Goal: Transaction & Acquisition: Purchase product/service

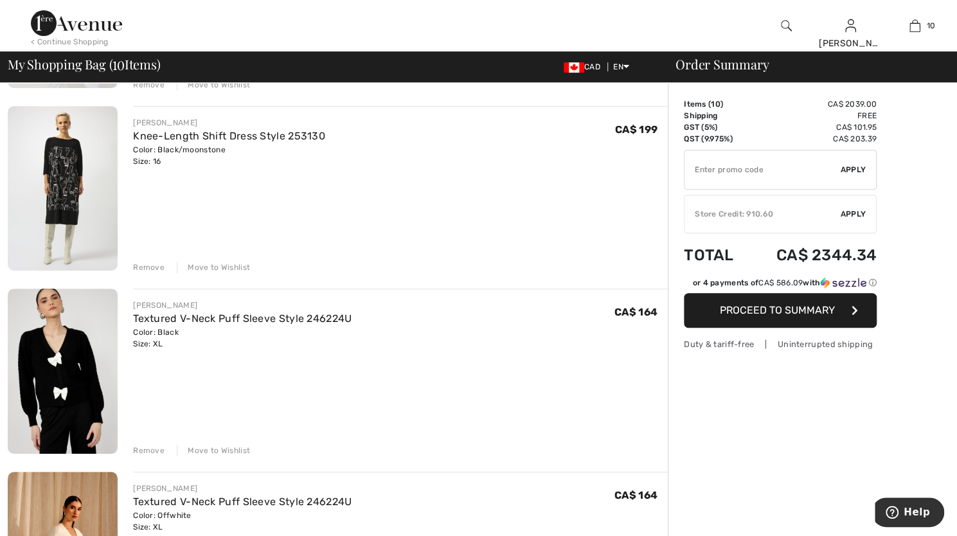
scroll to position [266, 0]
click at [151, 447] on div "Remove" at bounding box center [149, 450] width 32 height 12
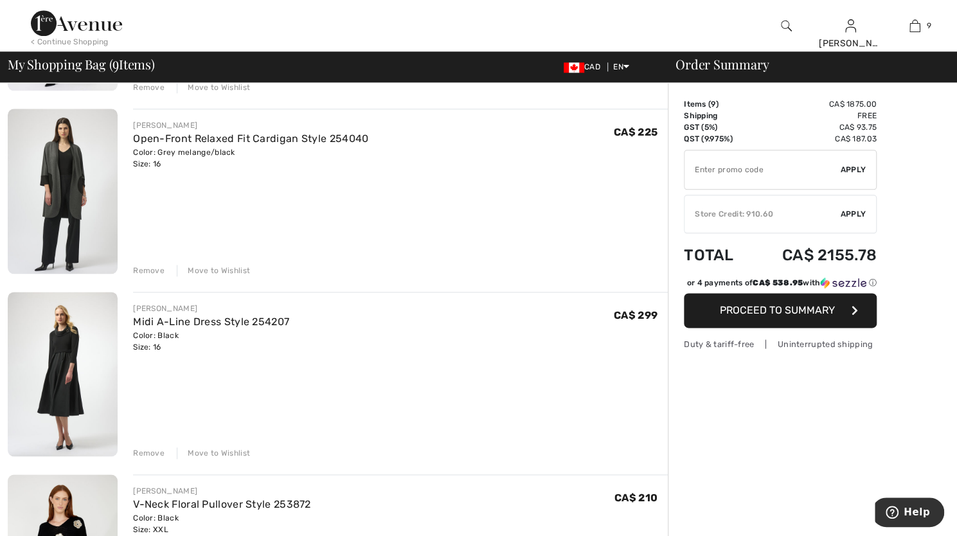
scroll to position [812, 0]
click at [147, 449] on div "Remove" at bounding box center [149, 453] width 32 height 12
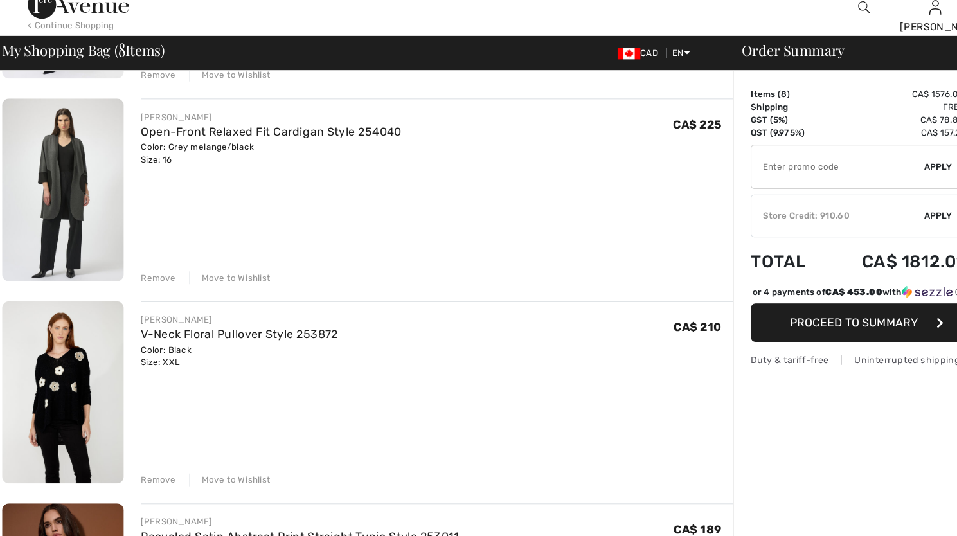
click at [60, 195] on img at bounding box center [63, 190] width 110 height 165
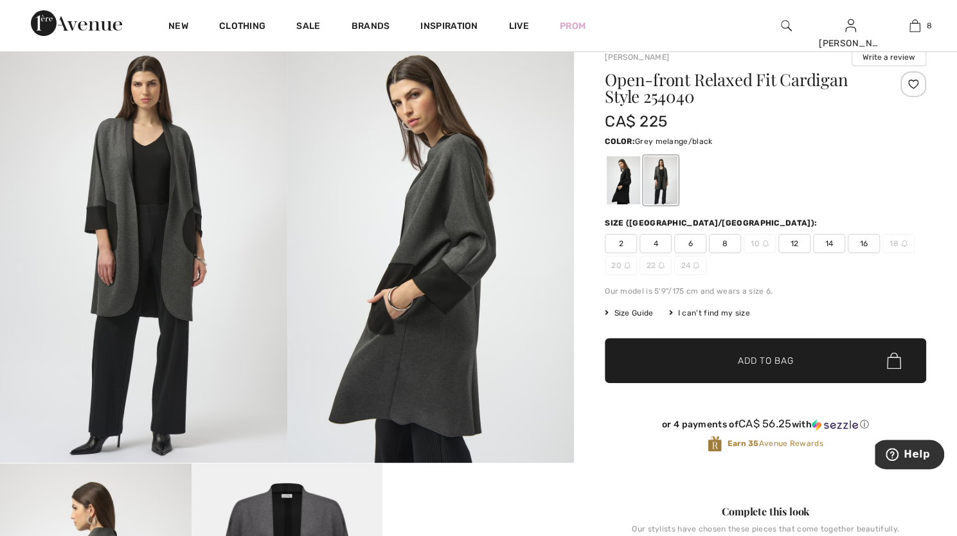
scroll to position [44, 0]
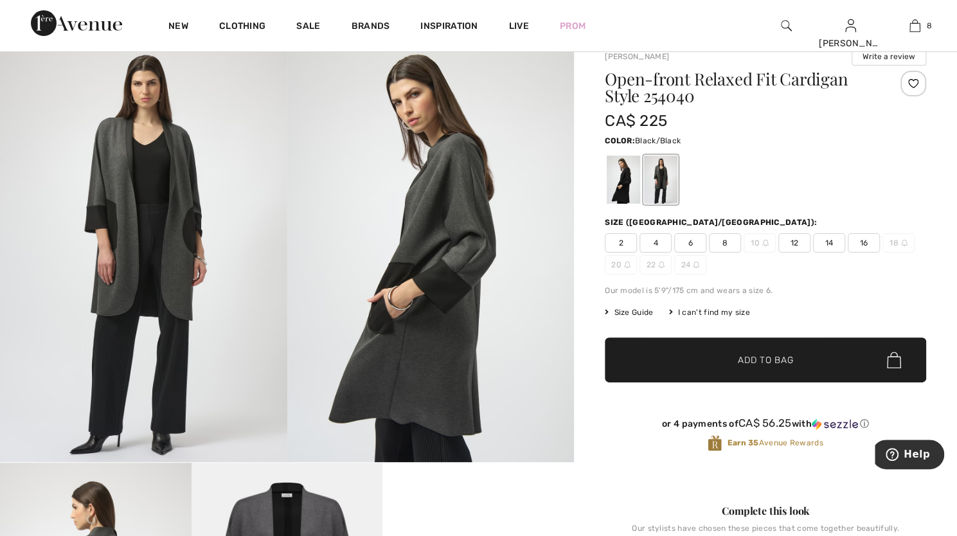
click at [623, 190] on div at bounding box center [623, 180] width 33 height 48
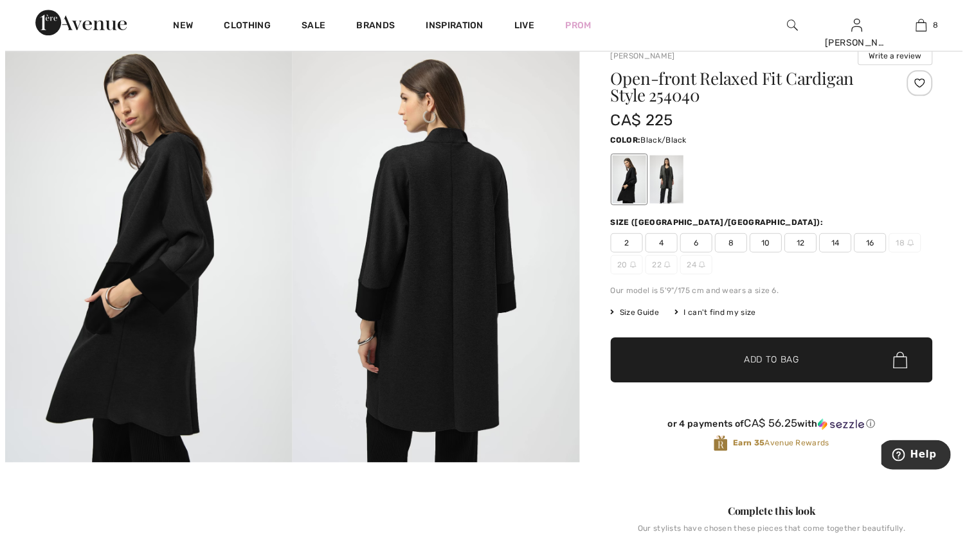
scroll to position [44, 0]
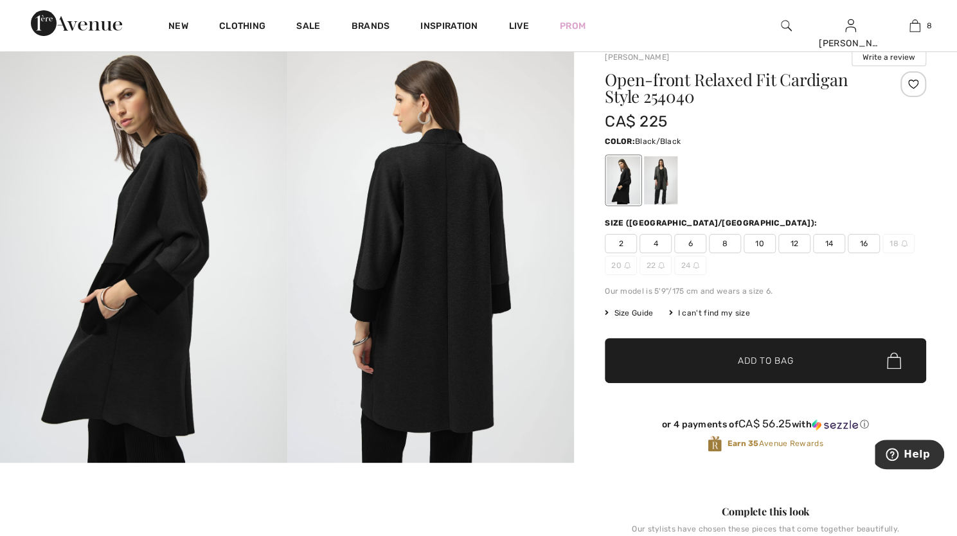
click at [182, 250] on img at bounding box center [143, 248] width 287 height 430
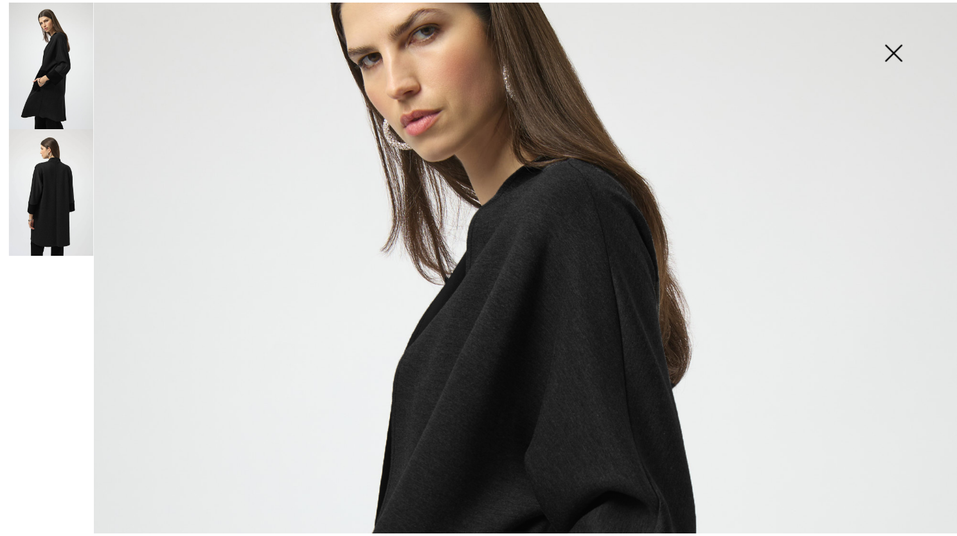
scroll to position [184, 0]
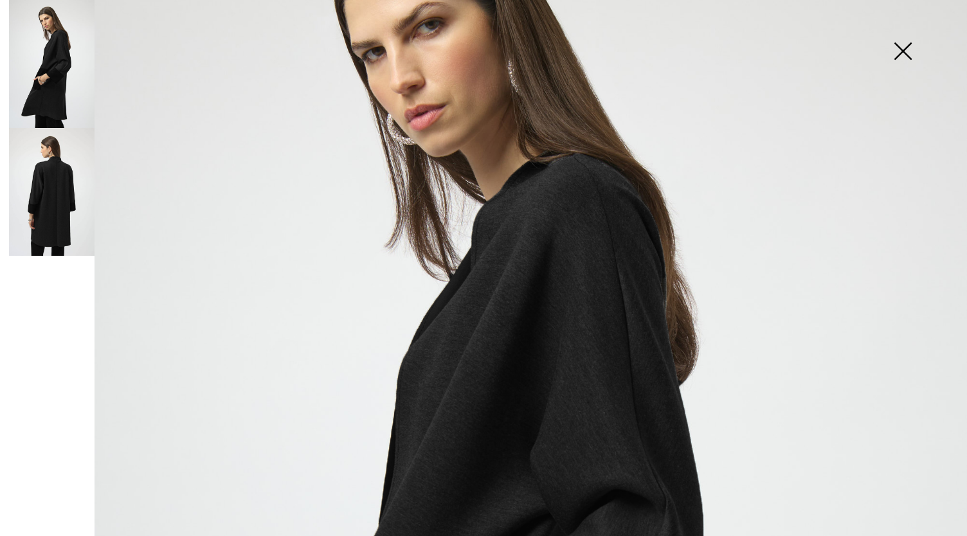
click at [905, 52] on img at bounding box center [903, 52] width 64 height 66
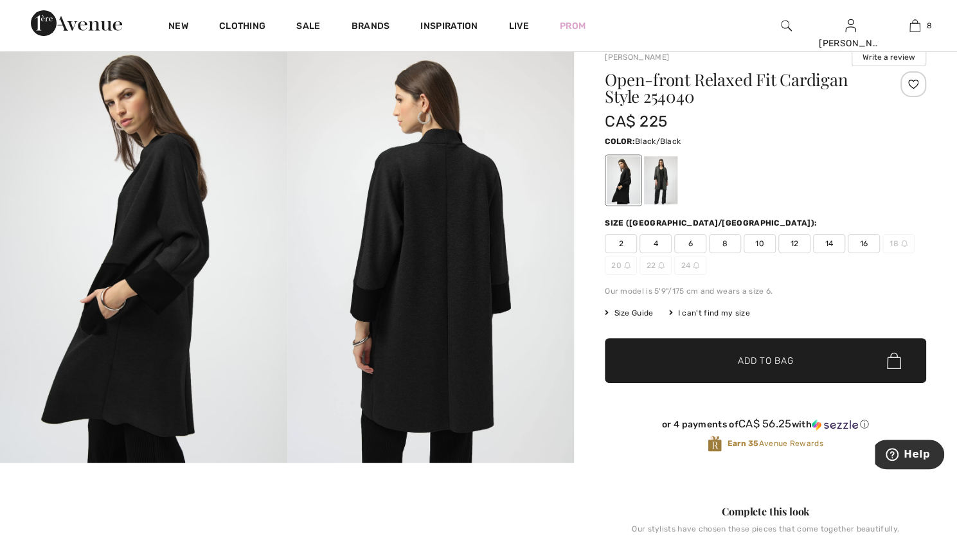
click at [861, 240] on span "16" at bounding box center [864, 243] width 32 height 19
click at [748, 368] on span "✔ Added to Bag Add to Bag" at bounding box center [765, 360] width 321 height 45
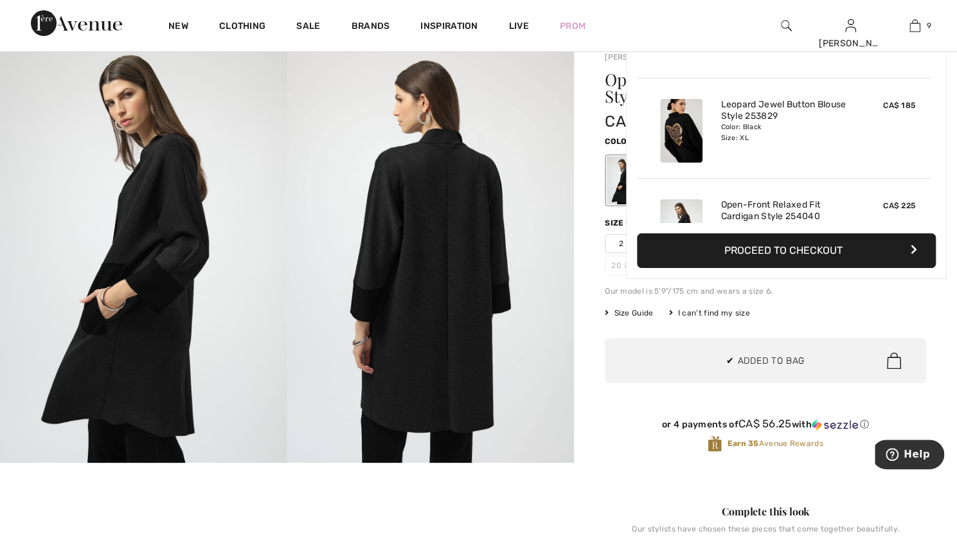
scroll to position [740, 0]
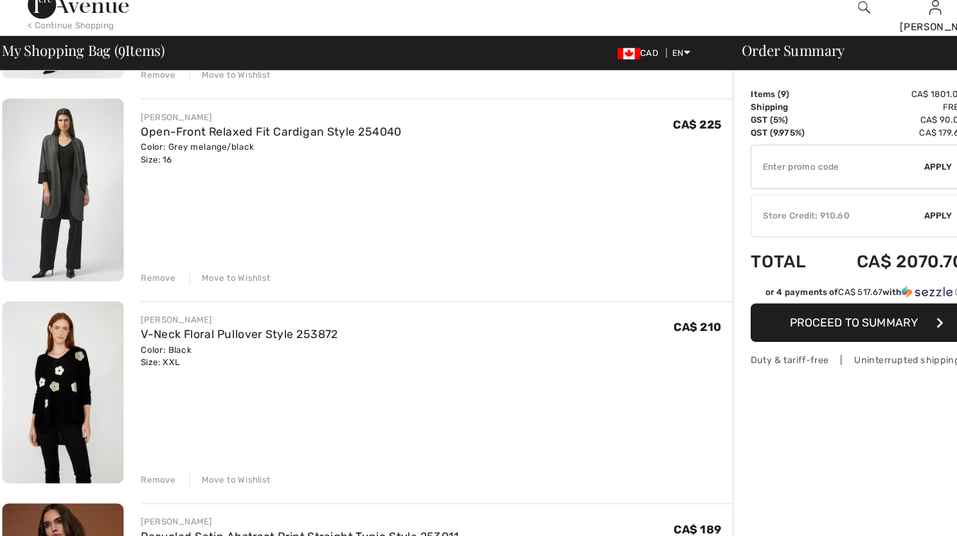
drag, startPoint x: 146, startPoint y: 268, endPoint x: 118, endPoint y: 250, distance: 33.5
click at [118, 250] on div "JOSEPH RIBKOFF Open-Front Relaxed Fit Cardigan Style 254040 Color: Grey melange…" at bounding box center [393, 191] width 550 height 167
click at [141, 269] on div "Remove" at bounding box center [149, 270] width 32 height 12
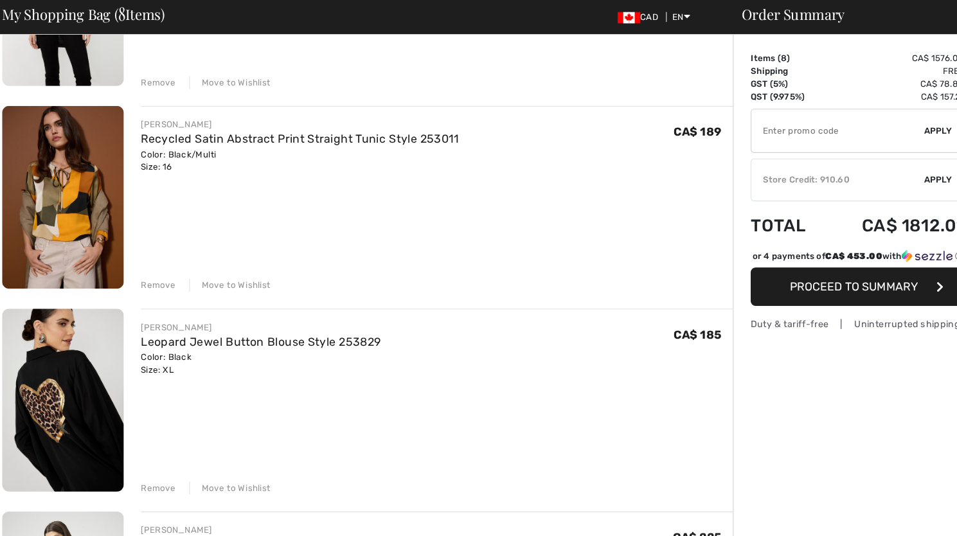
scroll to position [957, 0]
click at [140, 304] on div "Remove" at bounding box center [149, 309] width 32 height 12
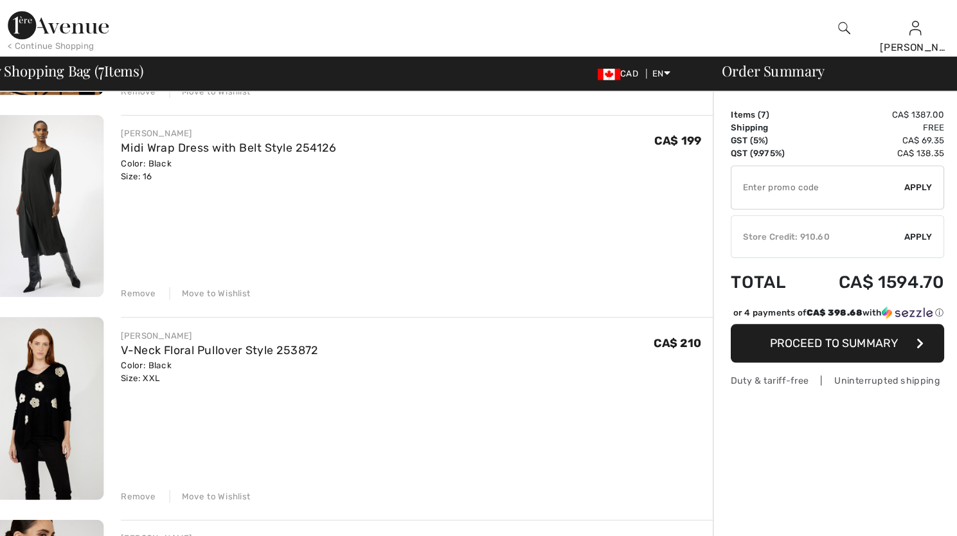
scroll to position [629, 0]
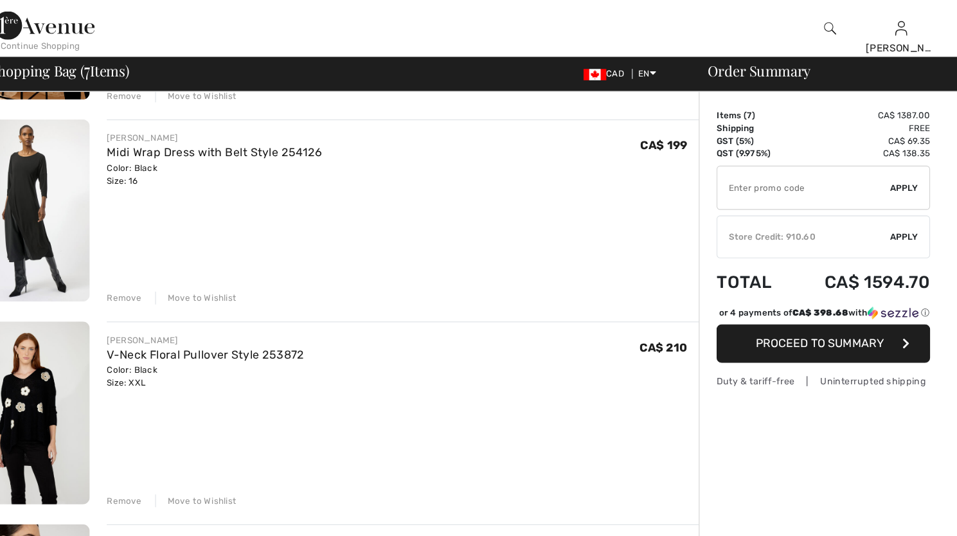
click at [149, 267] on div "Remove" at bounding box center [149, 270] width 32 height 12
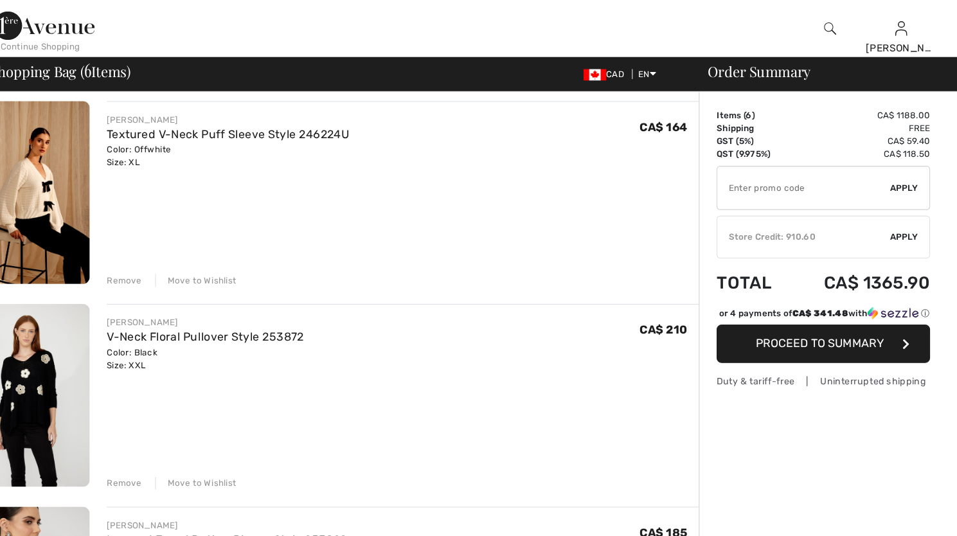
scroll to position [463, 0]
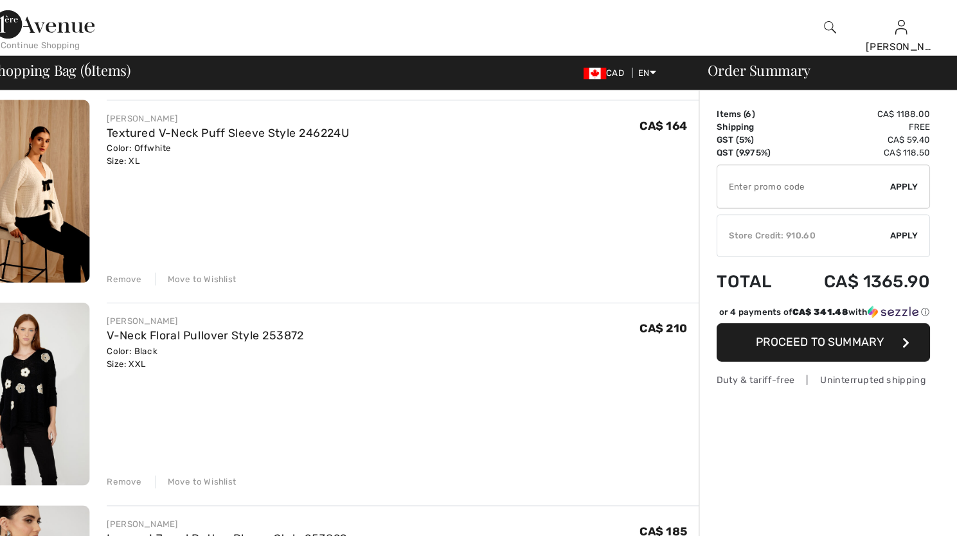
click at [149, 249] on div "Remove" at bounding box center [149, 254] width 32 height 12
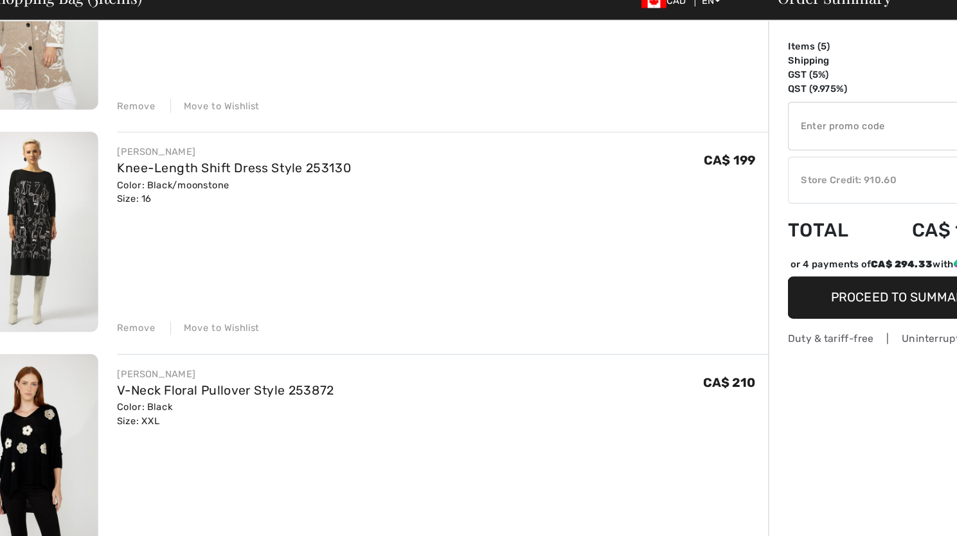
scroll to position [197, 0]
click at [142, 334] on div "Remove" at bounding box center [149, 336] width 32 height 12
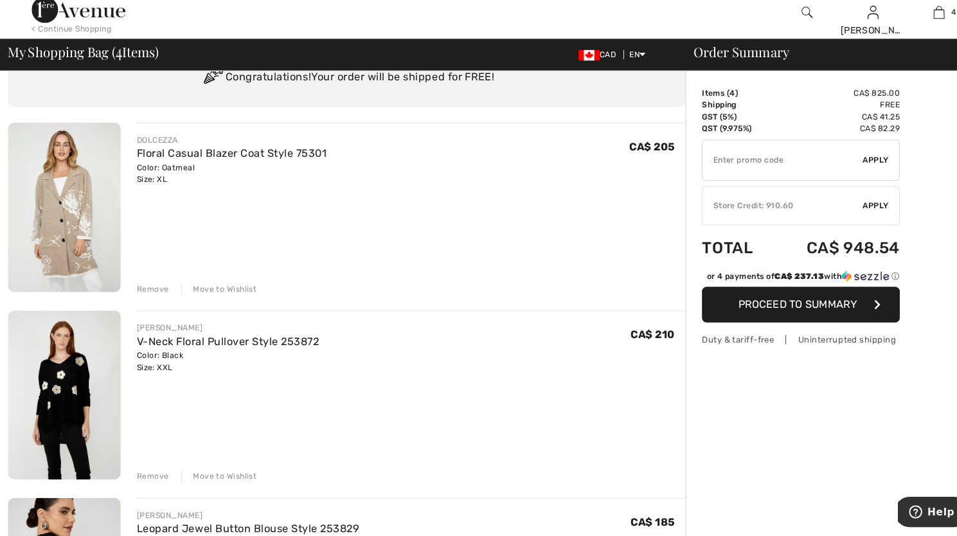
scroll to position [55, 0]
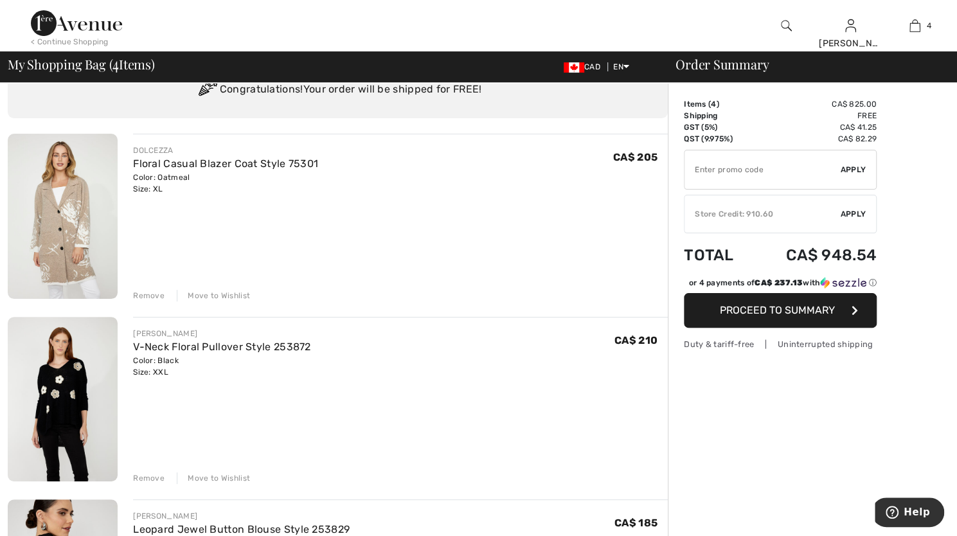
click at [148, 290] on div "Remove" at bounding box center [149, 296] width 32 height 12
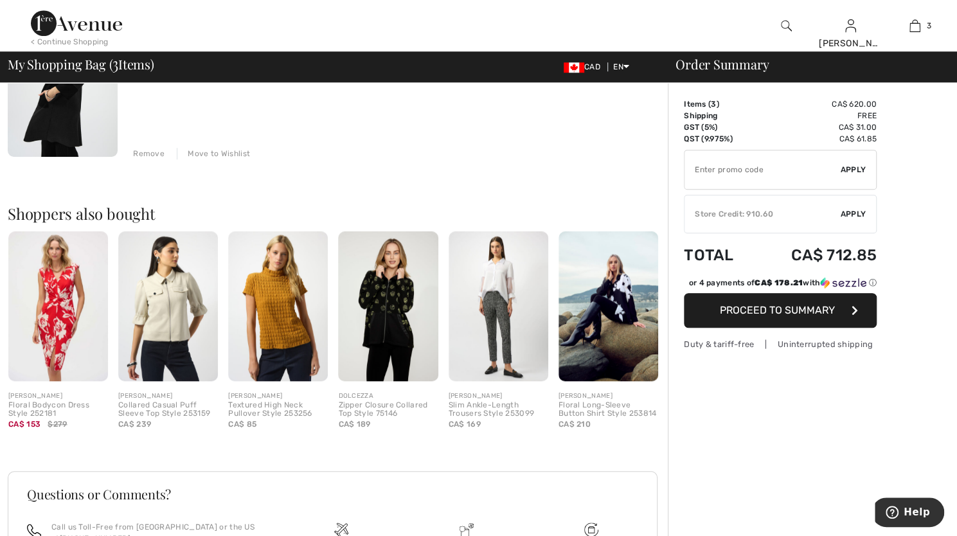
scroll to position [564, 0]
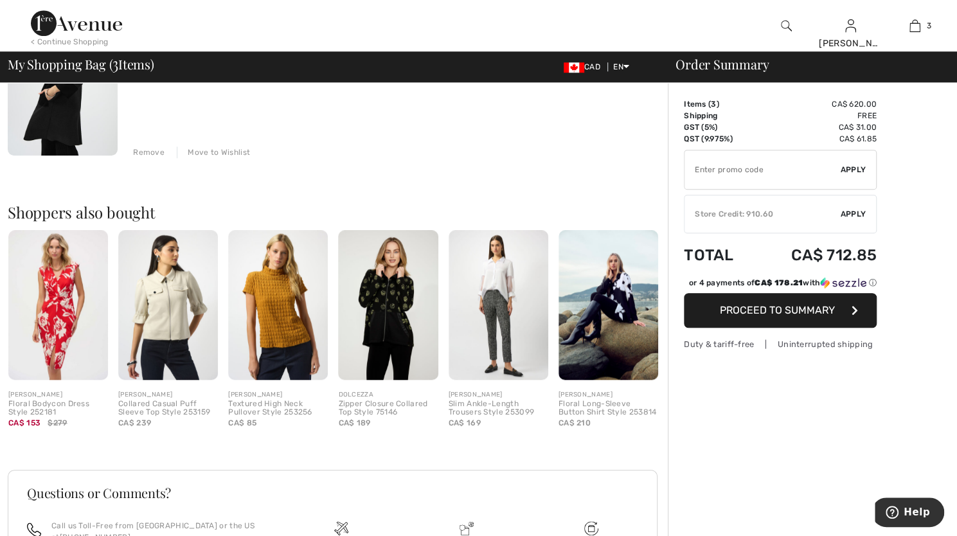
click at [426, 308] on img at bounding box center [388, 305] width 100 height 150
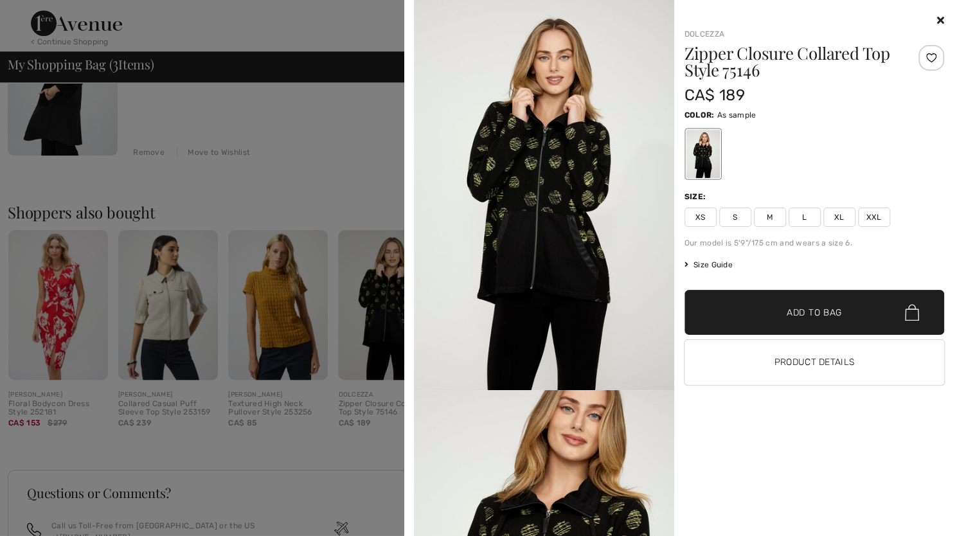
click at [309, 174] on div at bounding box center [478, 268] width 957 height 536
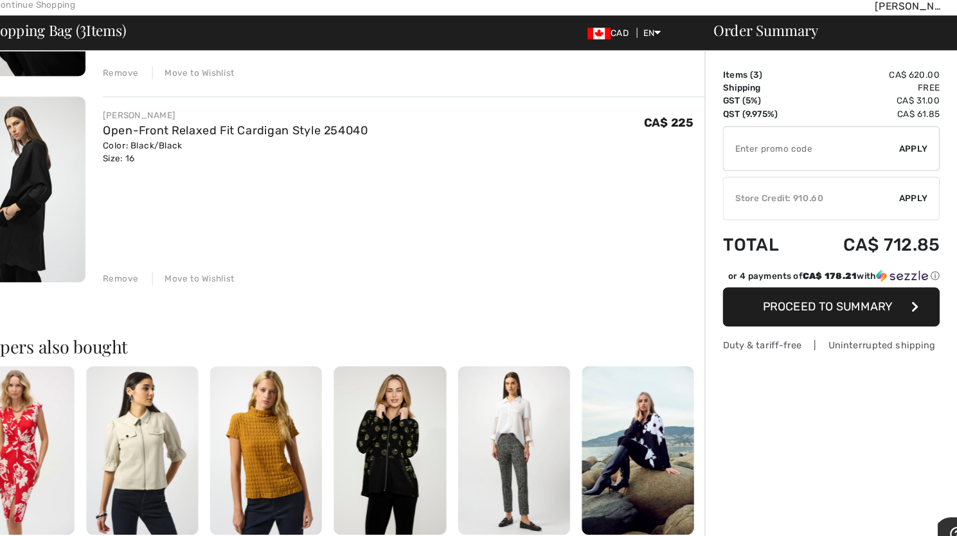
scroll to position [430, 0]
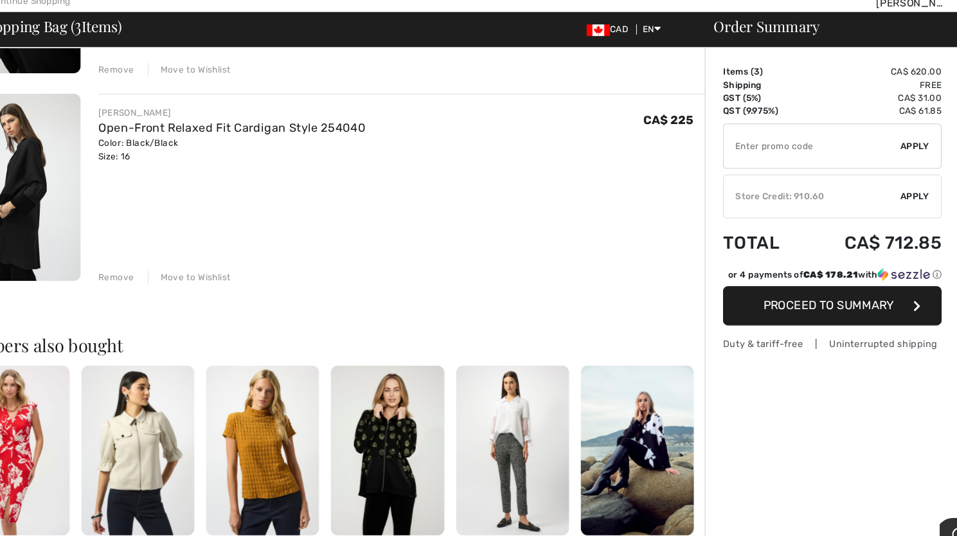
click at [631, 426] on img at bounding box center [609, 438] width 100 height 150
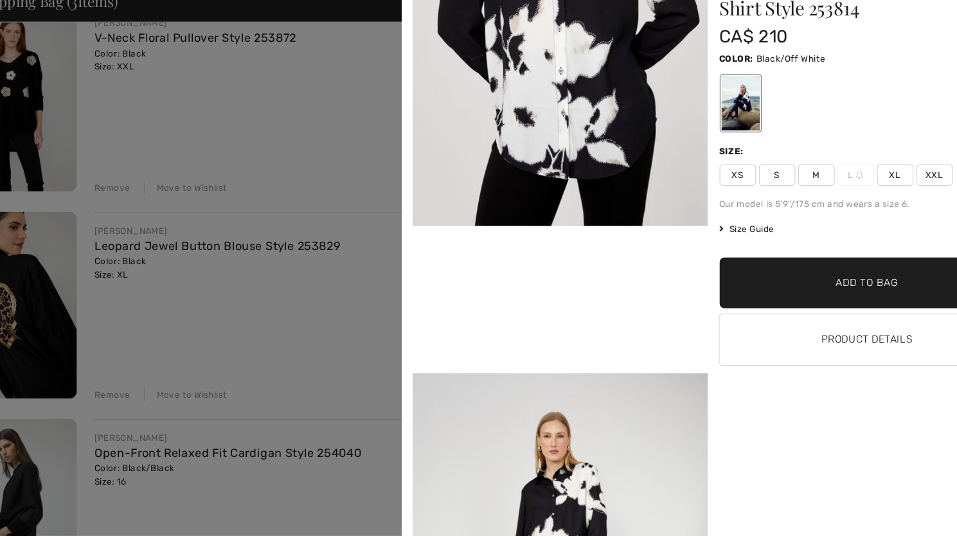
scroll to position [0, 0]
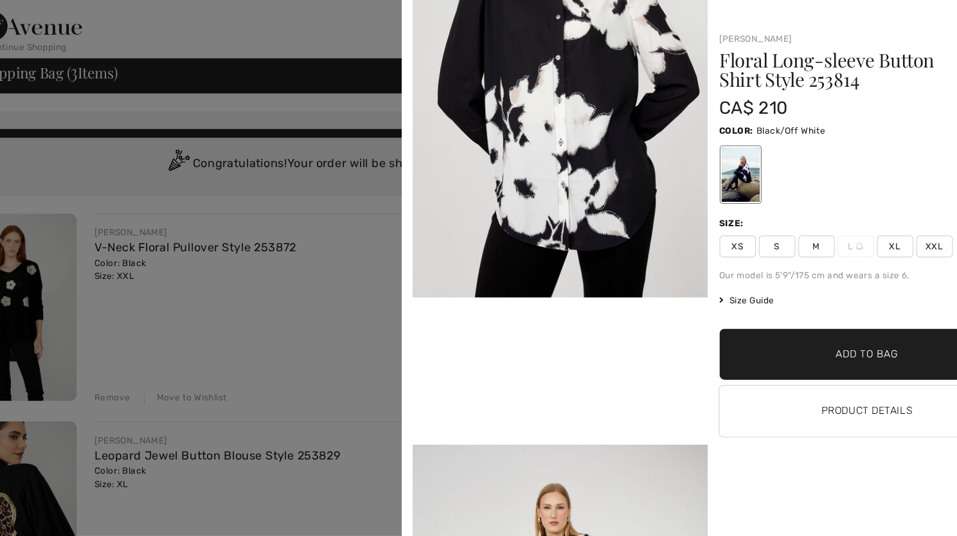
click at [352, 32] on div at bounding box center [478, 268] width 957 height 536
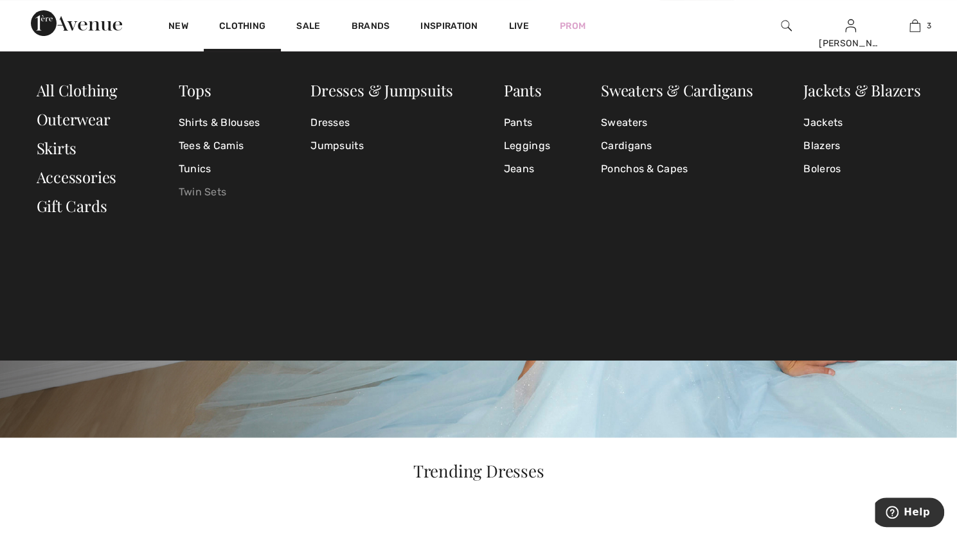
click at [198, 186] on link "Twin Sets" at bounding box center [220, 192] width 82 height 23
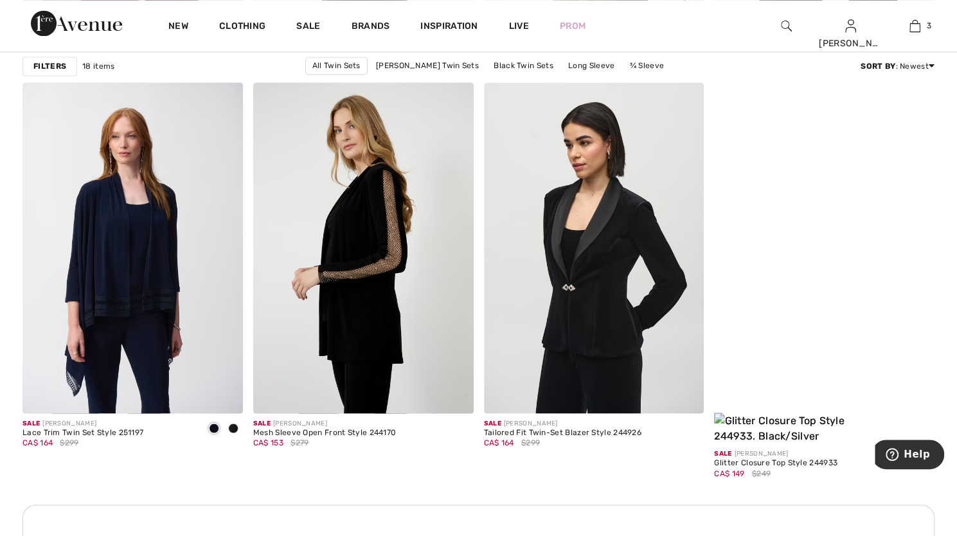
scroll to position [1283, 0]
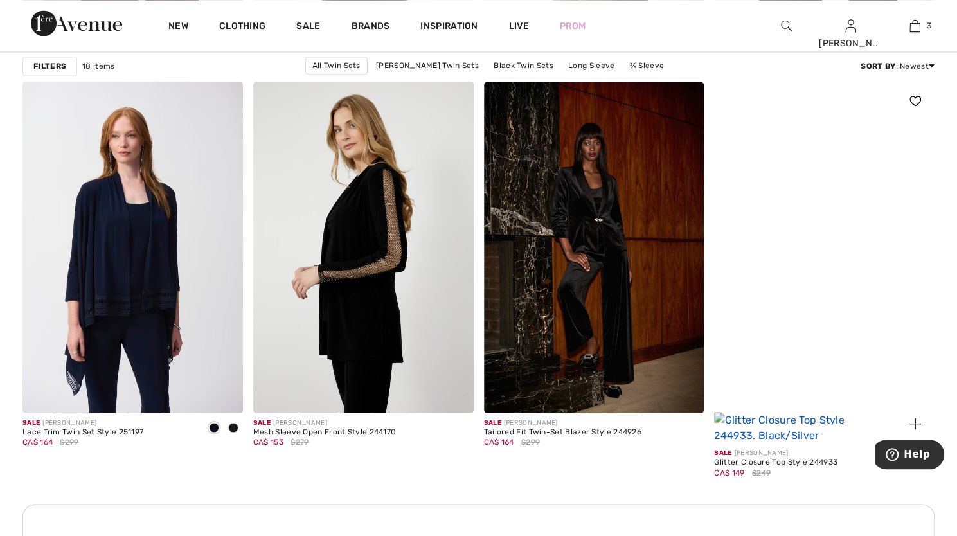
click at [845, 329] on img at bounding box center [824, 262] width 221 height 361
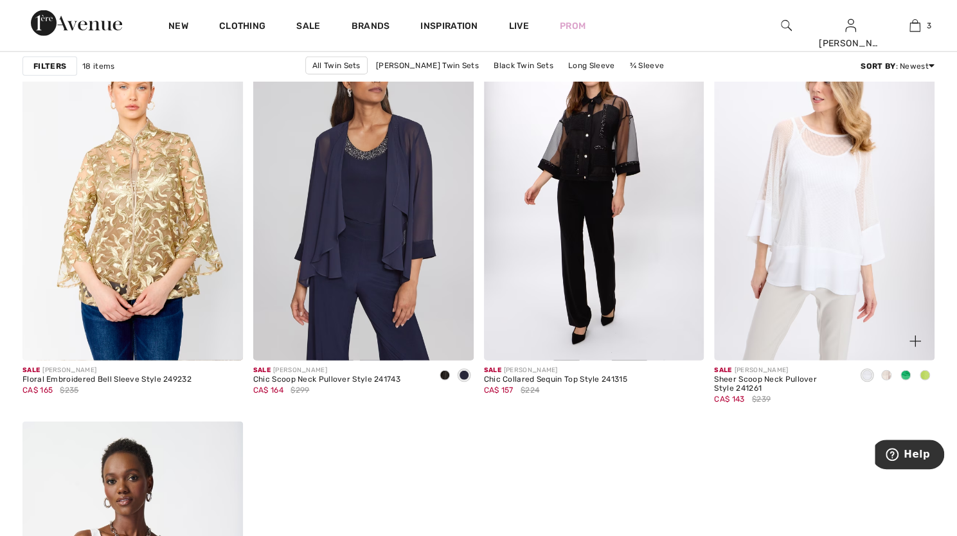
scroll to position [1905, 0]
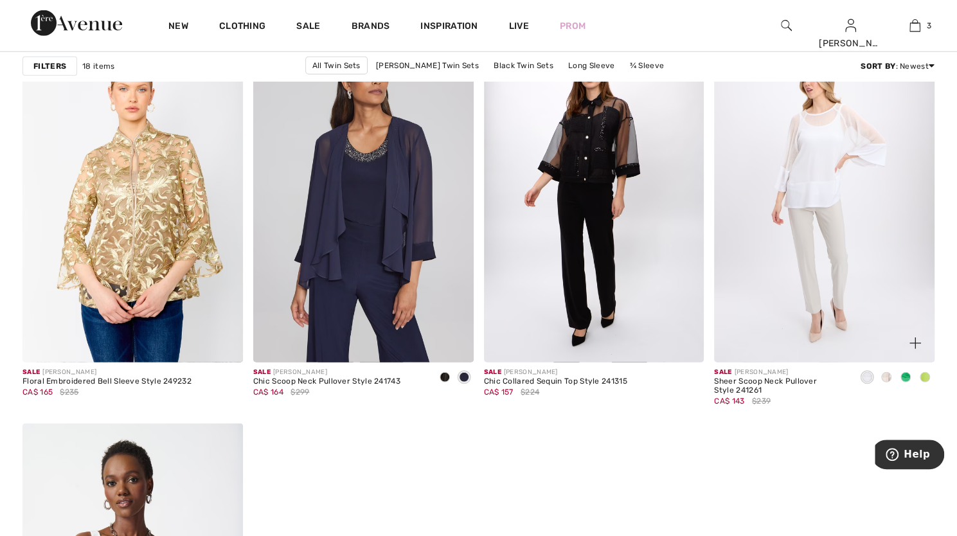
click at [886, 372] on span at bounding box center [887, 377] width 10 height 10
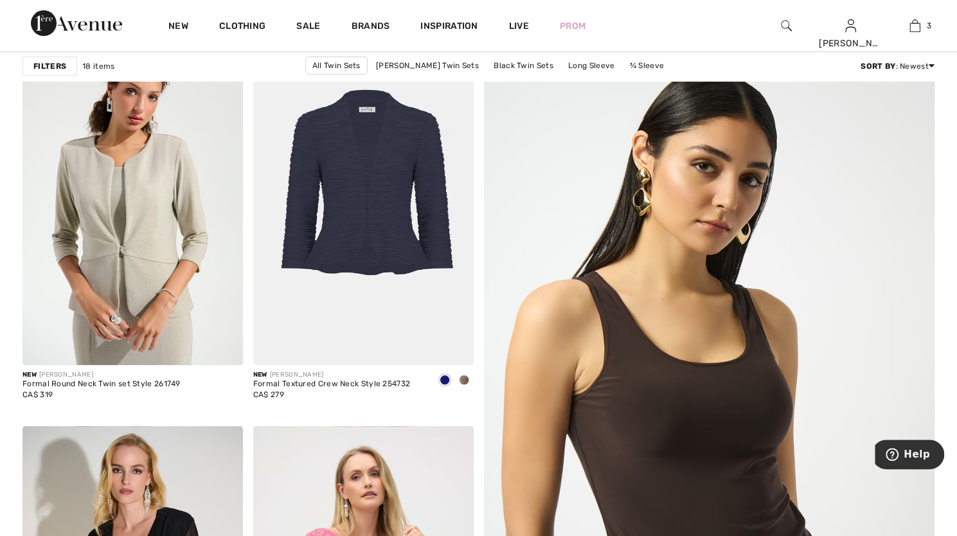
scroll to position [0, 0]
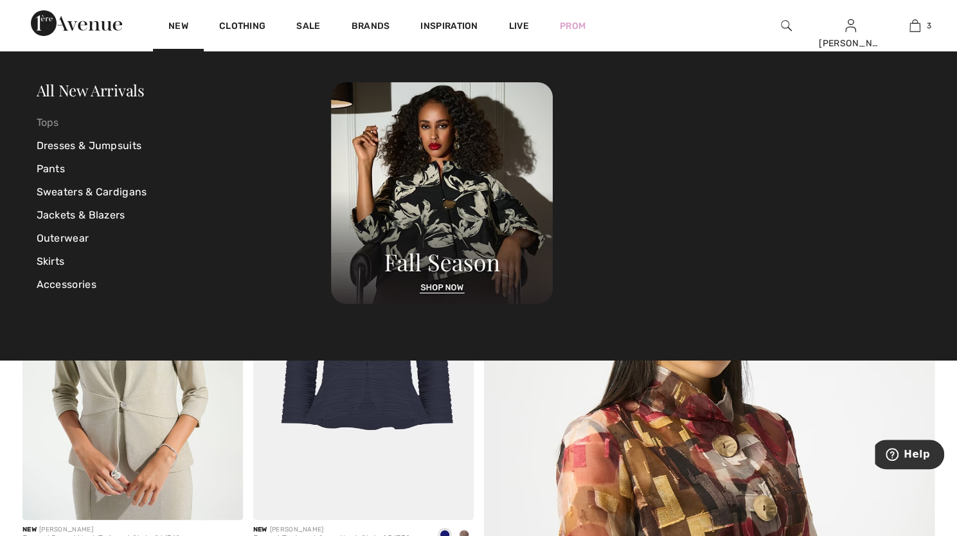
click at [53, 121] on link "Tops" at bounding box center [184, 122] width 295 height 23
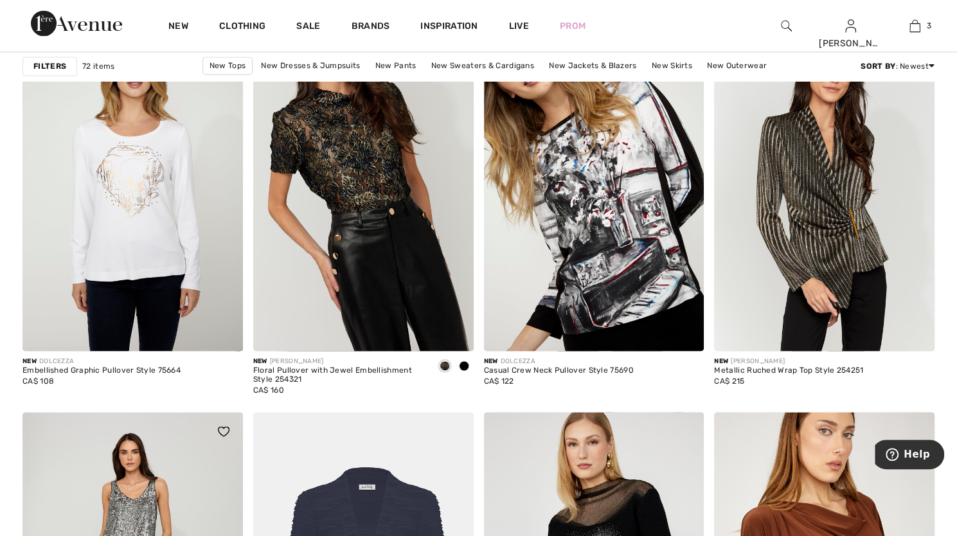
scroll to position [3997, 0]
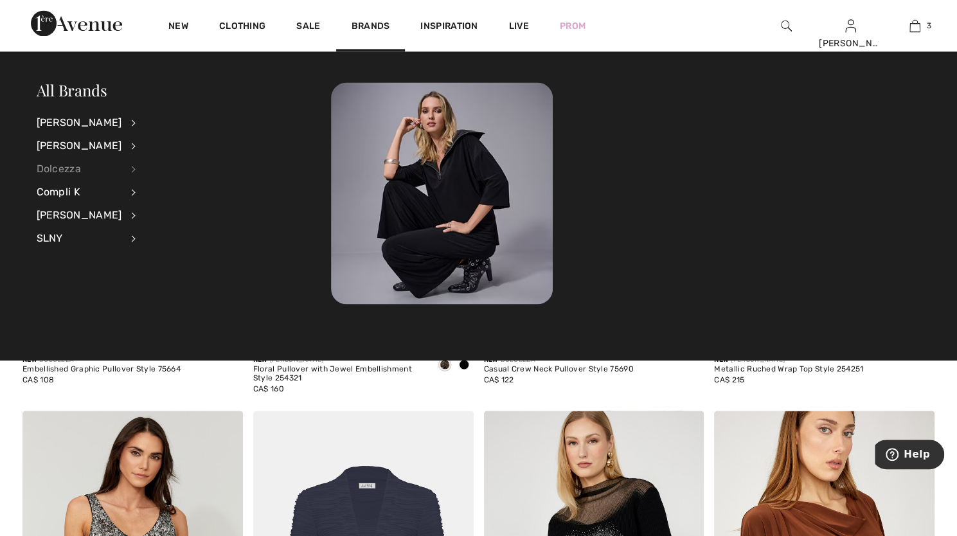
click at [80, 161] on div "Dolcezza" at bounding box center [80, 169] width 86 height 23
click at [163, 120] on link "View All" at bounding box center [202, 121] width 100 height 21
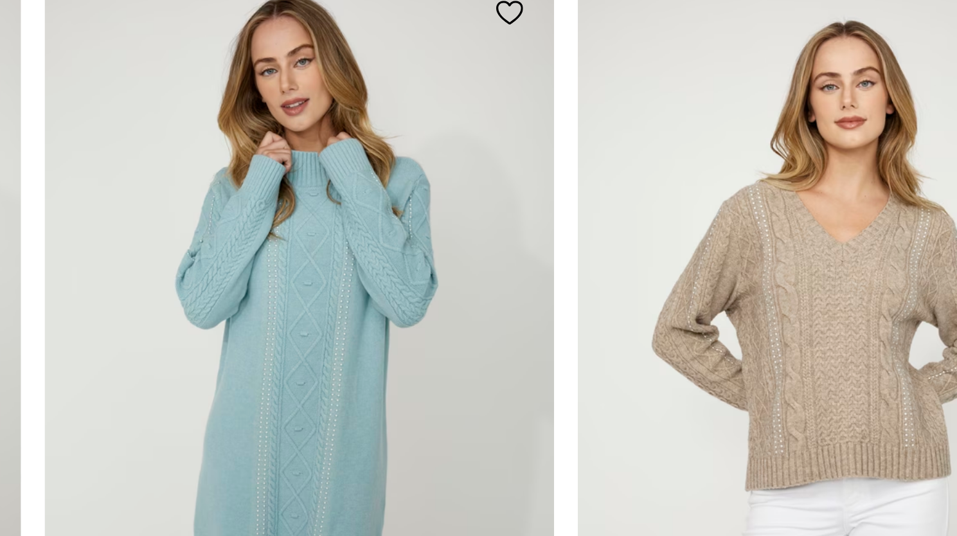
scroll to position [1513, 0]
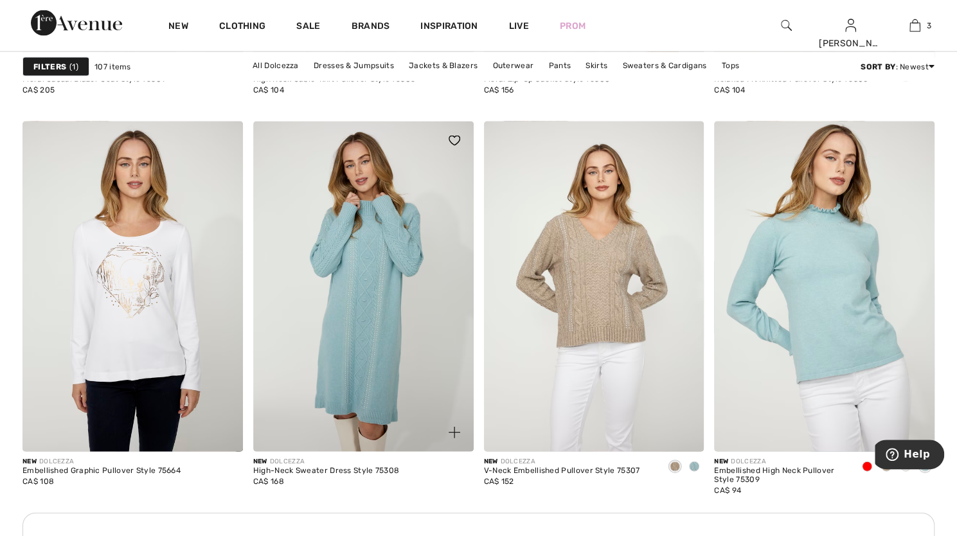
click at [383, 349] on img at bounding box center [363, 287] width 221 height 330
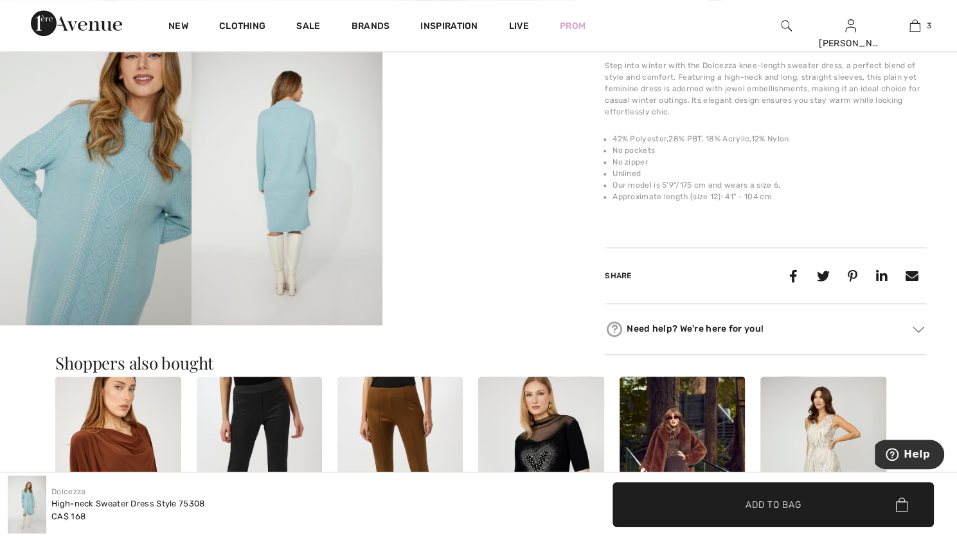
scroll to position [469, 0]
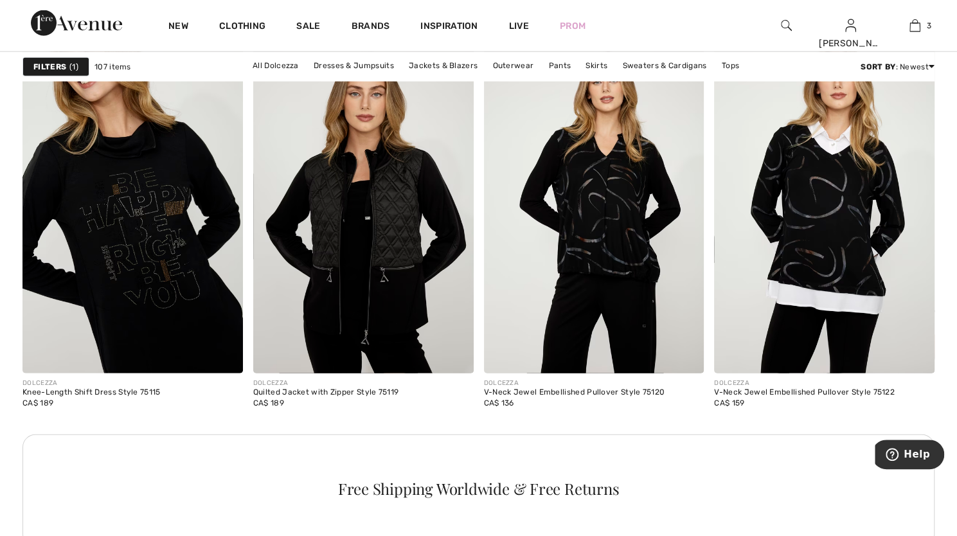
scroll to position [4636, 0]
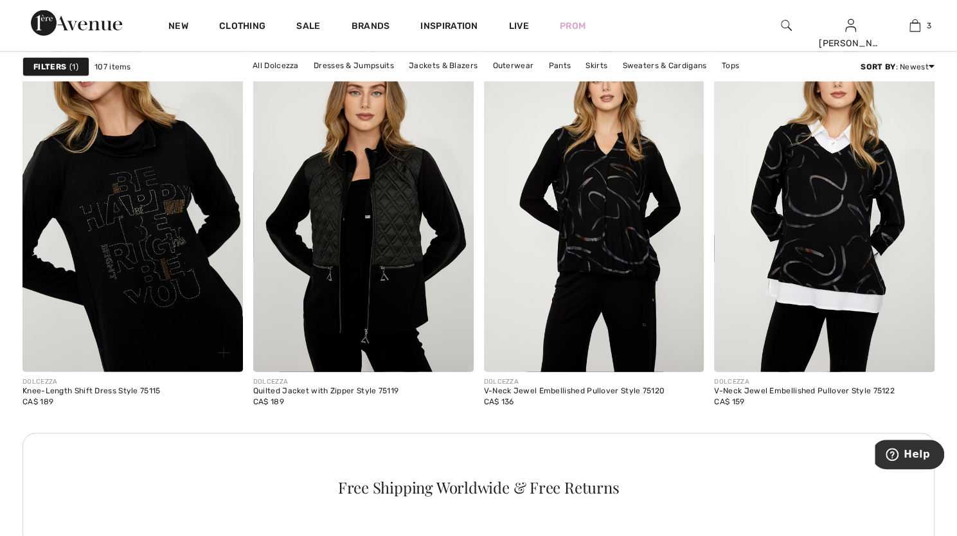
click at [121, 291] on img at bounding box center [133, 207] width 221 height 330
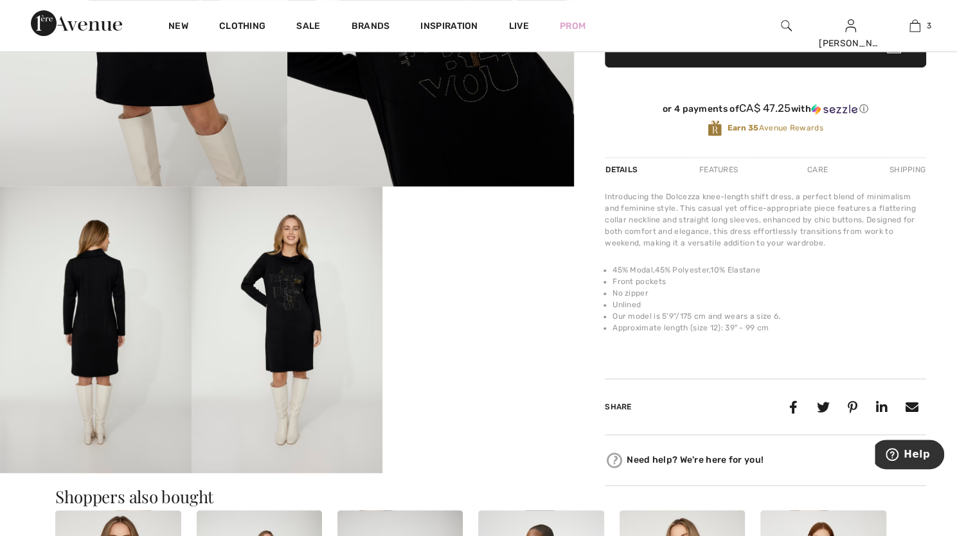
scroll to position [321, 0]
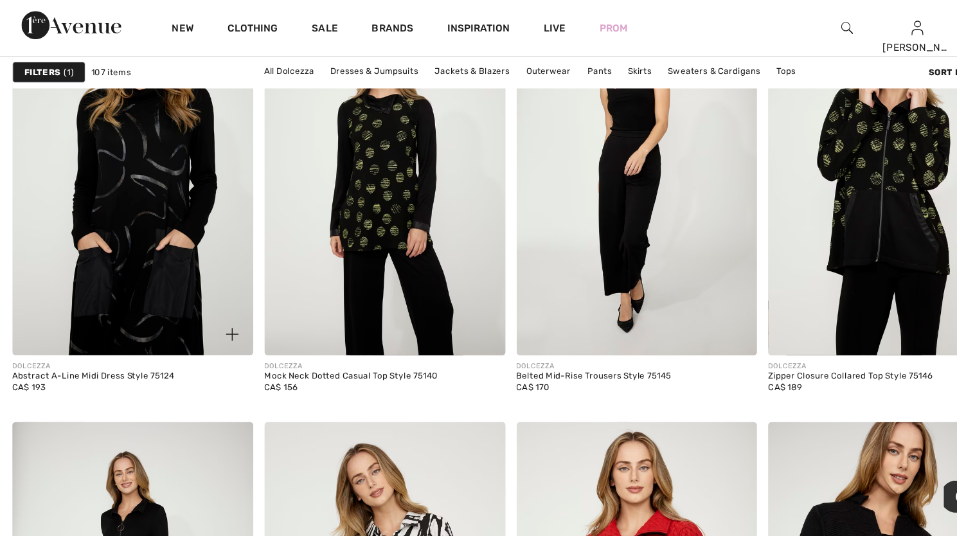
scroll to position [5225, 0]
click at [149, 249] on img at bounding box center [133, 160] width 221 height 330
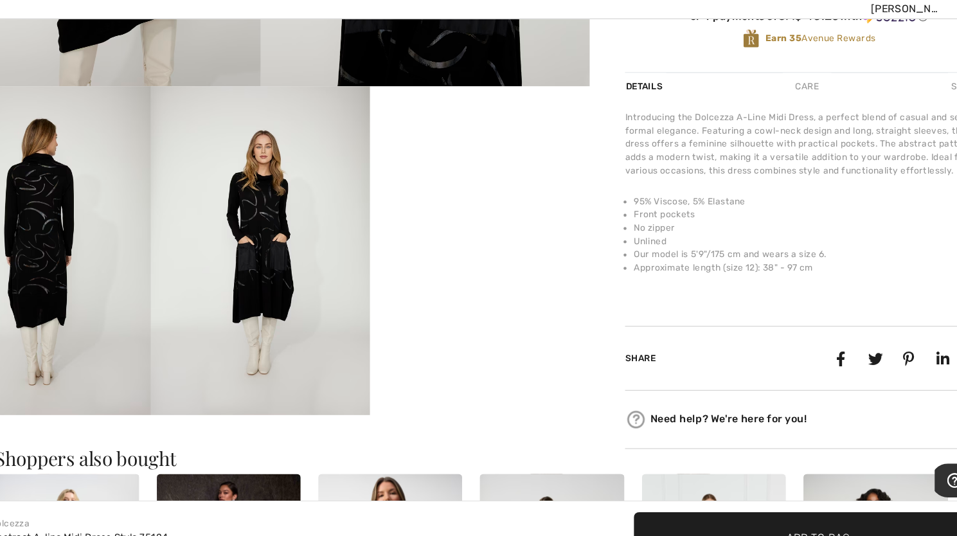
scroll to position [397, 0]
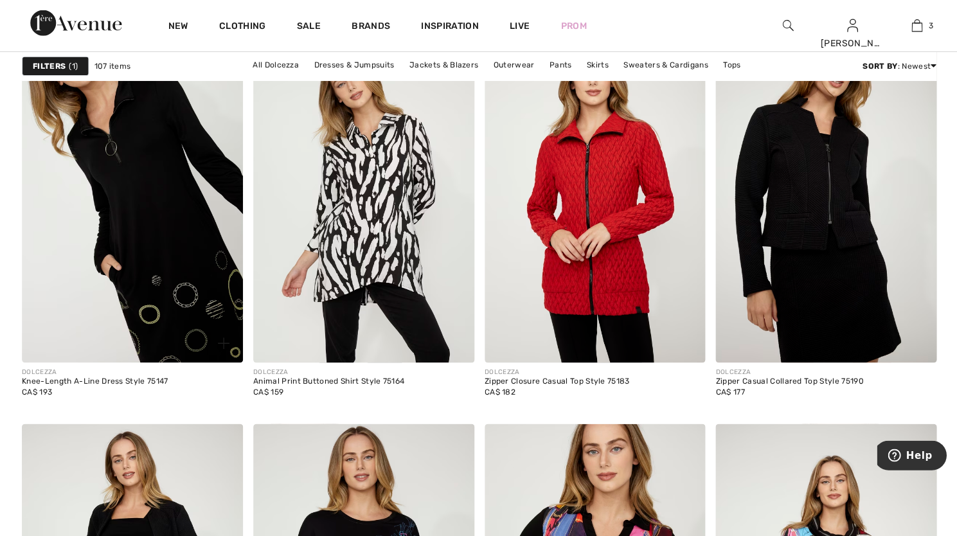
scroll to position [5581, 0]
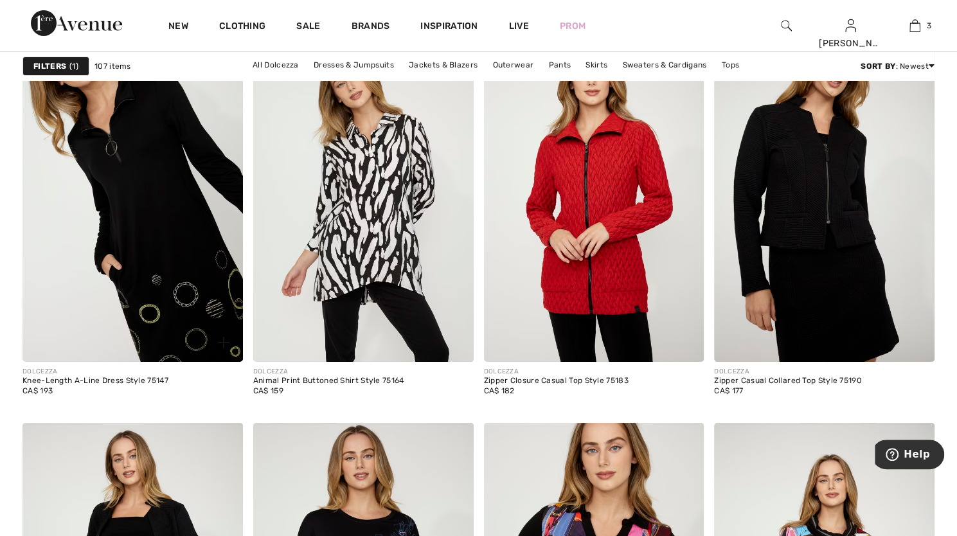
click at [189, 311] on img at bounding box center [133, 196] width 221 height 330
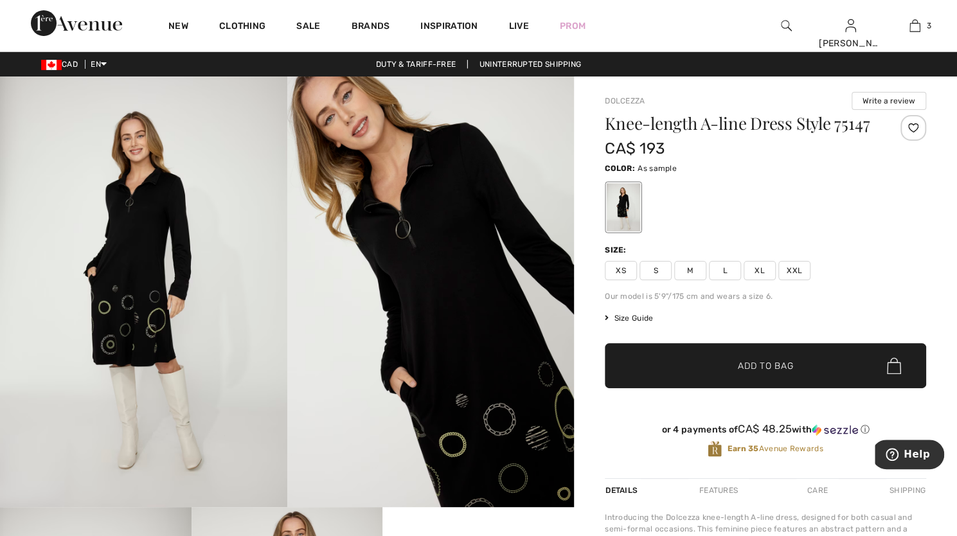
scroll to position [5, 0]
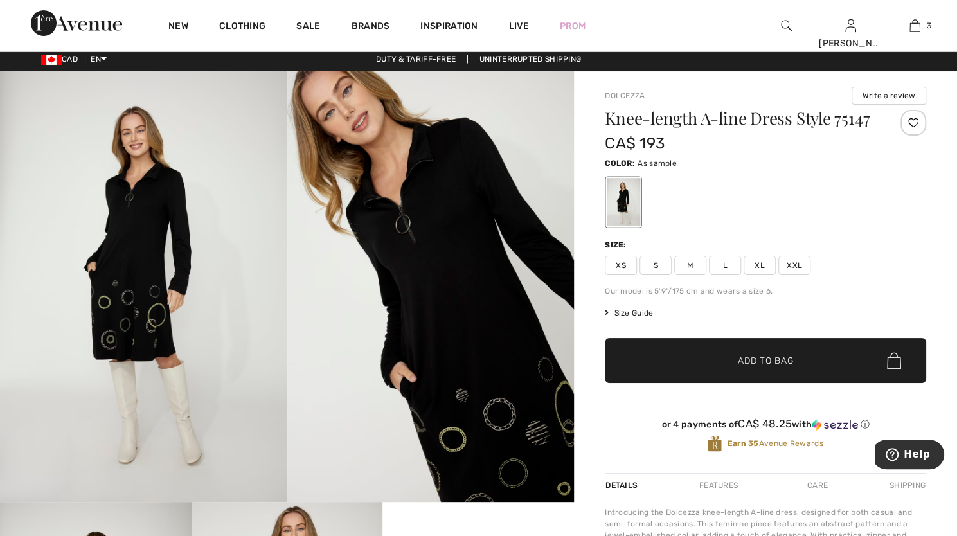
click at [628, 203] on div at bounding box center [623, 202] width 33 height 48
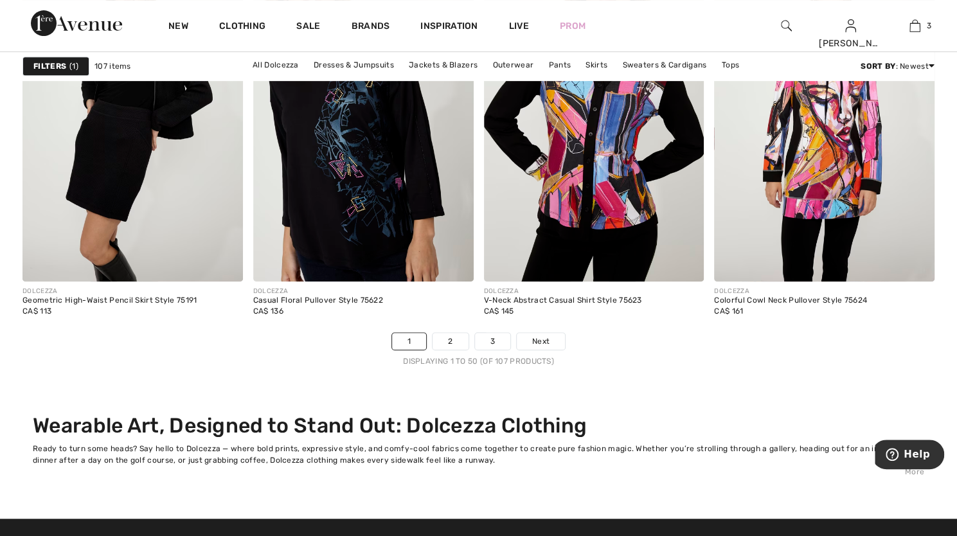
scroll to position [6054, 0]
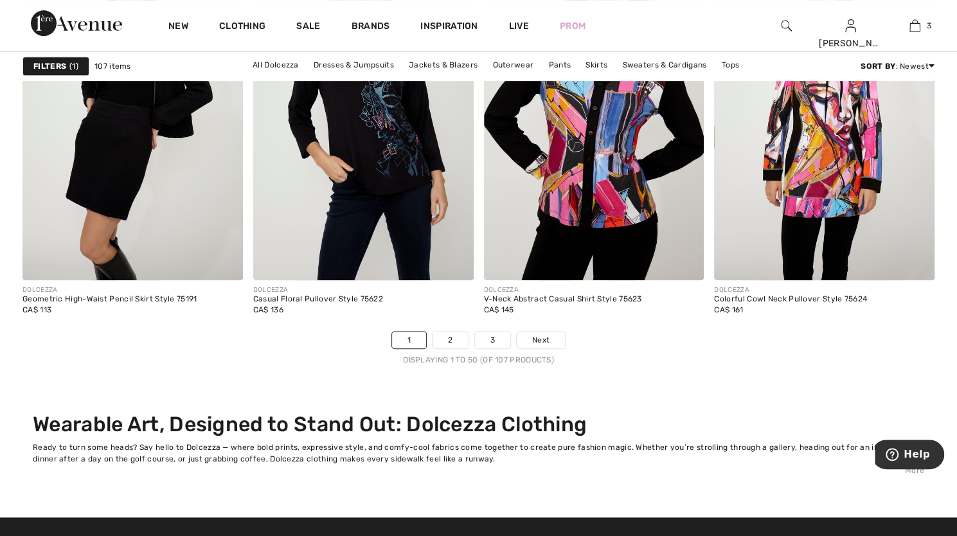
click at [453, 347] on nav "1 2 3 Next Displaying 1 to 50 (of 107 products)" at bounding box center [479, 348] width 912 height 35
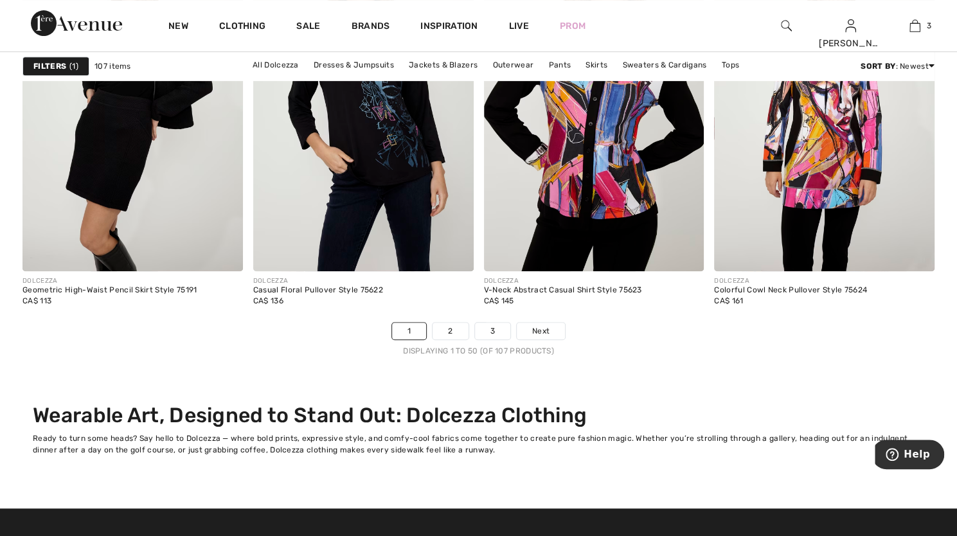
scroll to position [6066, 0]
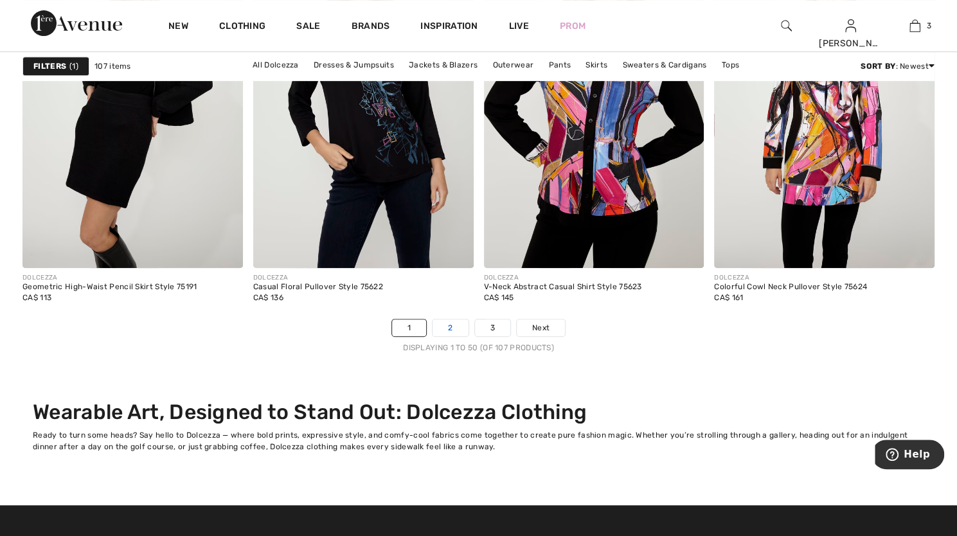
click at [453, 322] on link "2" at bounding box center [450, 328] width 35 height 17
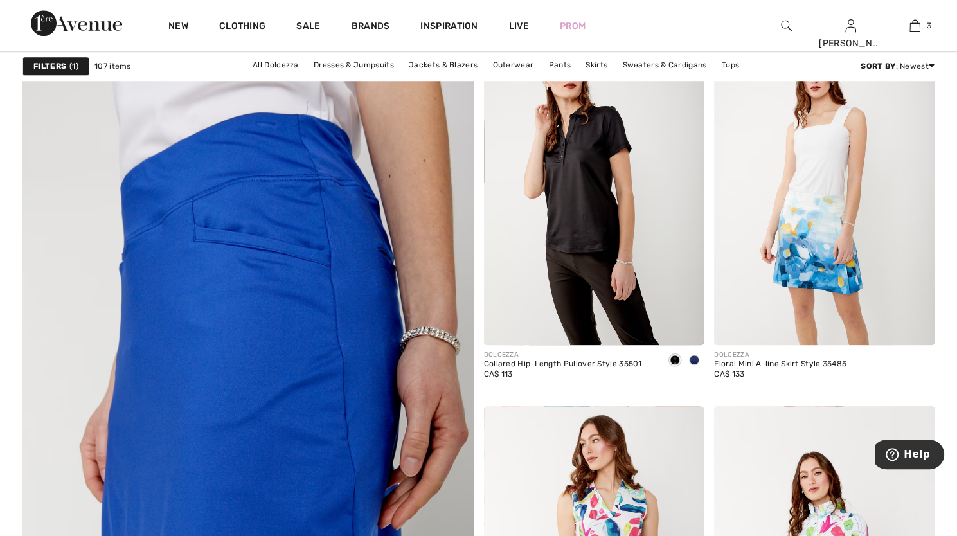
scroll to position [3491, 0]
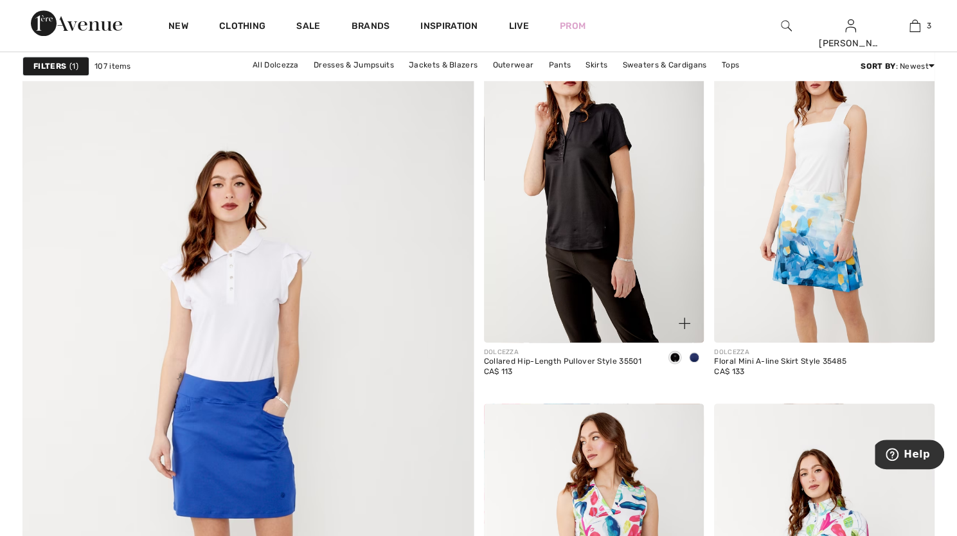
click at [693, 352] on span at bounding box center [694, 357] width 10 height 10
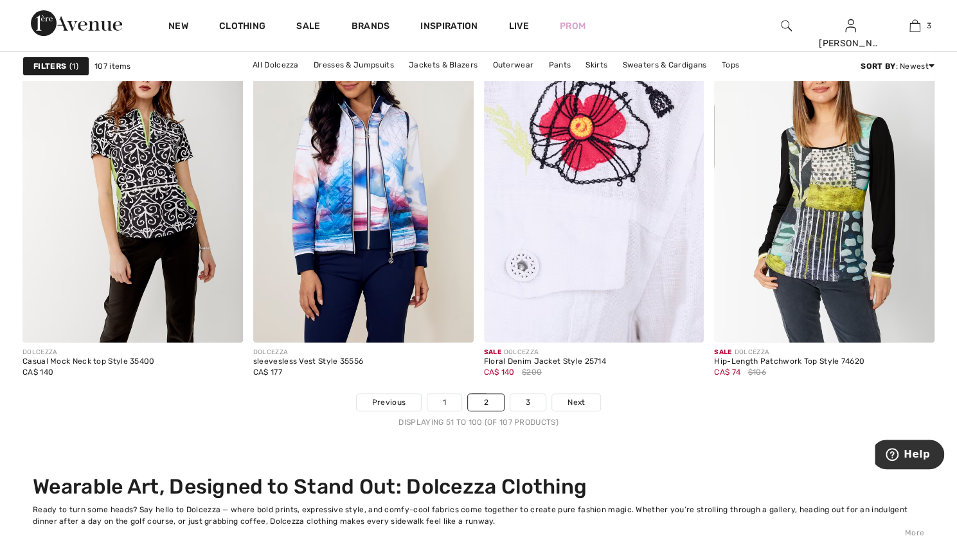
scroll to position [5993, 0]
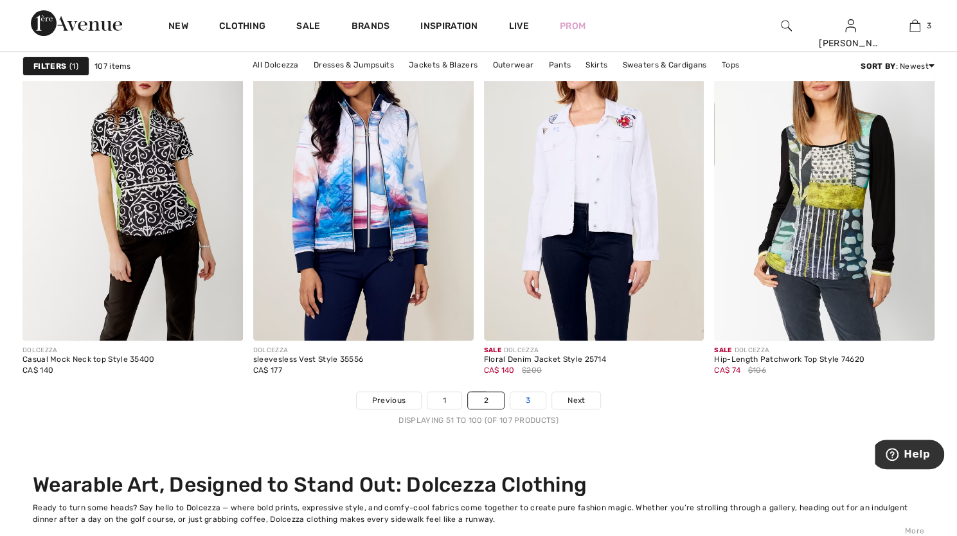
click at [531, 396] on link "3" at bounding box center [528, 400] width 35 height 17
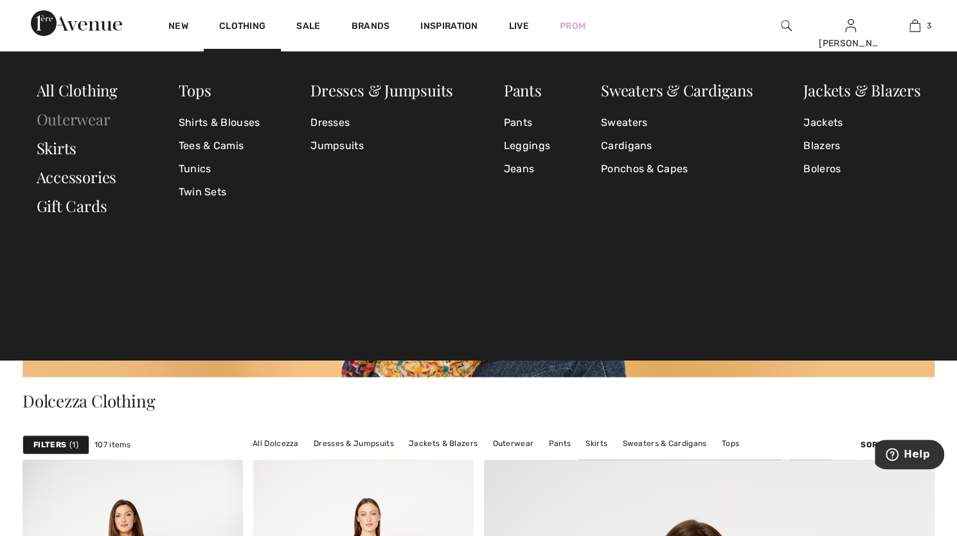
click at [97, 114] on link "Outerwear" at bounding box center [74, 119] width 74 height 21
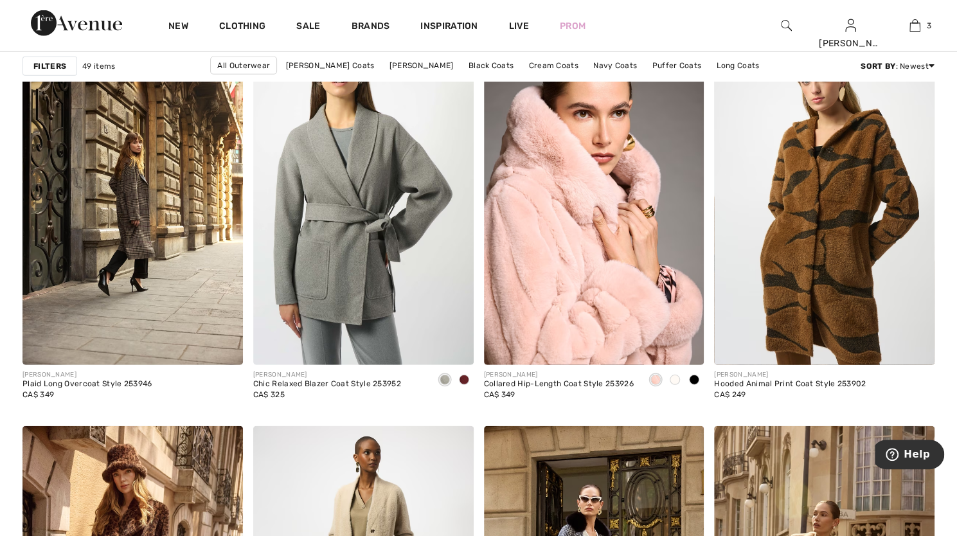
scroll to position [1901, 0]
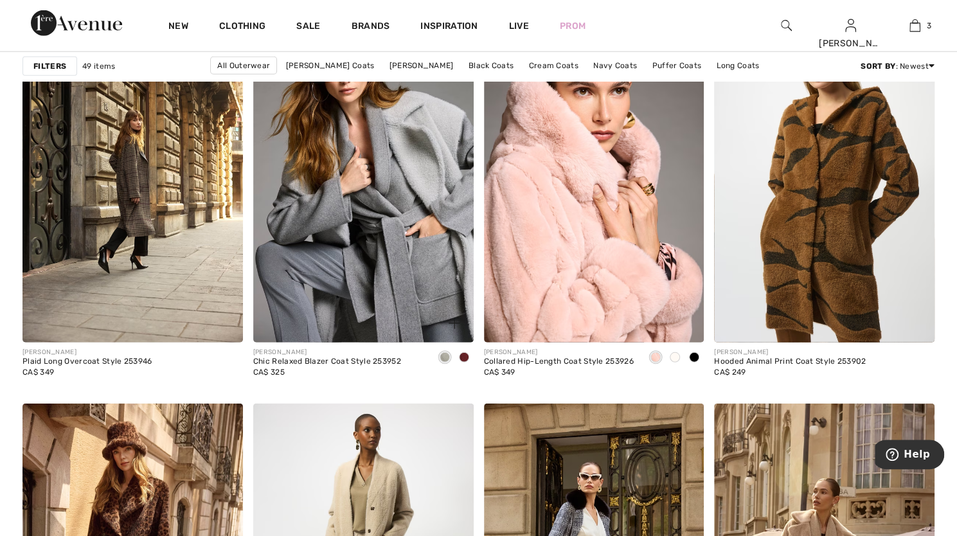
click at [466, 360] on span at bounding box center [464, 357] width 10 height 10
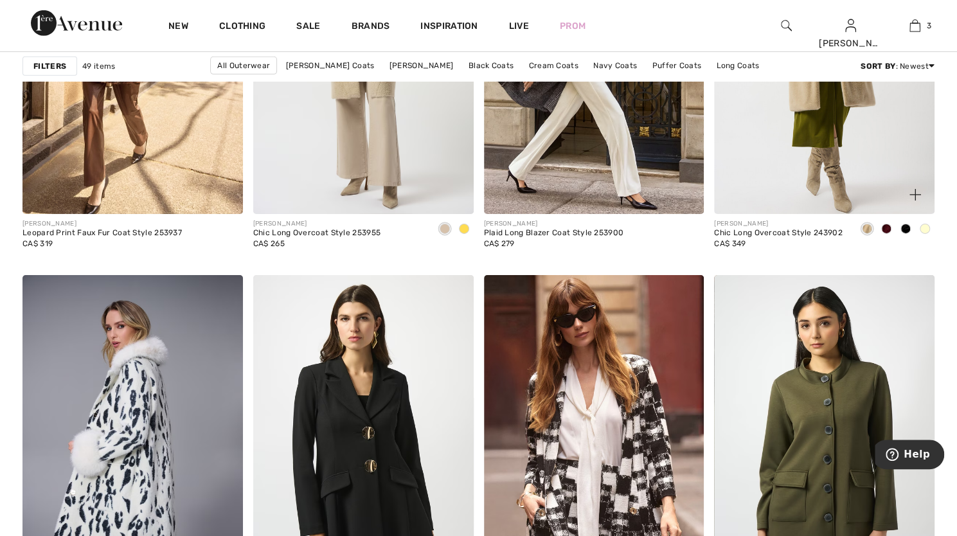
scroll to position [2418, 0]
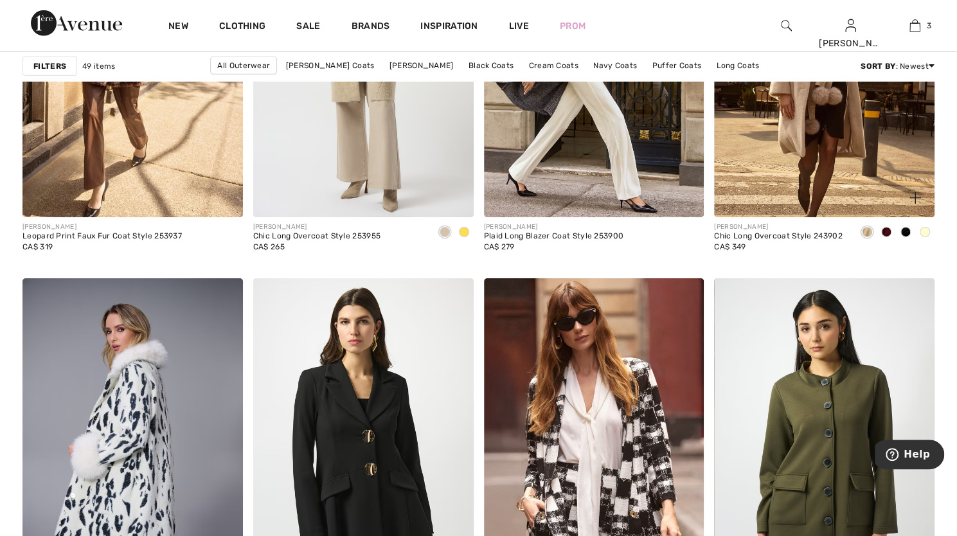
click at [887, 231] on span at bounding box center [887, 232] width 10 height 10
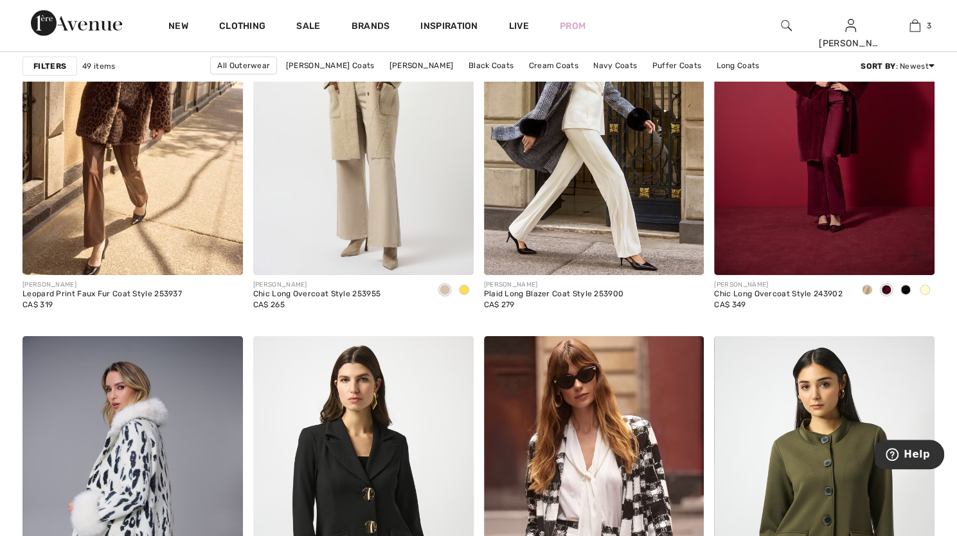
scroll to position [2361, 0]
click at [904, 289] on span at bounding box center [906, 289] width 10 height 10
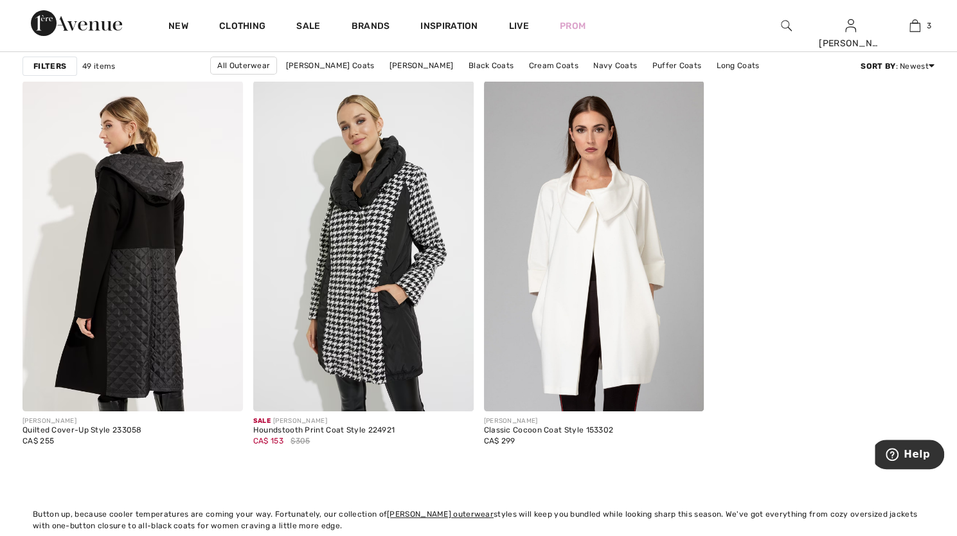
scroll to position [5654, 0]
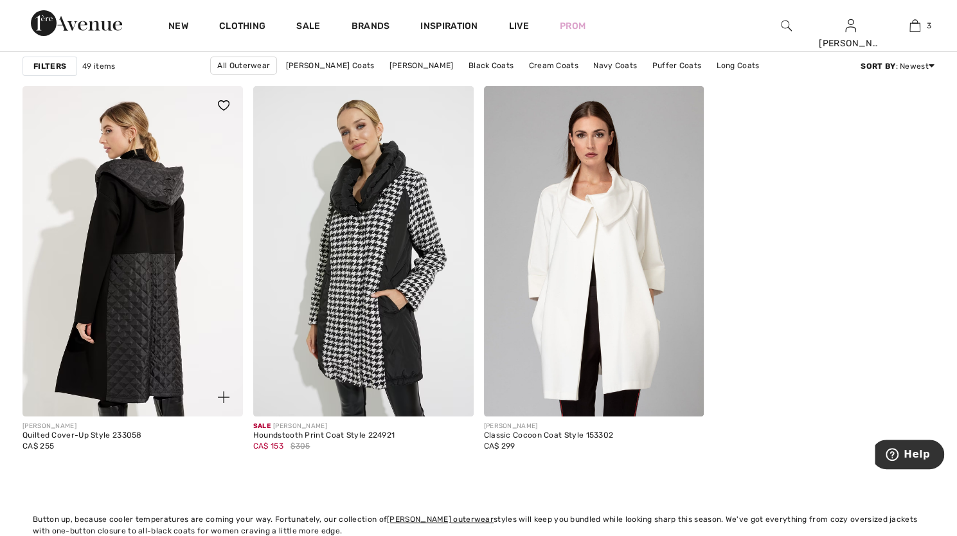
click at [161, 272] on img at bounding box center [133, 251] width 221 height 330
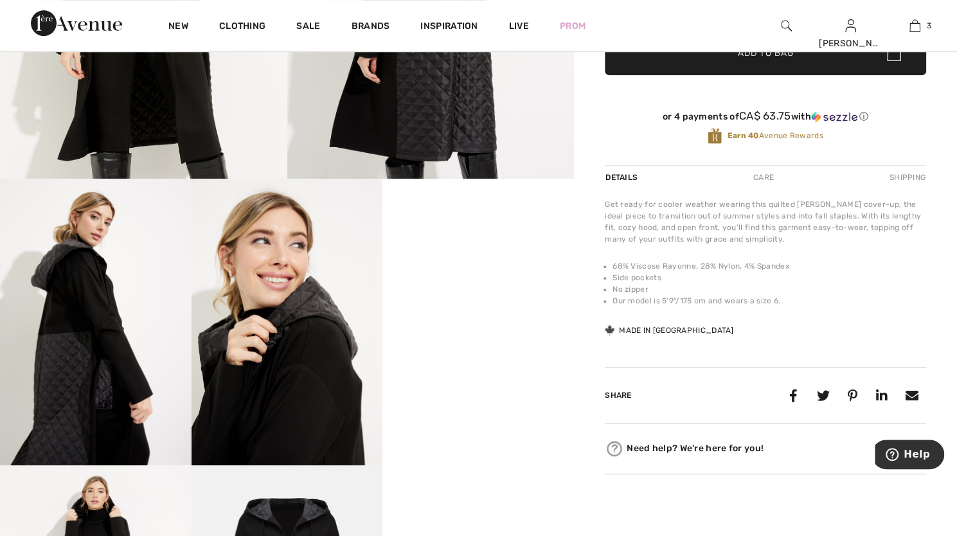
scroll to position [328, 0]
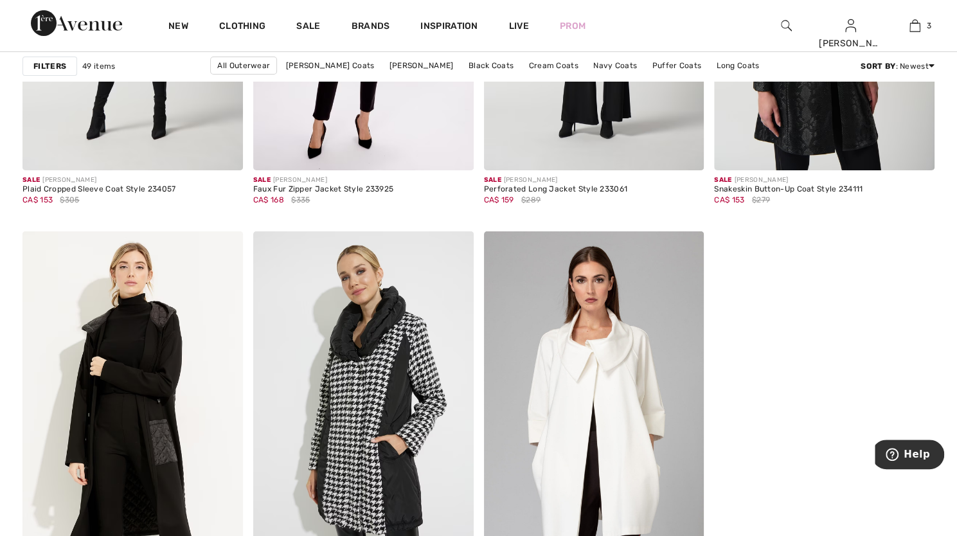
scroll to position [5512, 0]
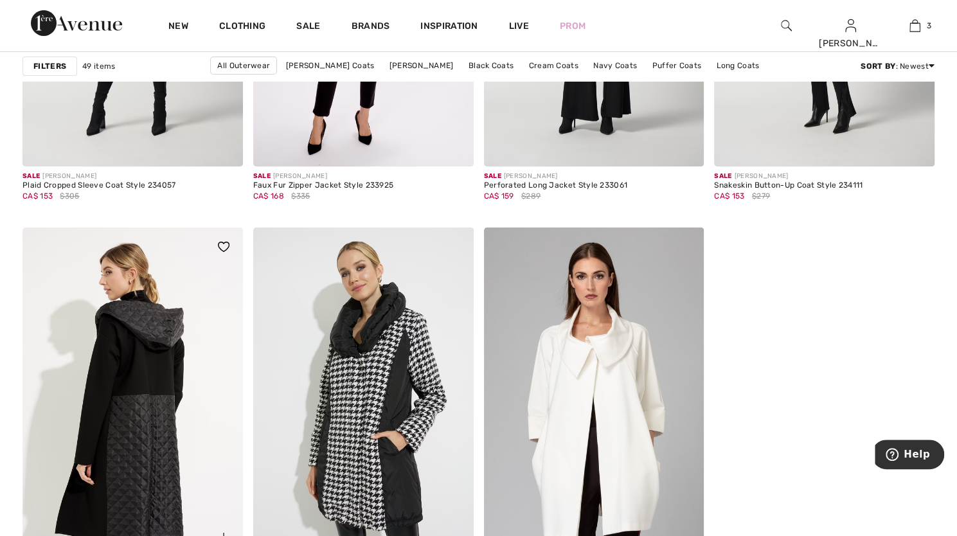
click at [154, 345] on img at bounding box center [133, 393] width 221 height 330
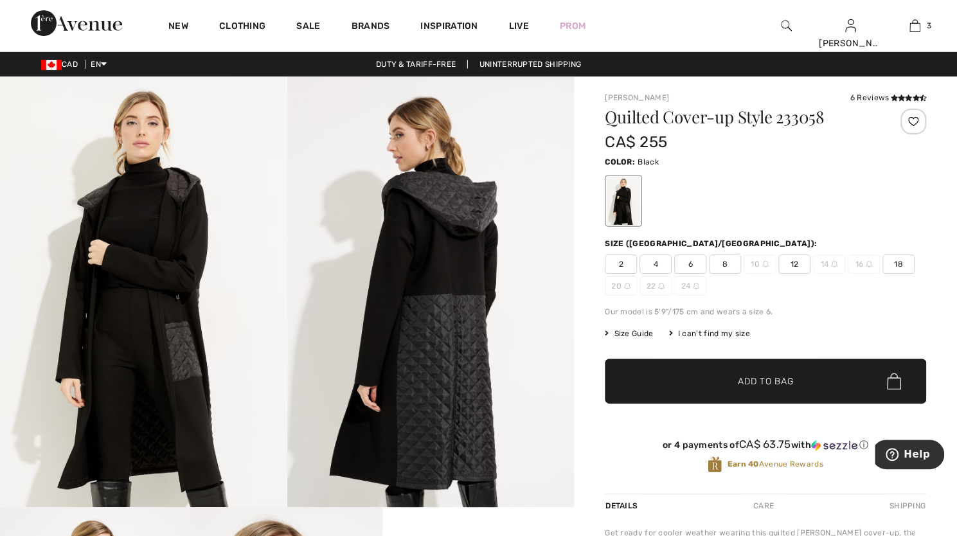
click at [864, 263] on span "16" at bounding box center [864, 264] width 32 height 19
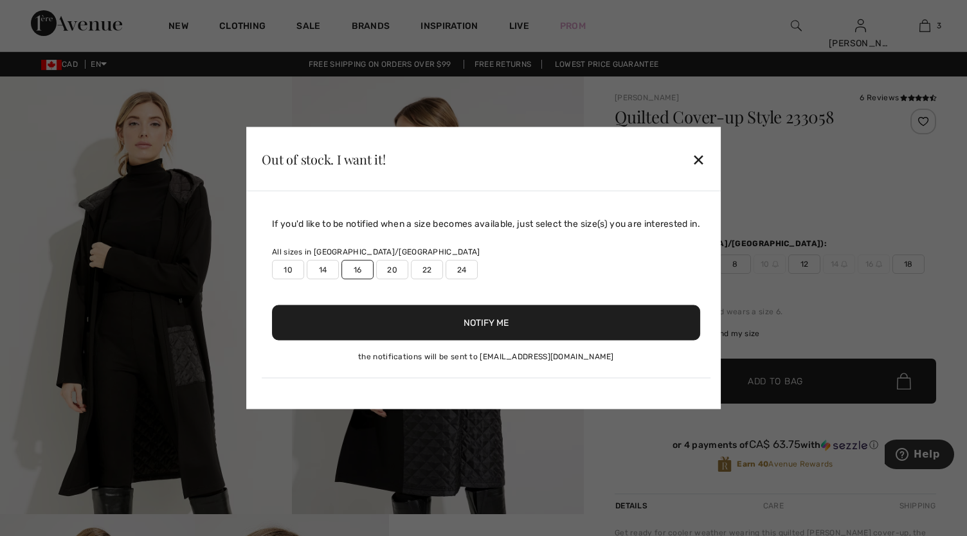
click at [703, 156] on div "✕" at bounding box center [699, 158] width 14 height 27
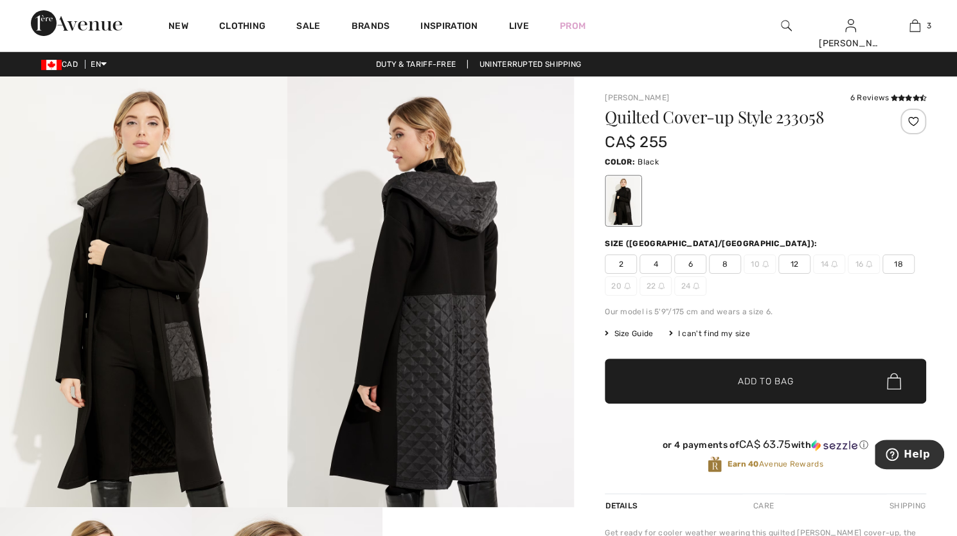
click at [901, 264] on span "18" at bounding box center [899, 264] width 32 height 19
click at [862, 263] on span "16" at bounding box center [864, 264] width 32 height 19
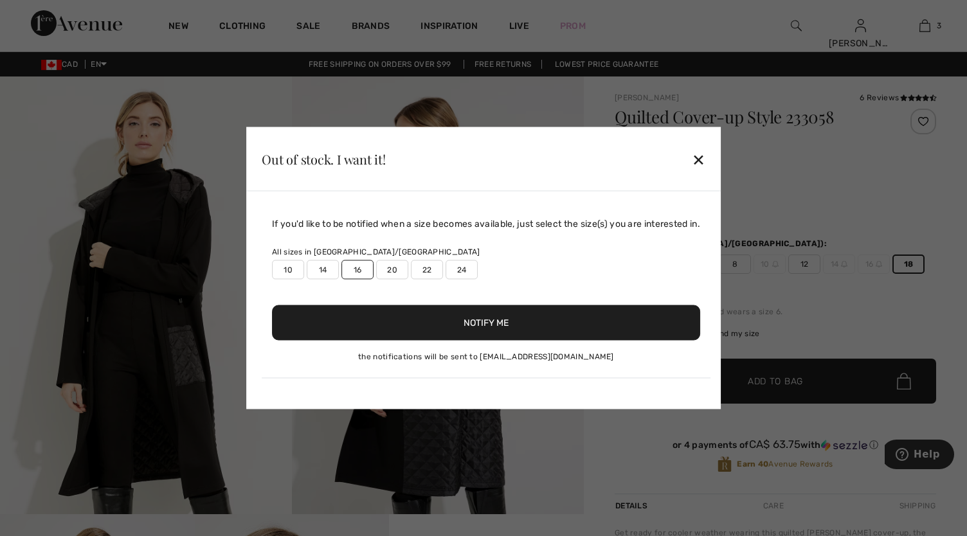
click at [460, 323] on button "Notify Me" at bounding box center [486, 322] width 428 height 35
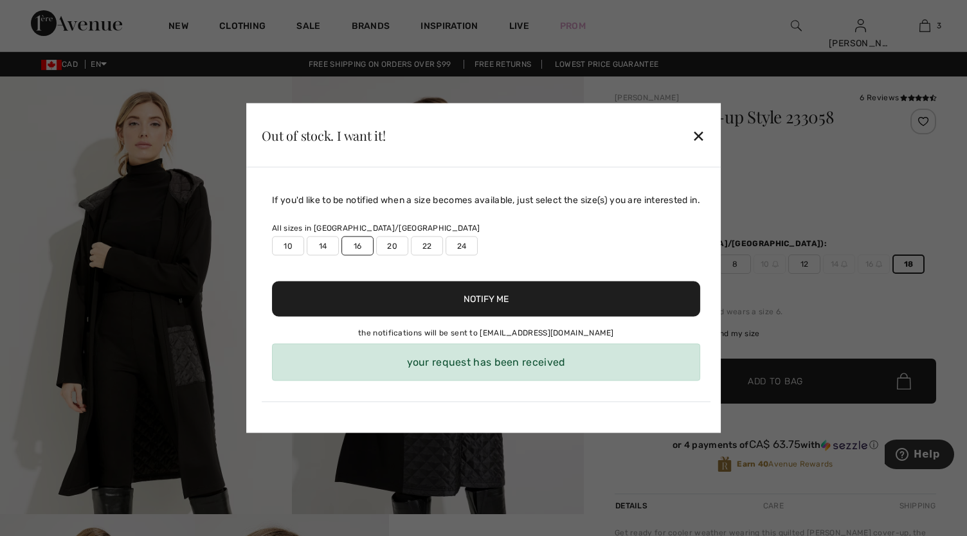
click at [473, 365] on div "your request has been received" at bounding box center [486, 362] width 428 height 37
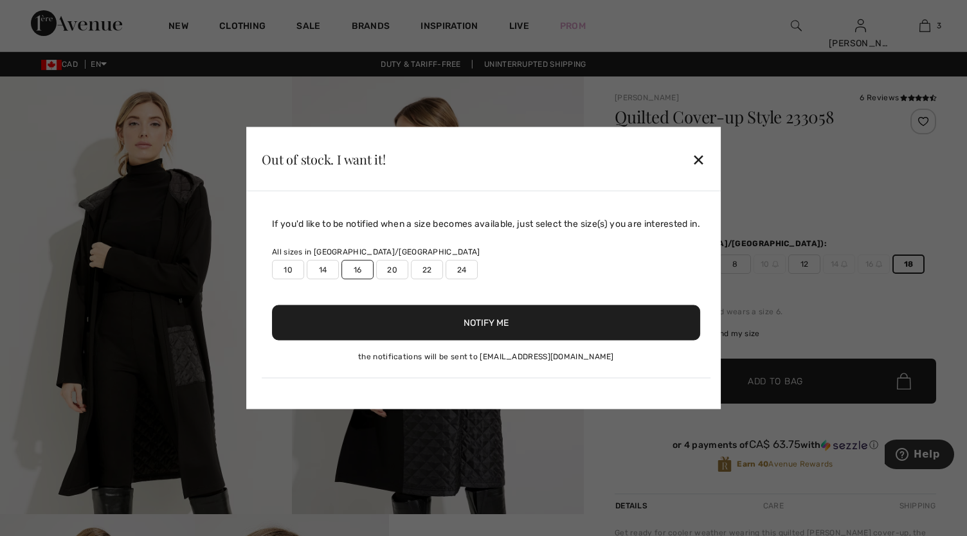
click at [702, 156] on div "✕" at bounding box center [699, 158] width 14 height 27
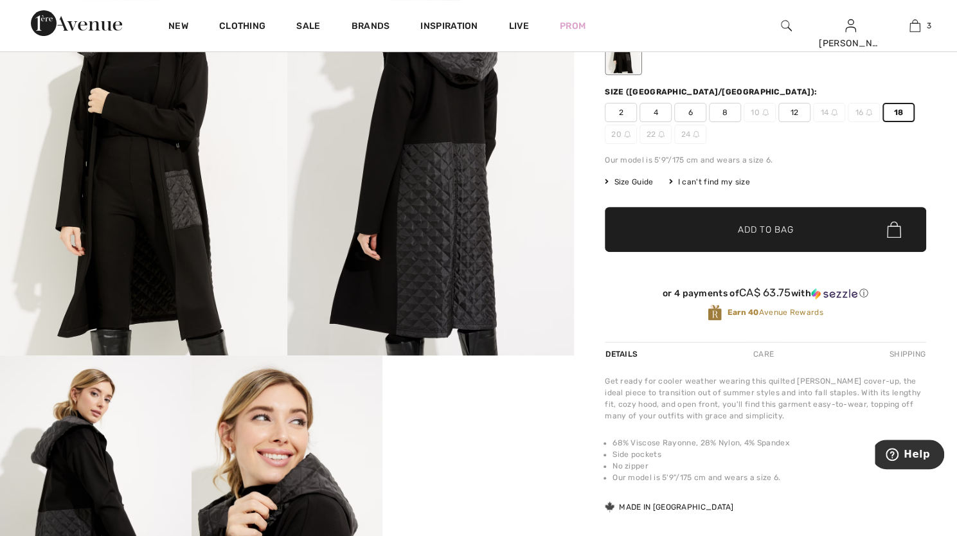
scroll to position [144, 0]
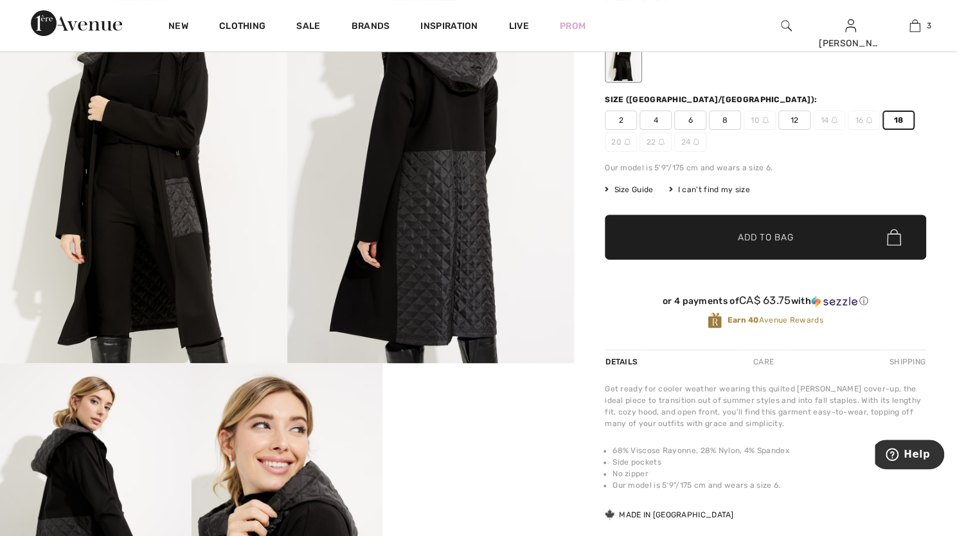
click at [736, 243] on span "✔ Added to Bag" at bounding box center [746, 238] width 78 height 14
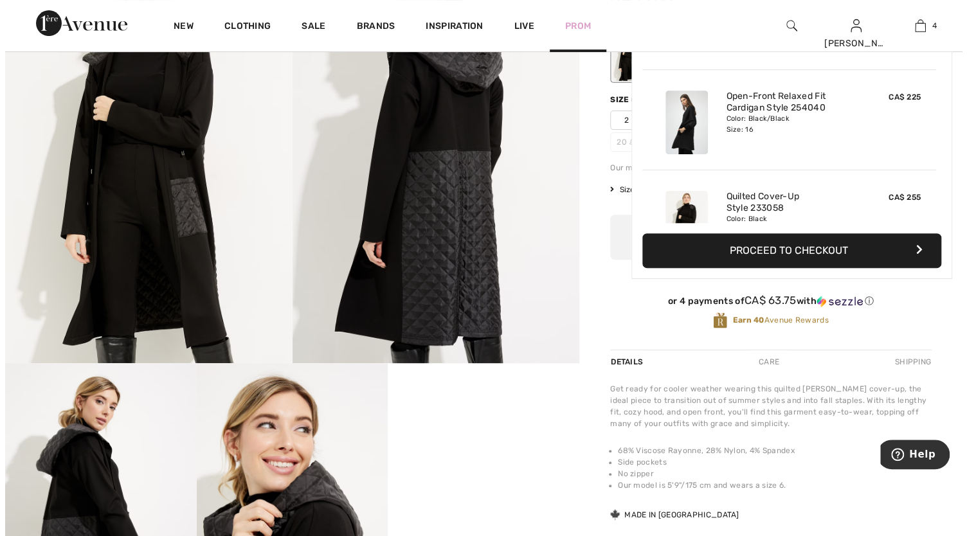
scroll to position [239, 0]
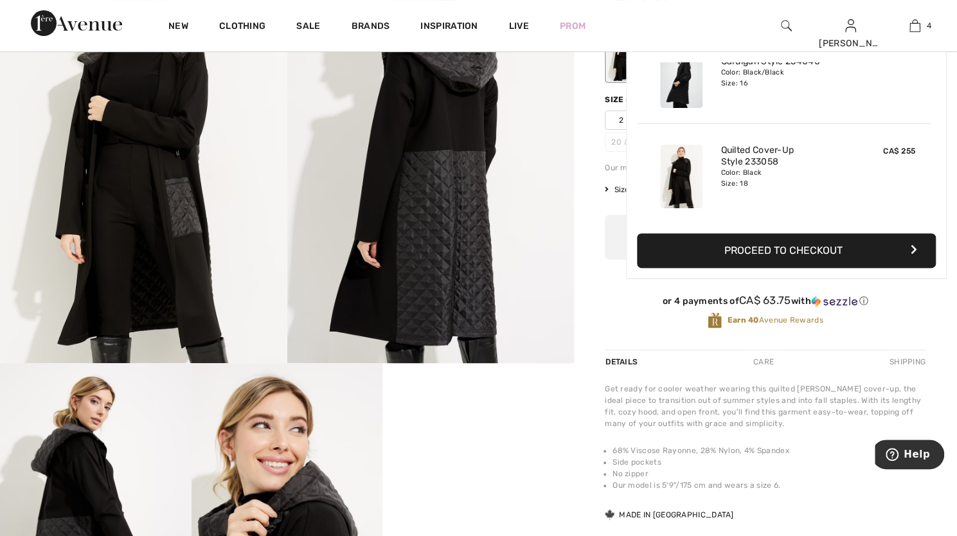
click at [528, 115] on img at bounding box center [430, 147] width 287 height 431
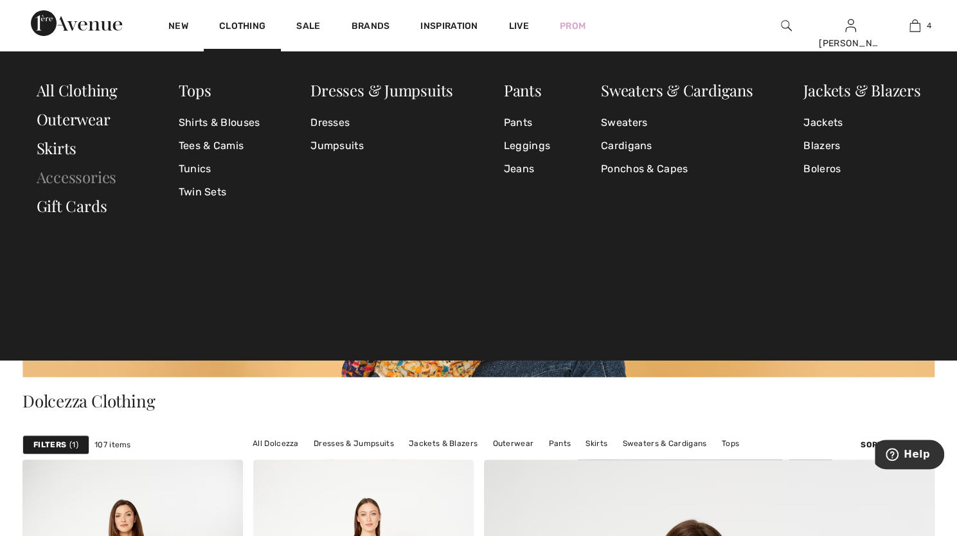
click at [87, 176] on link "Accessories" at bounding box center [77, 177] width 80 height 21
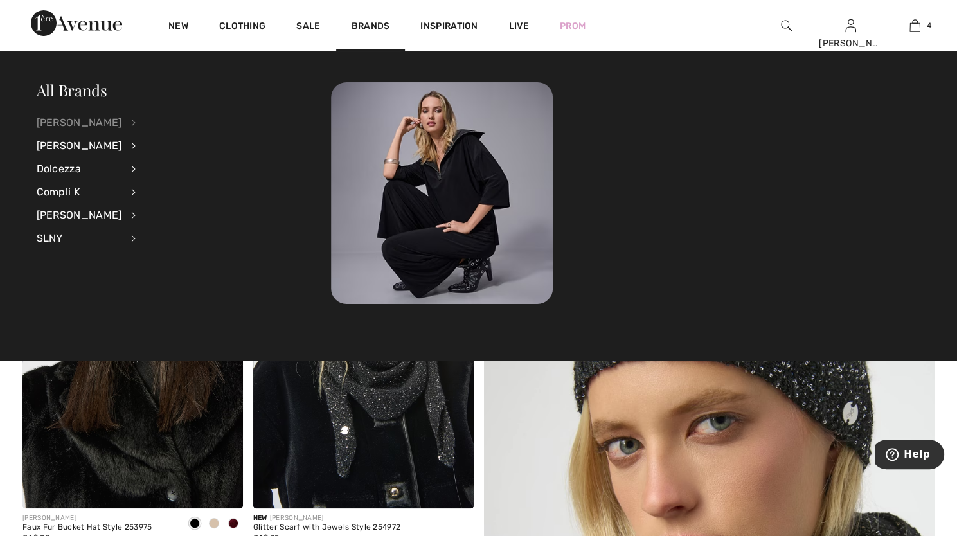
click at [82, 118] on div "[PERSON_NAME]" at bounding box center [80, 122] width 86 height 23
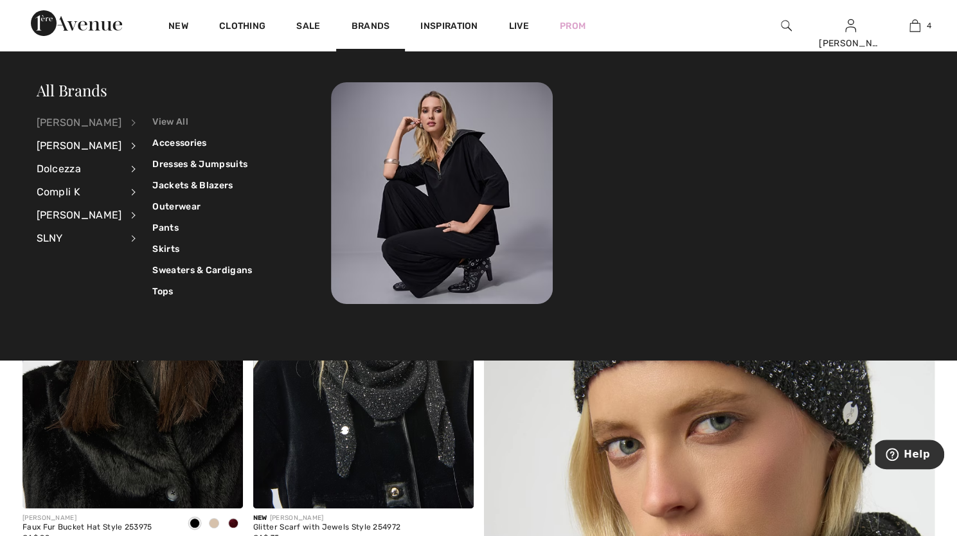
click at [163, 124] on link "View All" at bounding box center [202, 121] width 100 height 21
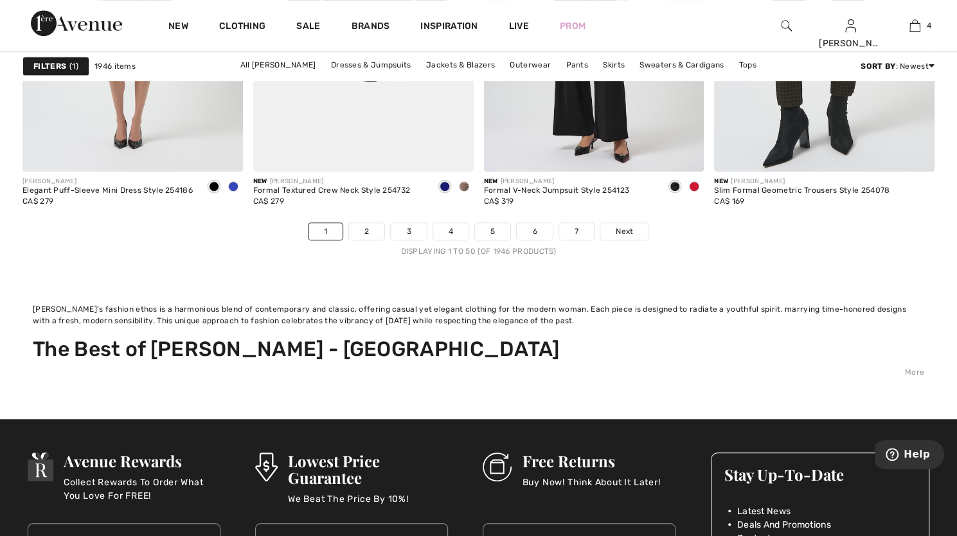
scroll to position [6165, 0]
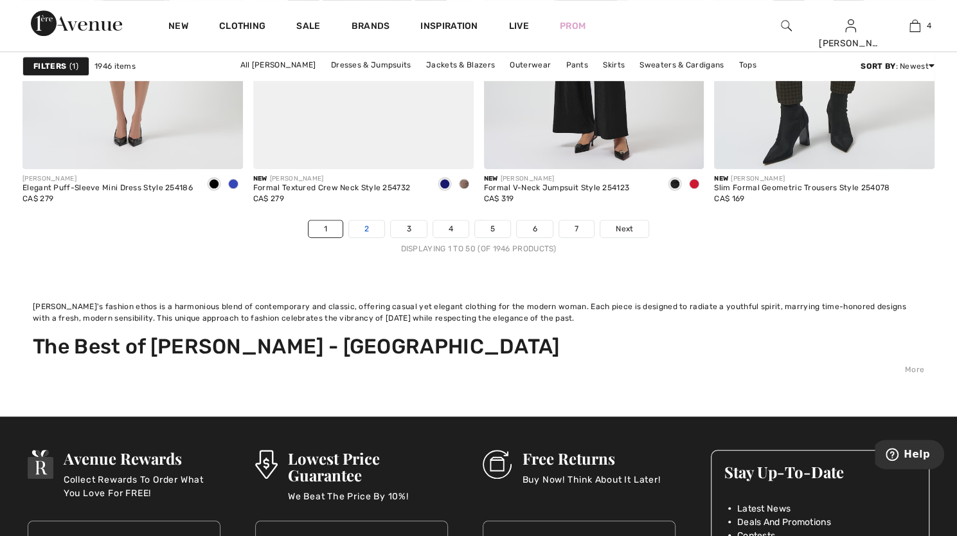
click at [369, 222] on link "2" at bounding box center [366, 229] width 35 height 17
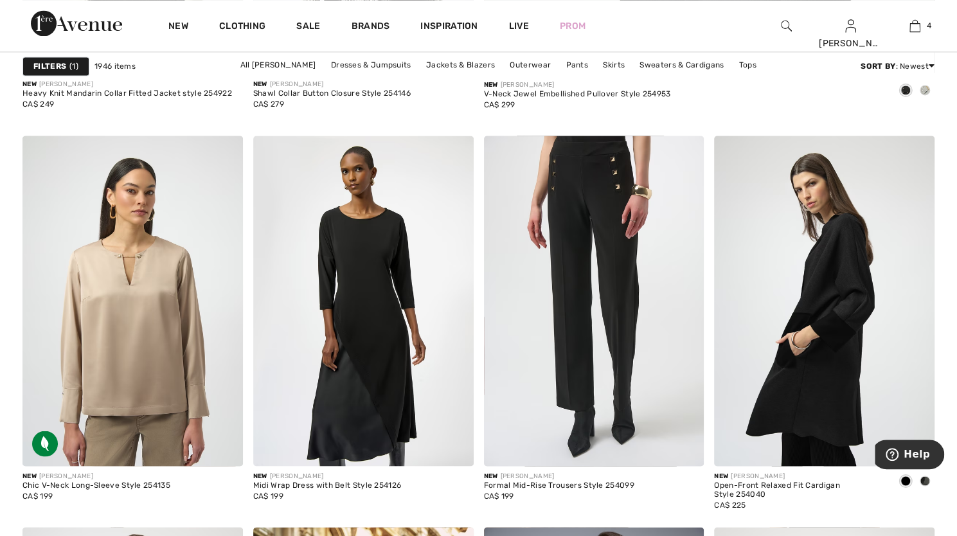
scroll to position [1080, 0]
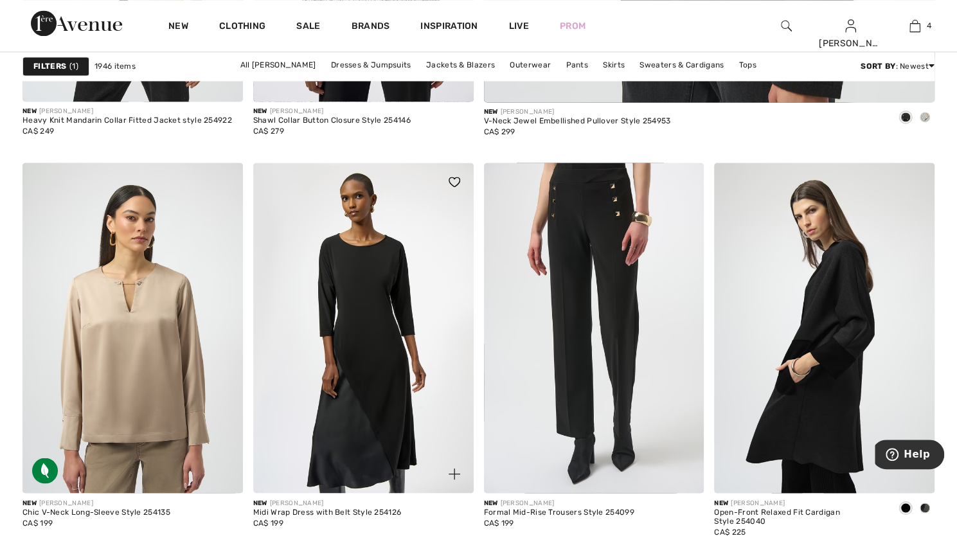
click at [376, 382] on img at bounding box center [363, 328] width 221 height 330
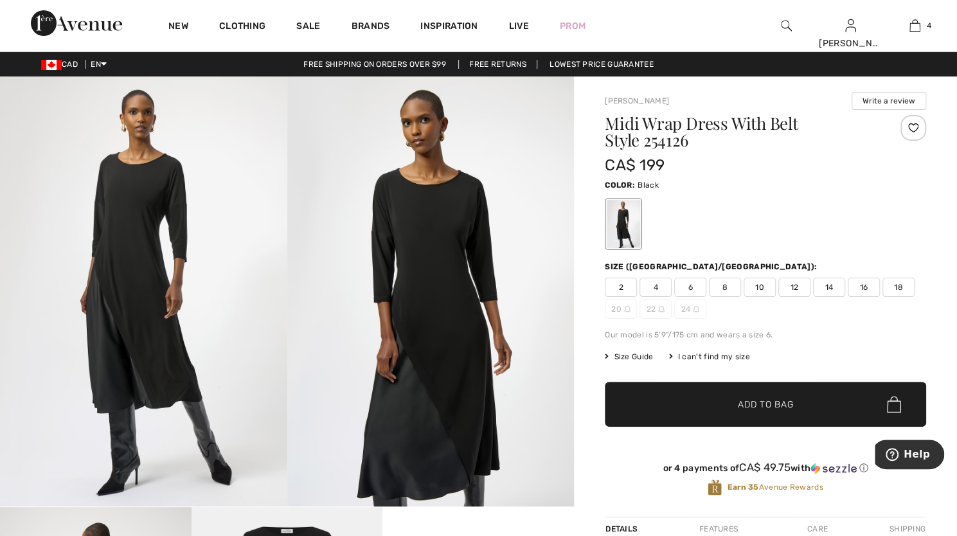
click at [865, 288] on span "16" at bounding box center [864, 287] width 32 height 19
click at [812, 408] on span "✔ Added to Bag Add to Bag" at bounding box center [765, 404] width 321 height 45
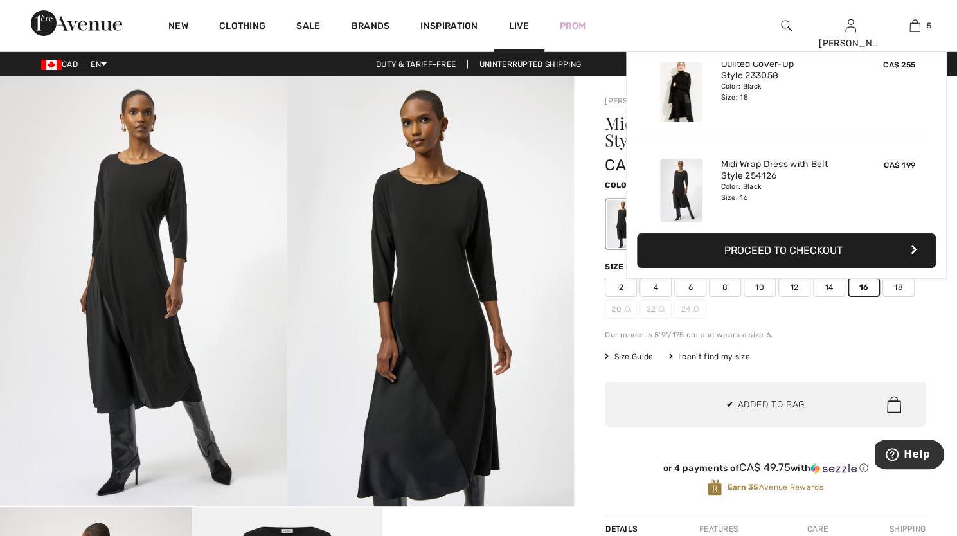
scroll to position [339, 0]
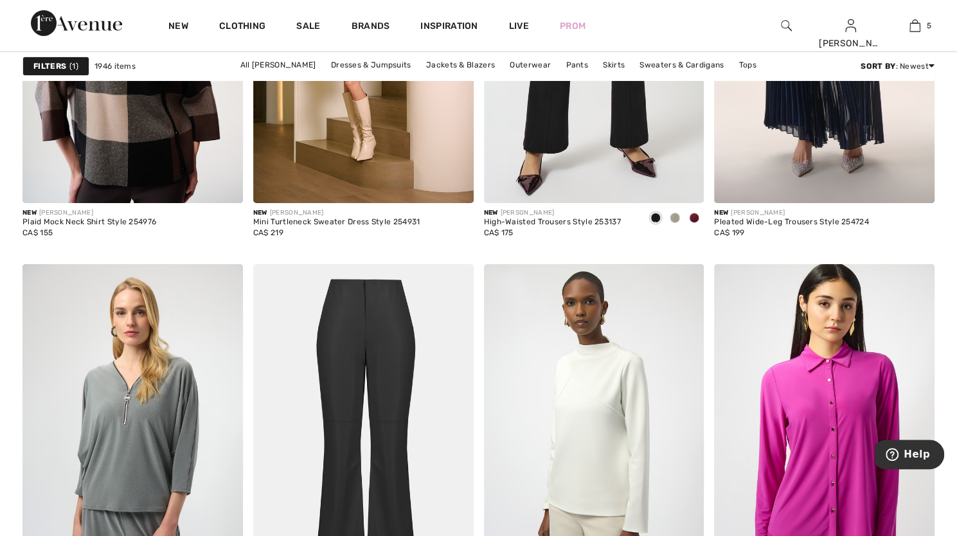
scroll to position [2697, 0]
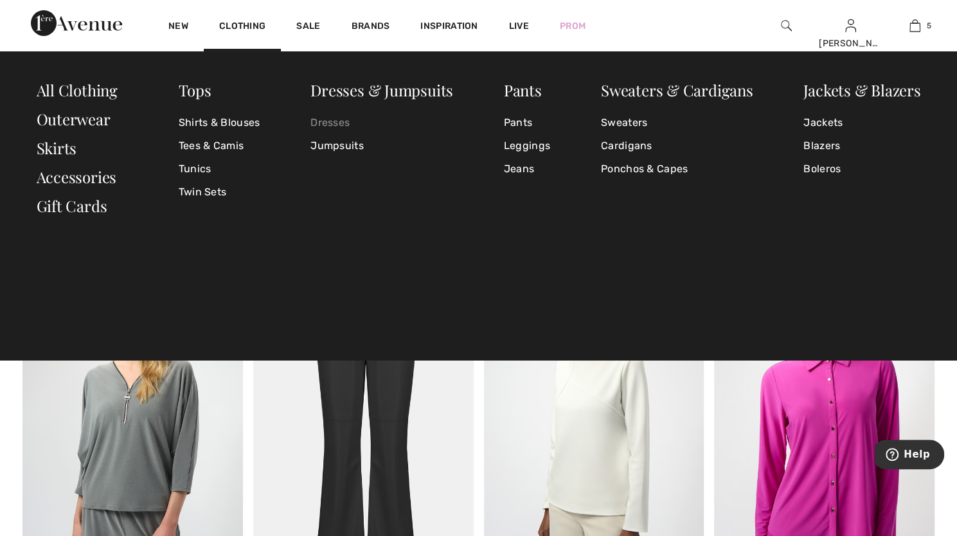
click at [324, 123] on link "Dresses" at bounding box center [382, 122] width 143 height 23
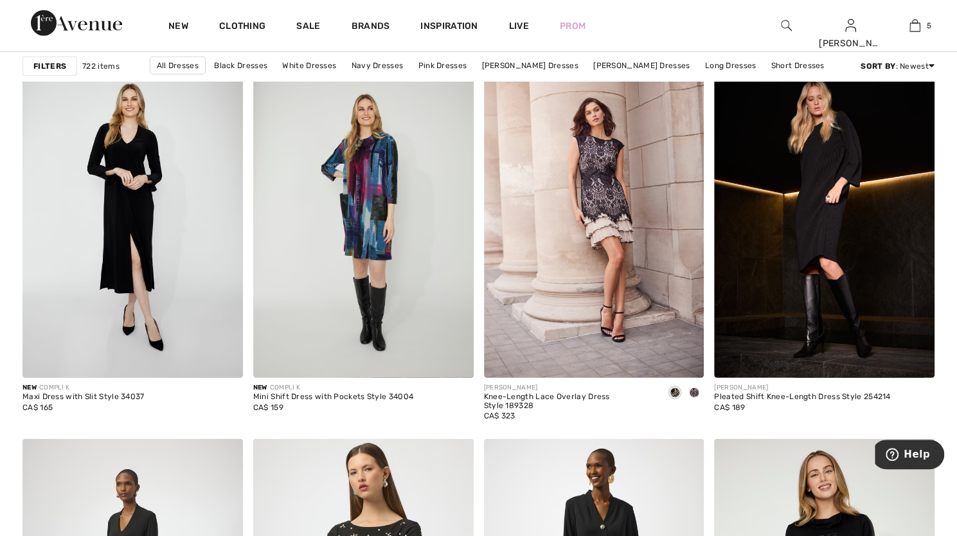
scroll to position [4904, 0]
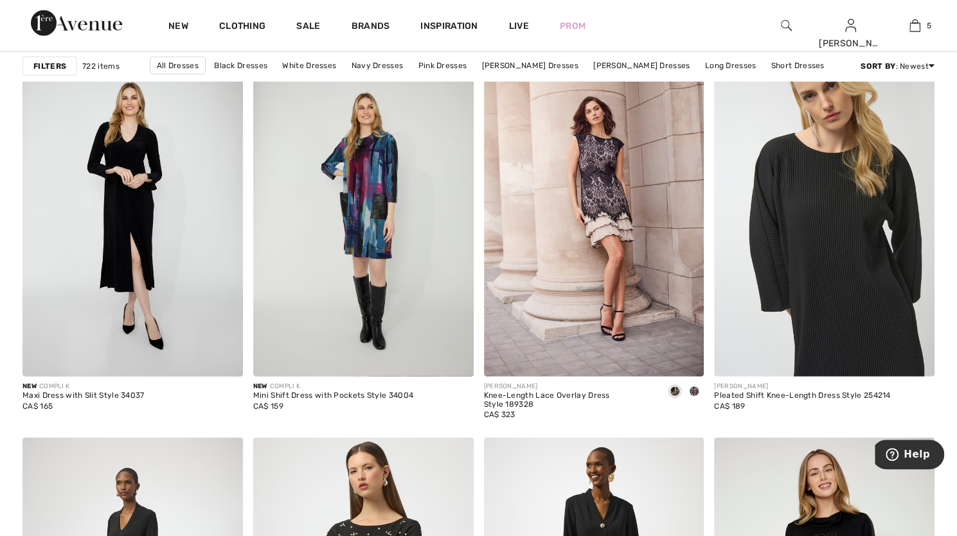
click at [841, 212] on img at bounding box center [824, 211] width 221 height 330
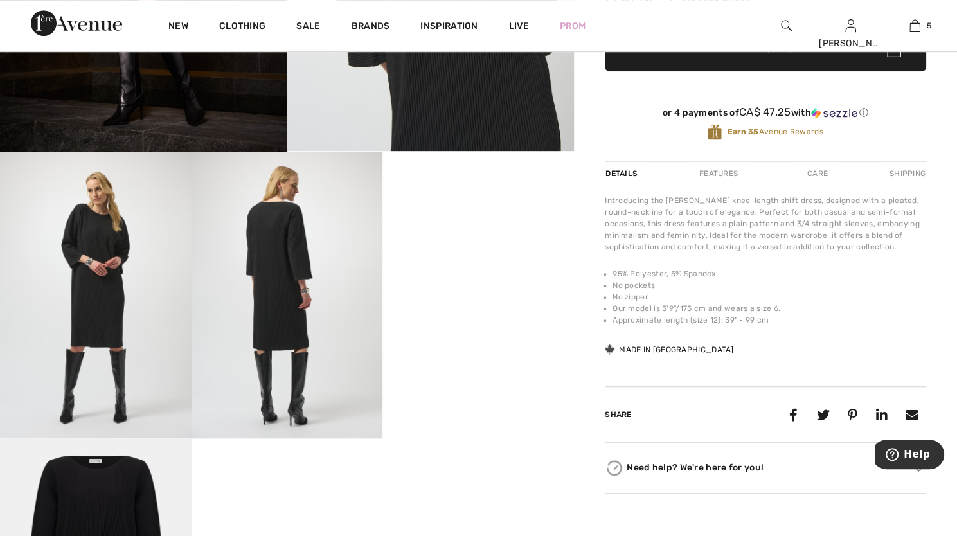
scroll to position [356, 0]
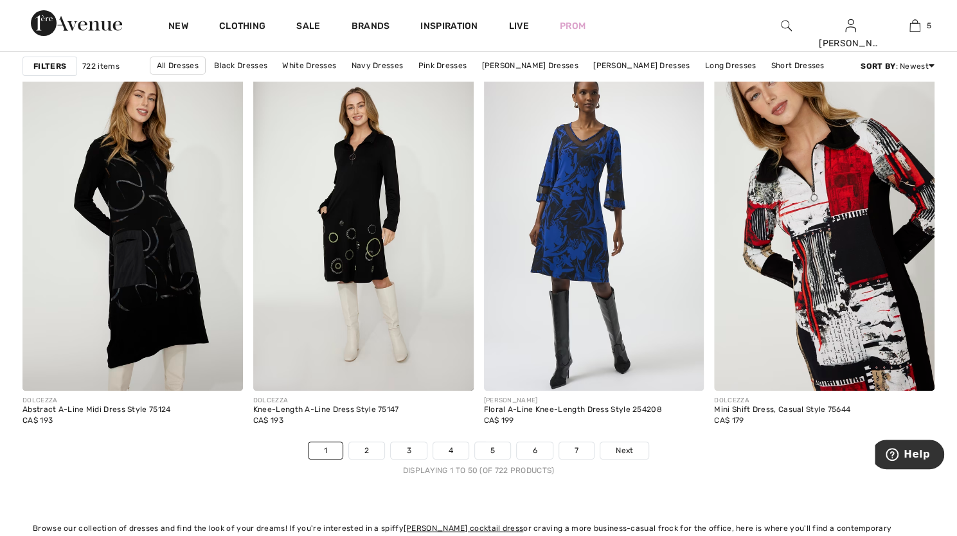
scroll to position [5678, 0]
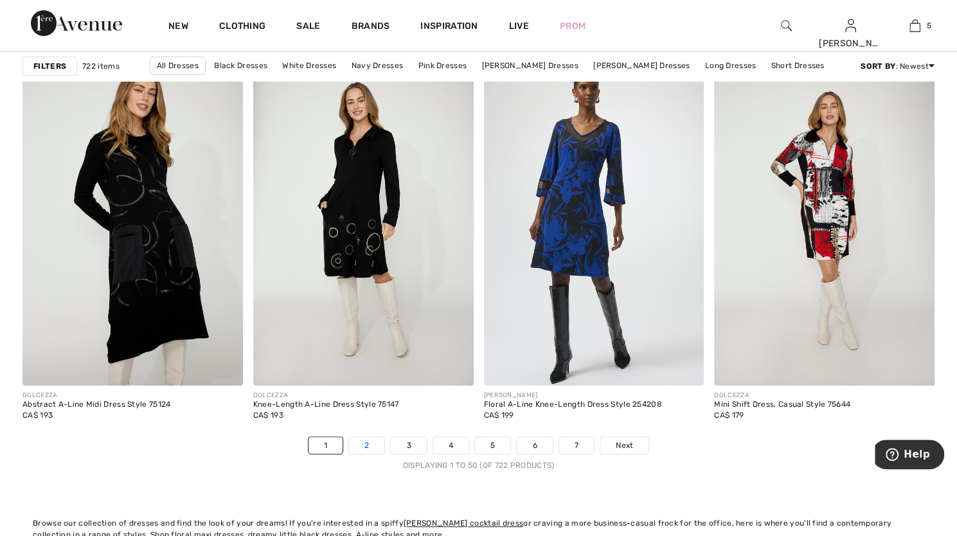
click at [365, 443] on link "2" at bounding box center [366, 445] width 35 height 17
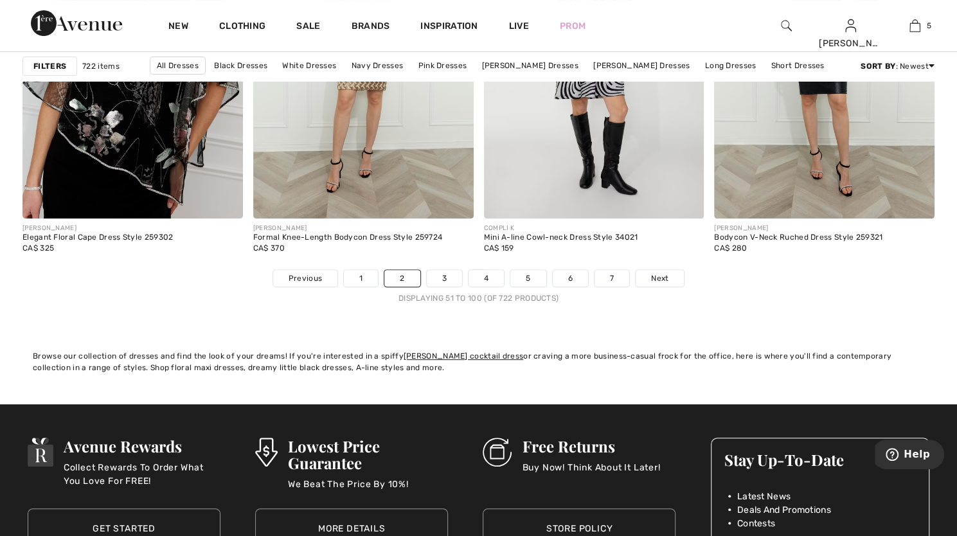
scroll to position [5852, 0]
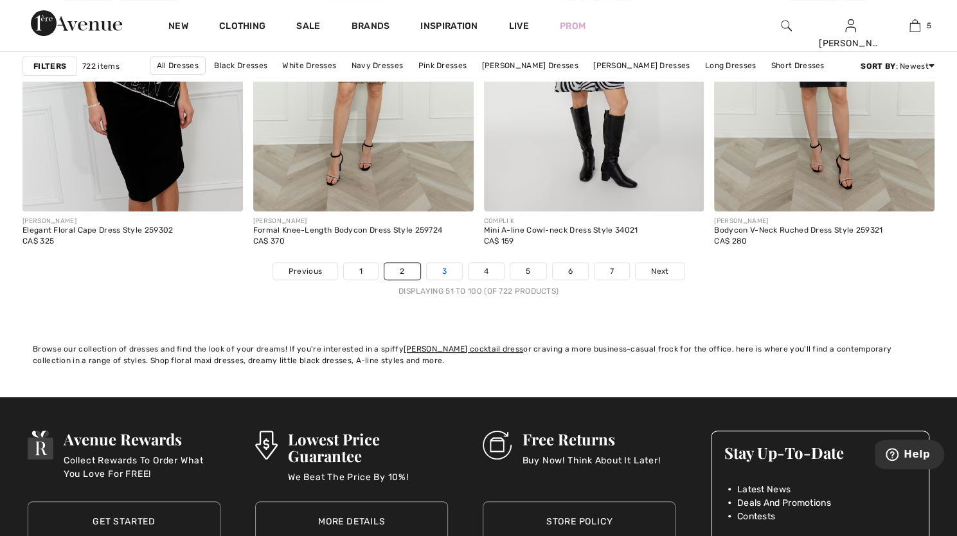
click at [440, 267] on link "3" at bounding box center [444, 271] width 35 height 17
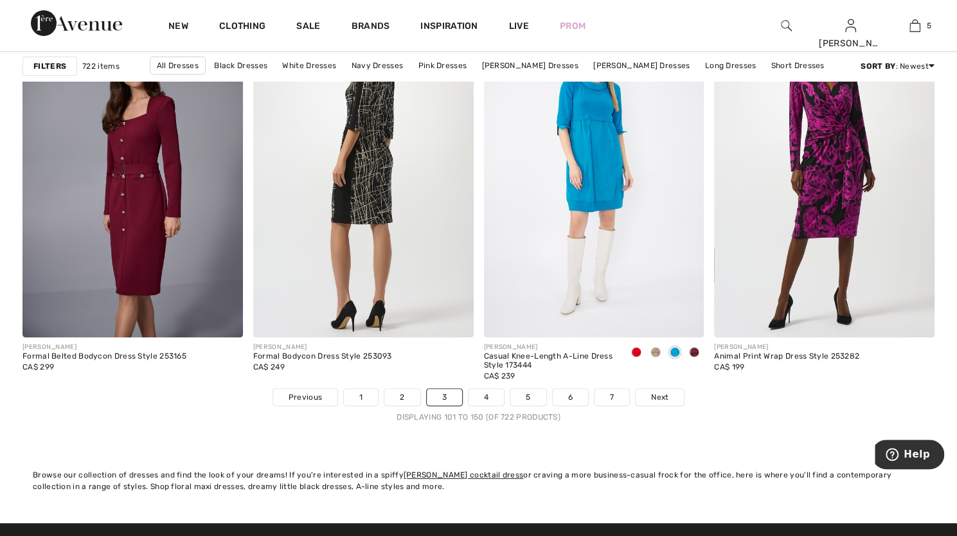
scroll to position [5730, 0]
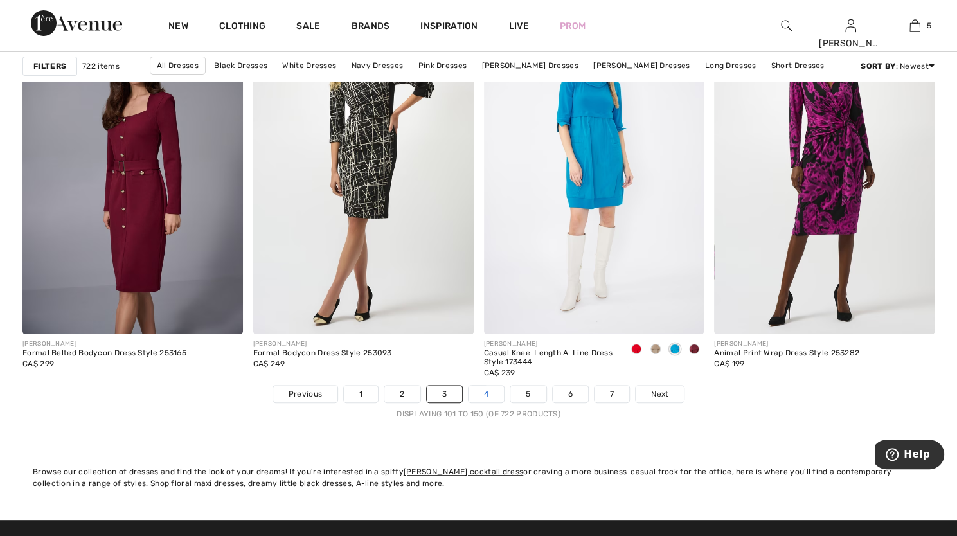
click at [489, 393] on link "4" at bounding box center [486, 394] width 35 height 17
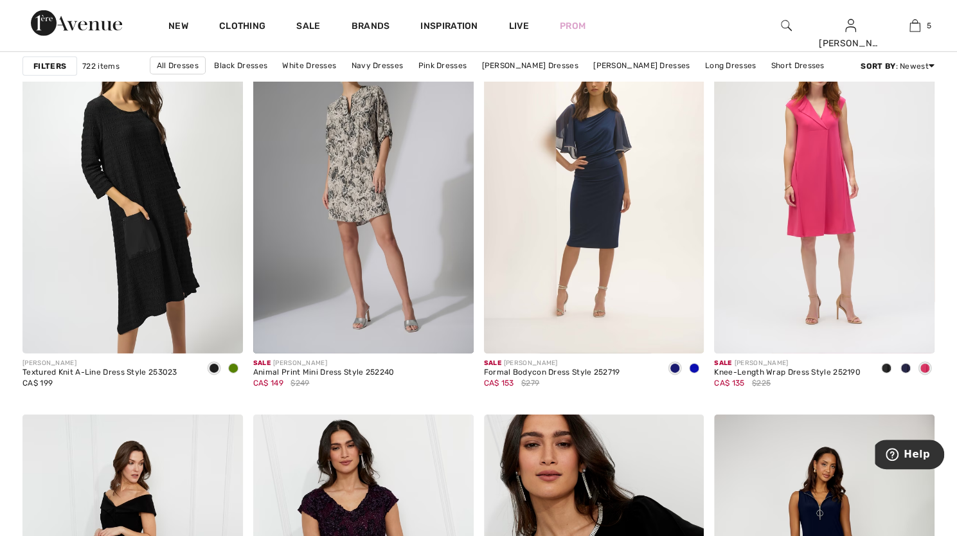
scroll to position [2272, 0]
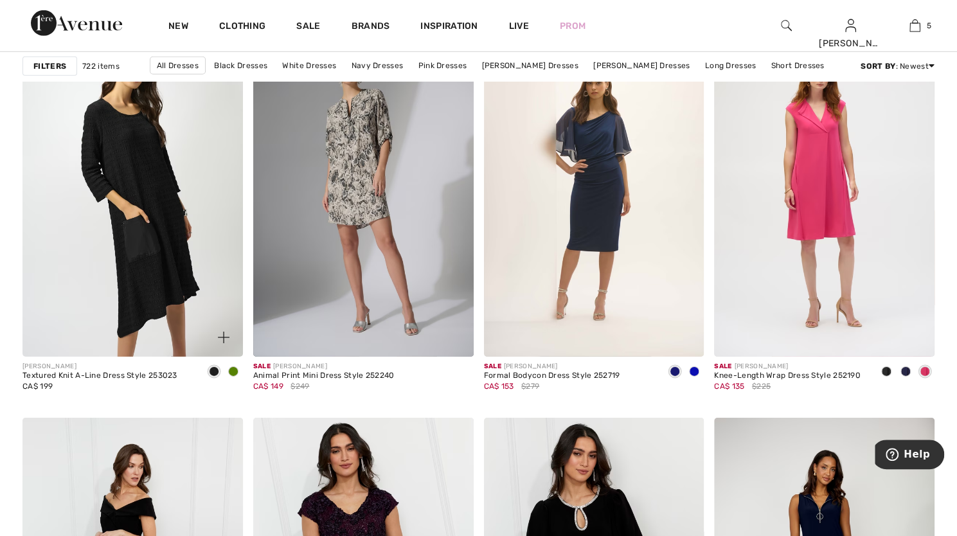
click at [233, 370] on span at bounding box center [233, 372] width 10 height 10
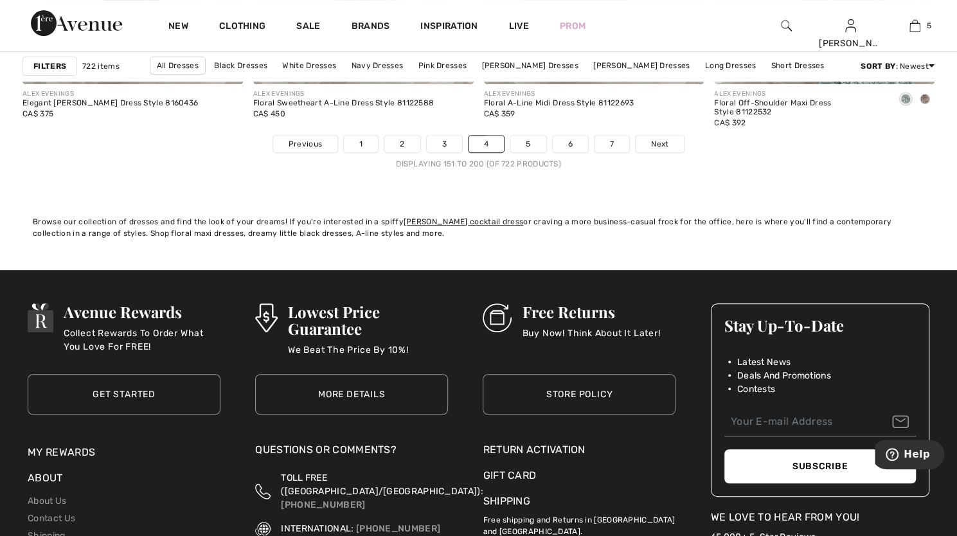
scroll to position [5982, 0]
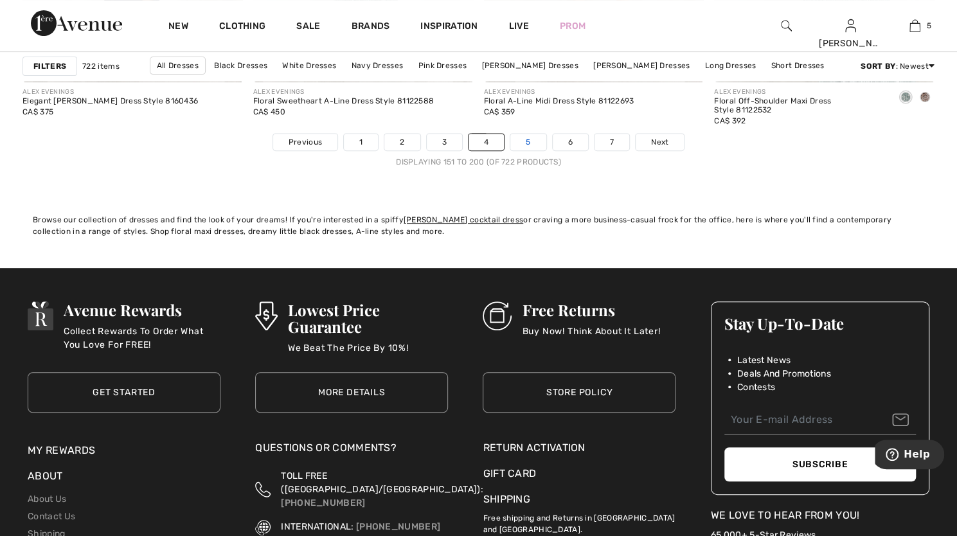
click at [522, 142] on link "5" at bounding box center [528, 142] width 35 height 17
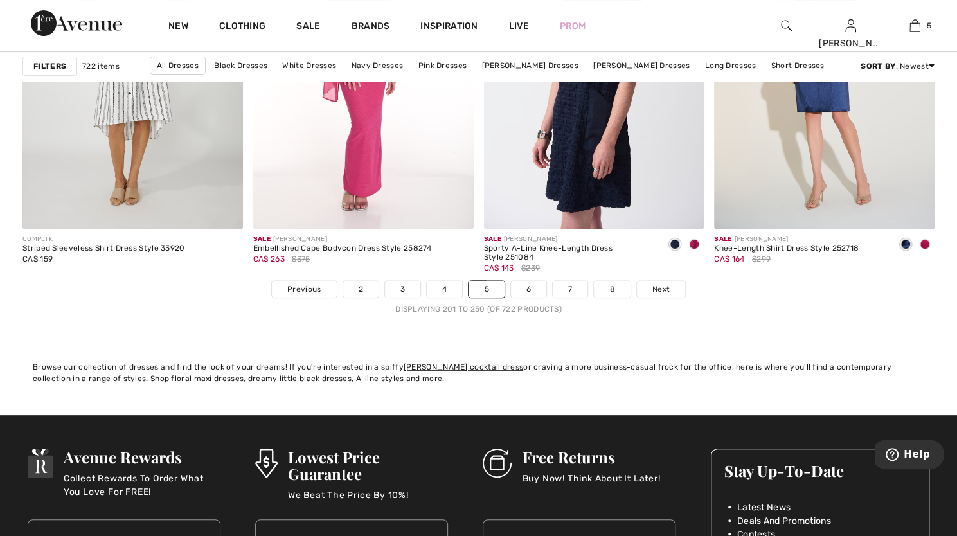
scroll to position [5836, 0]
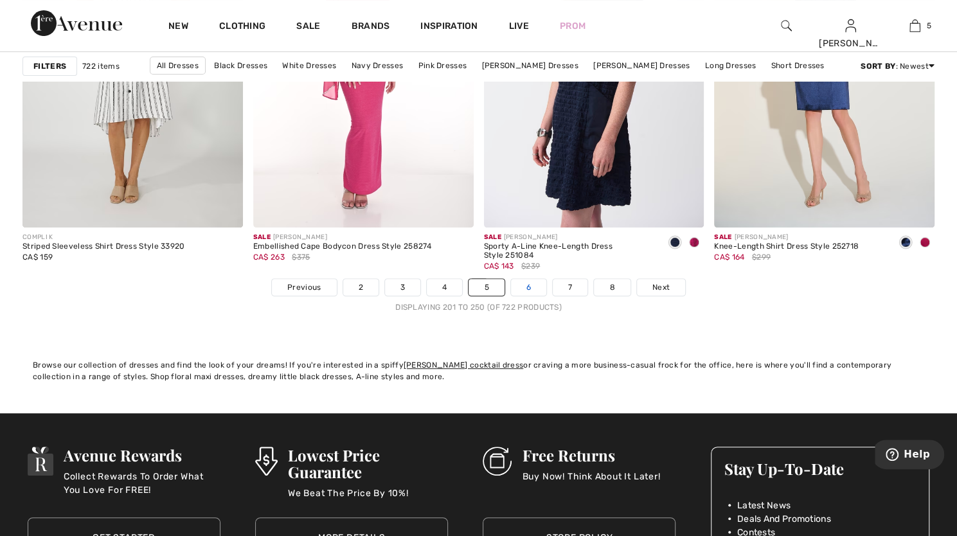
click at [532, 280] on link "6" at bounding box center [528, 287] width 35 height 17
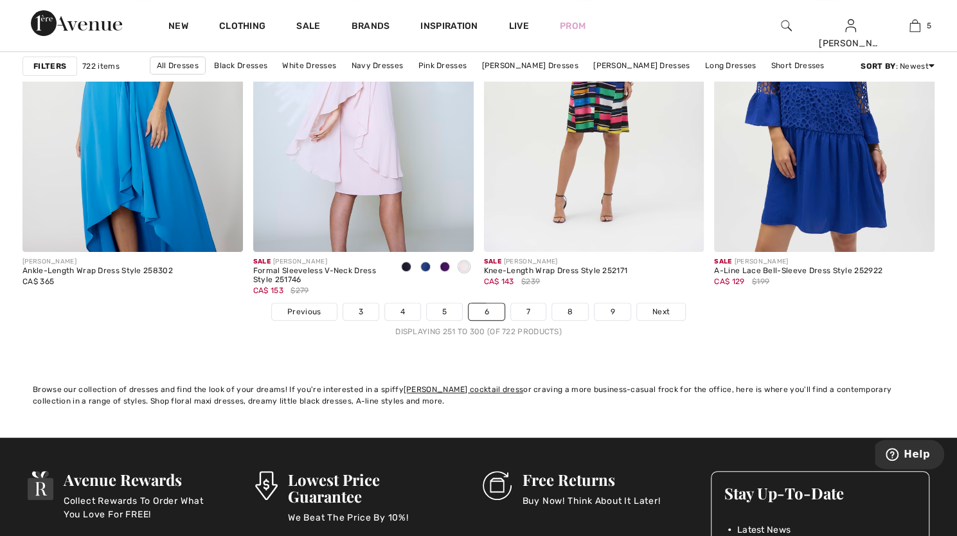
scroll to position [5811, 0]
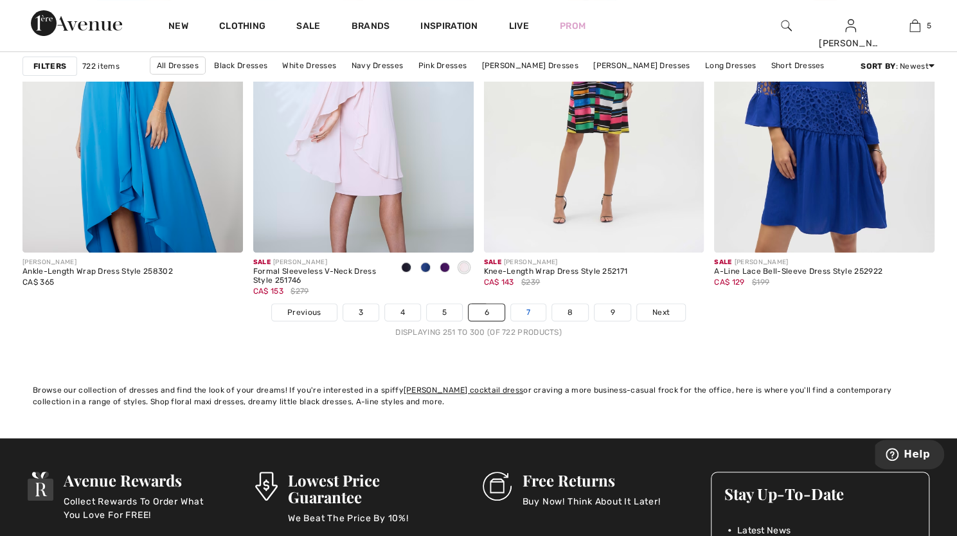
click at [523, 312] on link "7" at bounding box center [528, 312] width 35 height 17
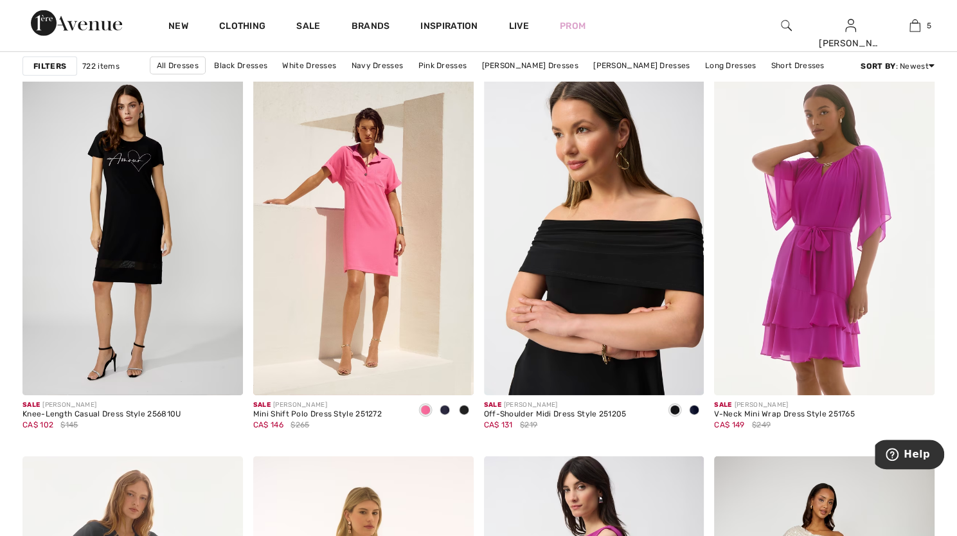
scroll to position [2235, 0]
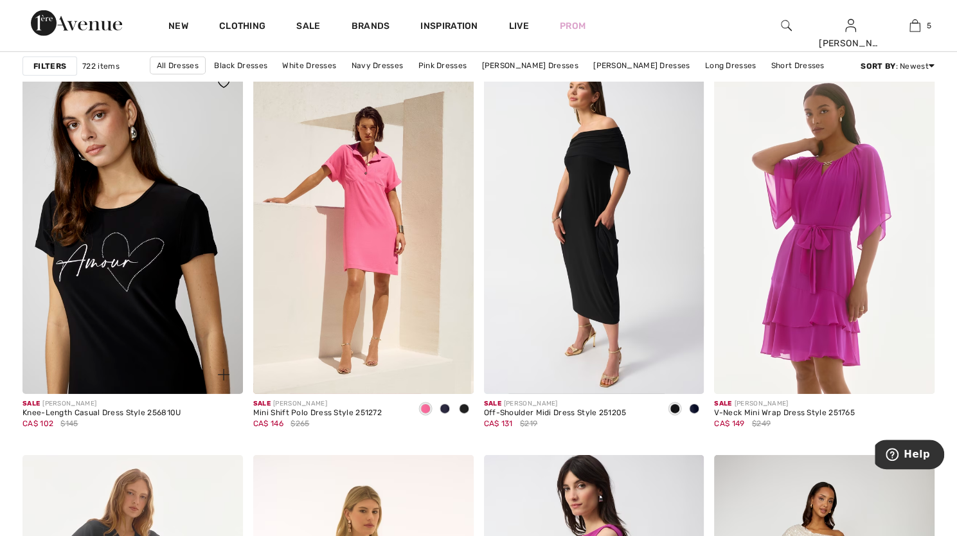
click at [167, 235] on img at bounding box center [133, 229] width 221 height 330
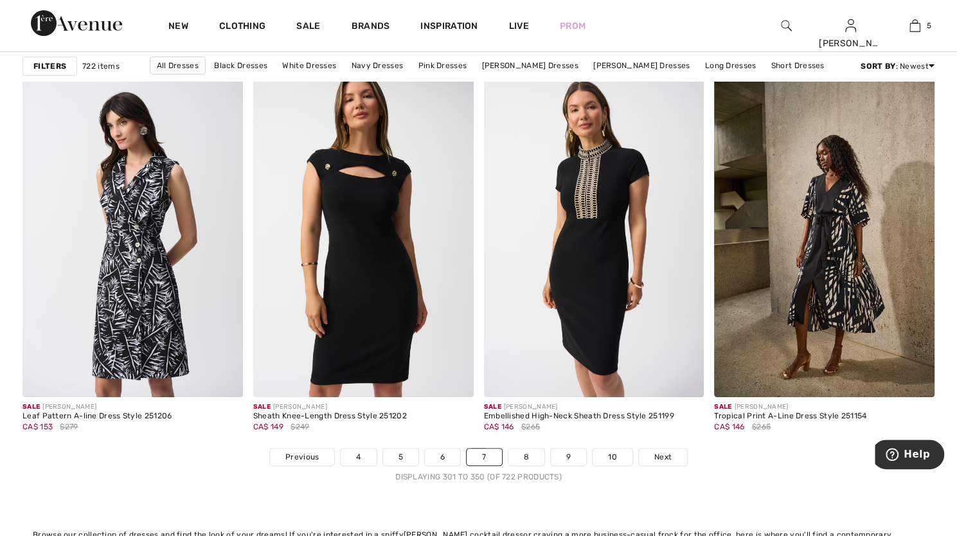
scroll to position [5667, 0]
click at [523, 449] on link "8" at bounding box center [527, 456] width 36 height 17
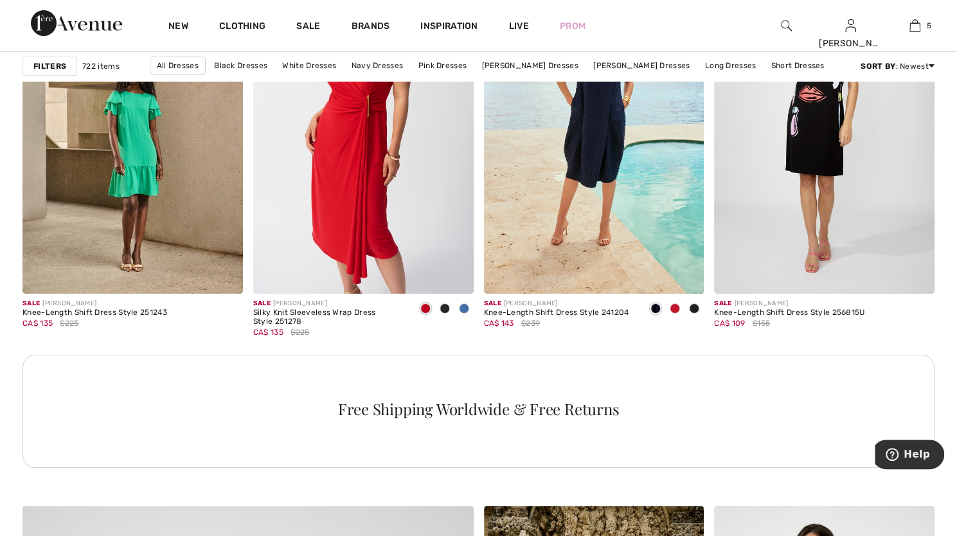
scroll to position [2728, 0]
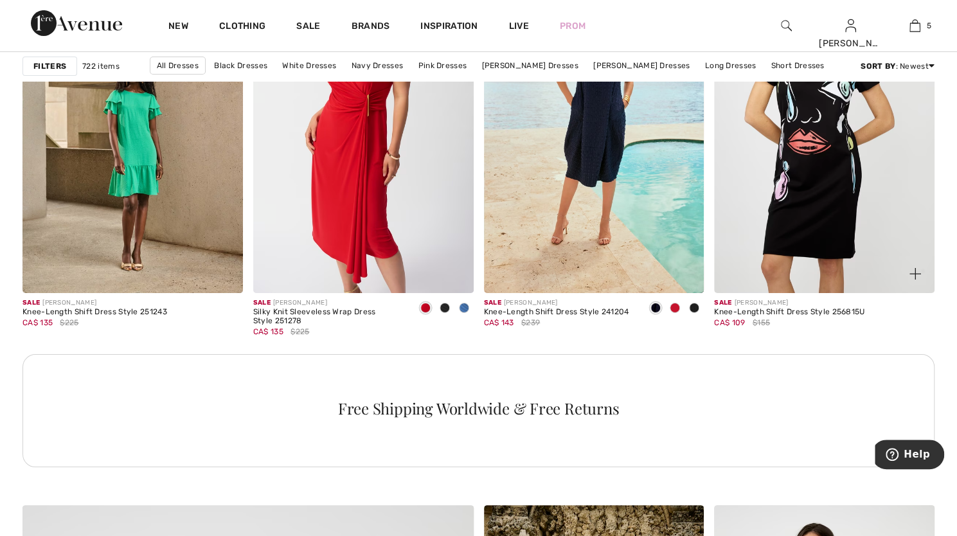
click at [846, 264] on img at bounding box center [824, 128] width 221 height 330
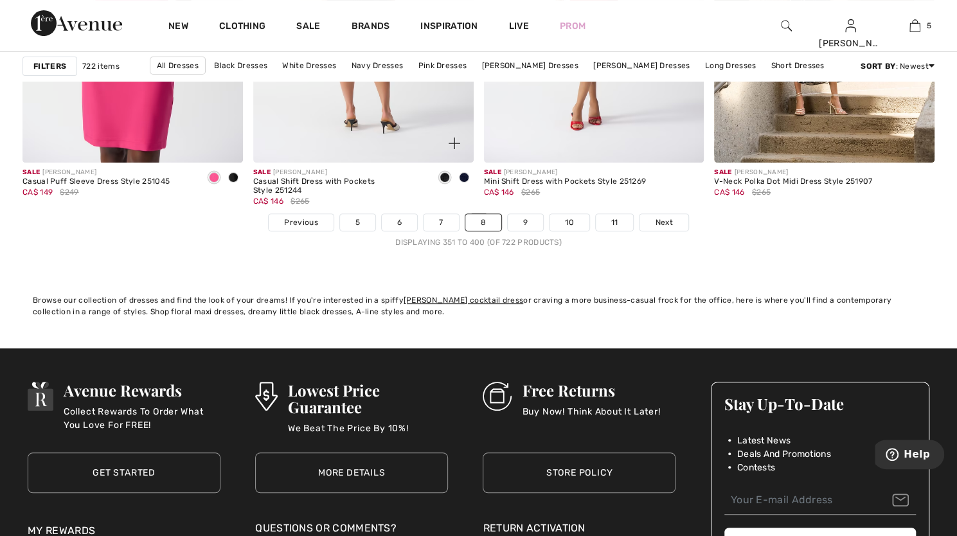
scroll to position [5905, 0]
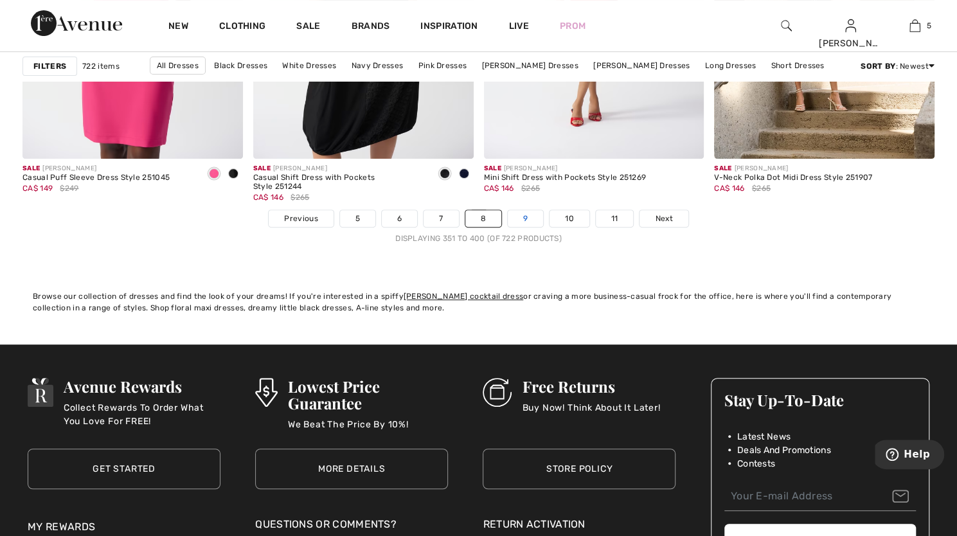
click at [525, 212] on link "9" at bounding box center [525, 218] width 35 height 17
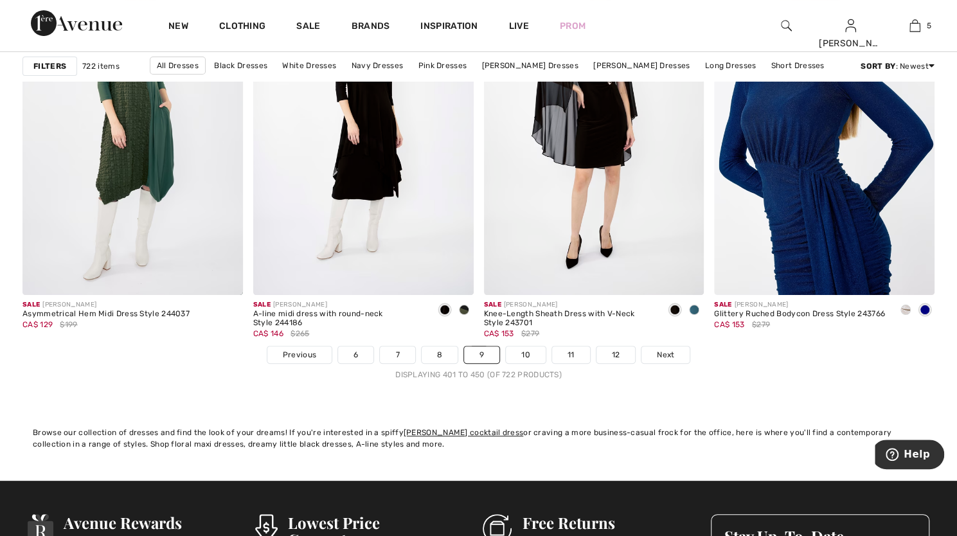
scroll to position [5770, 0]
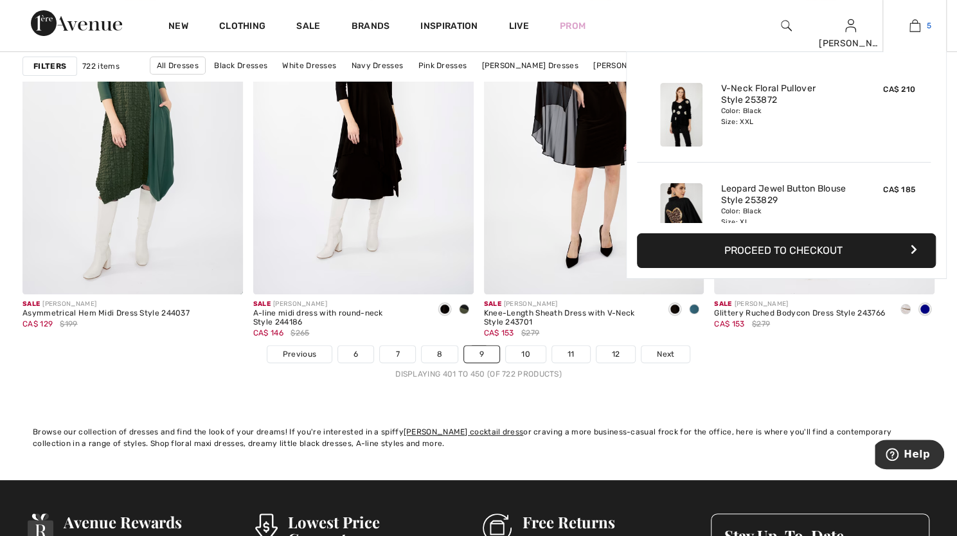
click at [923, 26] on link "5" at bounding box center [914, 25] width 63 height 15
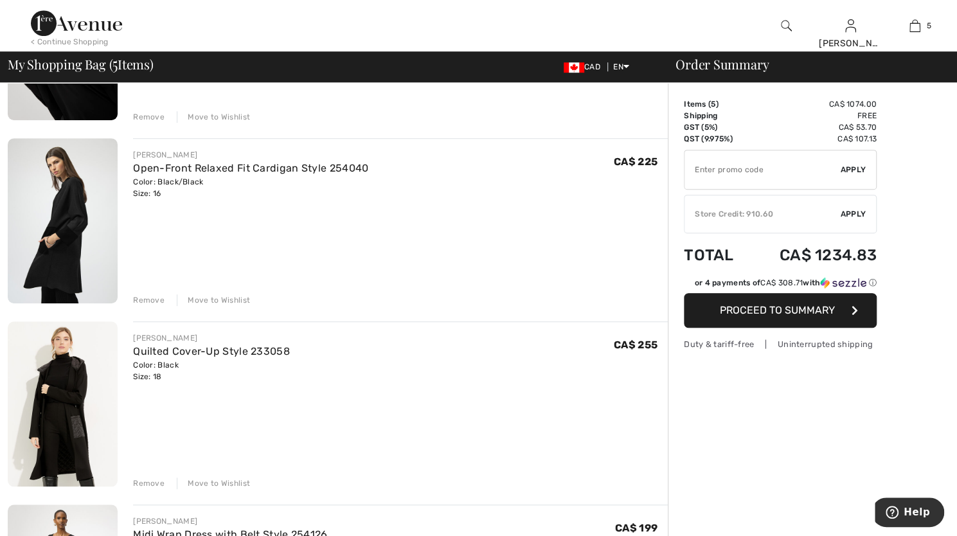
scroll to position [421, 0]
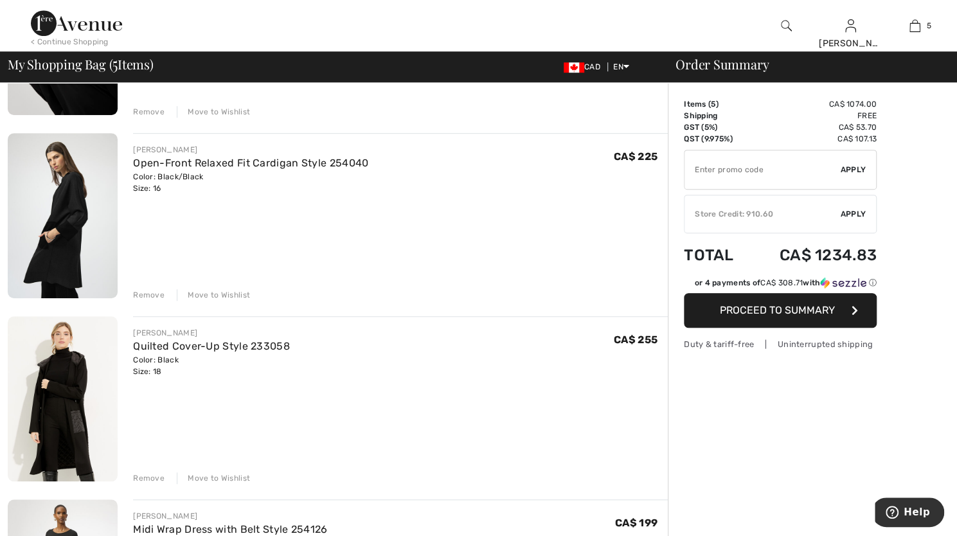
click at [75, 214] on img at bounding box center [63, 215] width 110 height 165
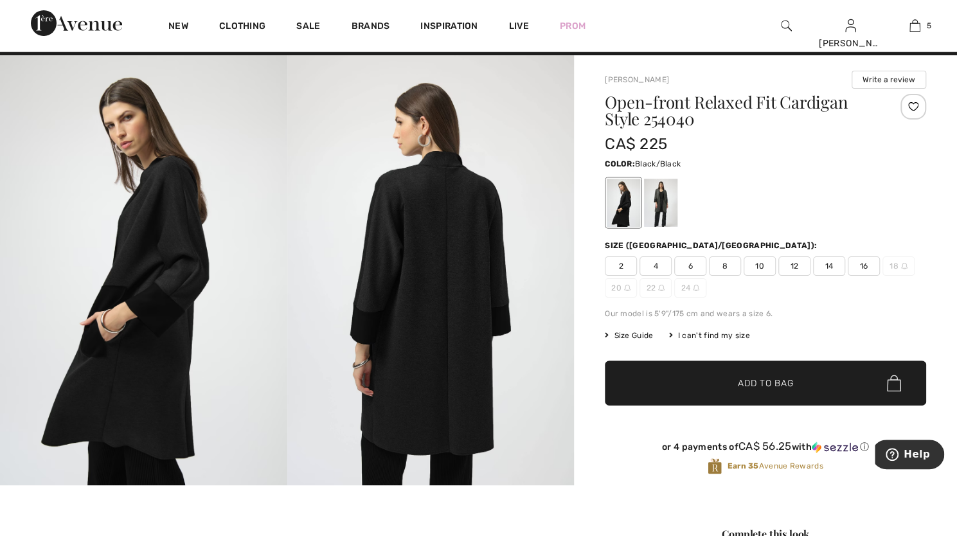
scroll to position [16, 0]
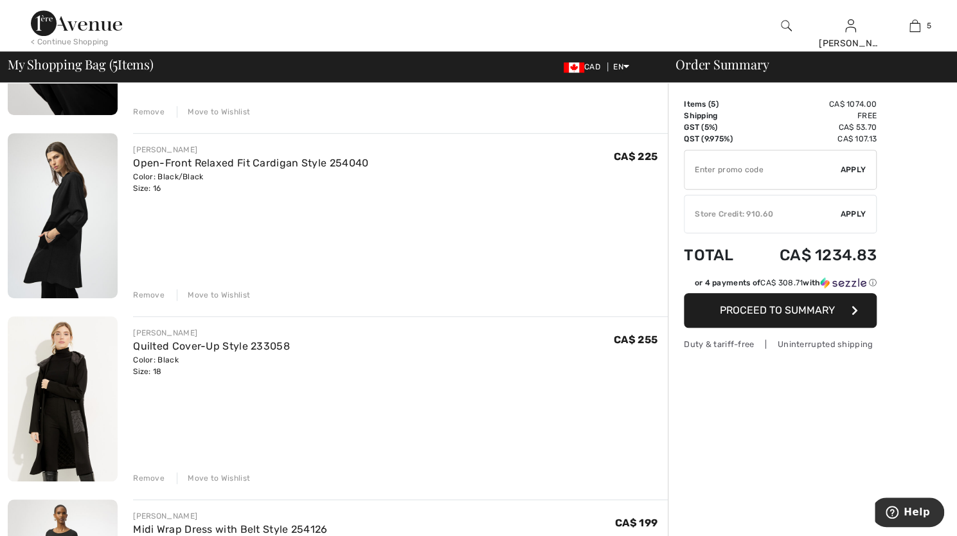
click at [60, 395] on img at bounding box center [63, 398] width 110 height 165
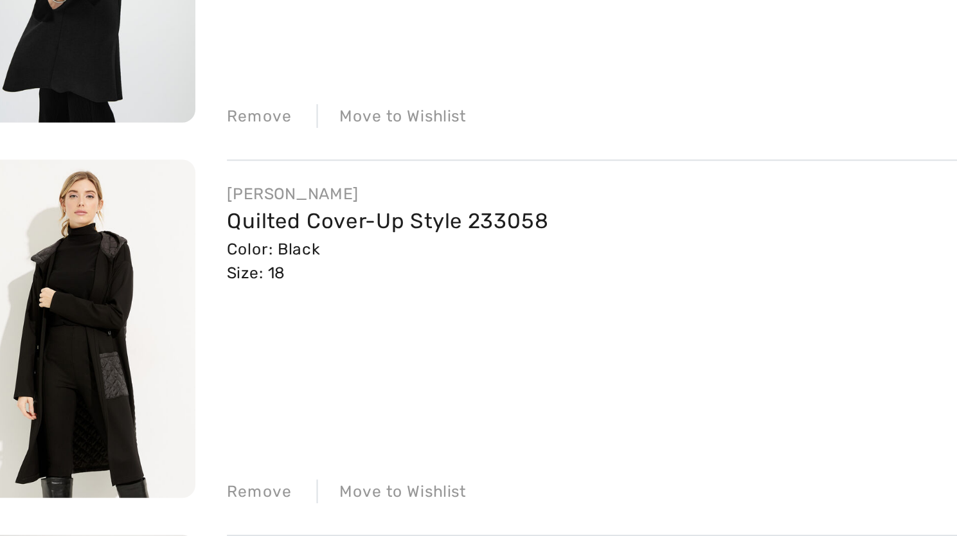
scroll to position [475, 0]
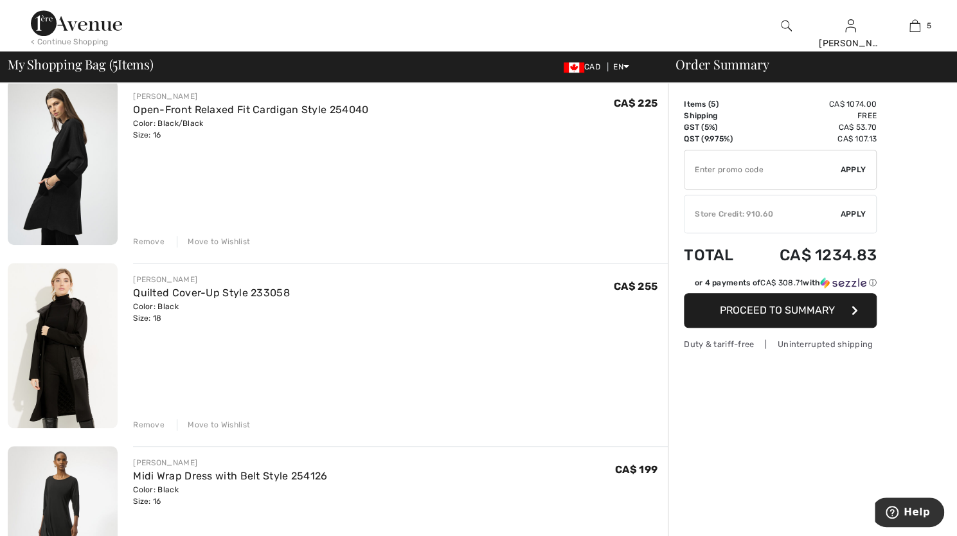
click at [145, 421] on div "Remove" at bounding box center [149, 425] width 32 height 12
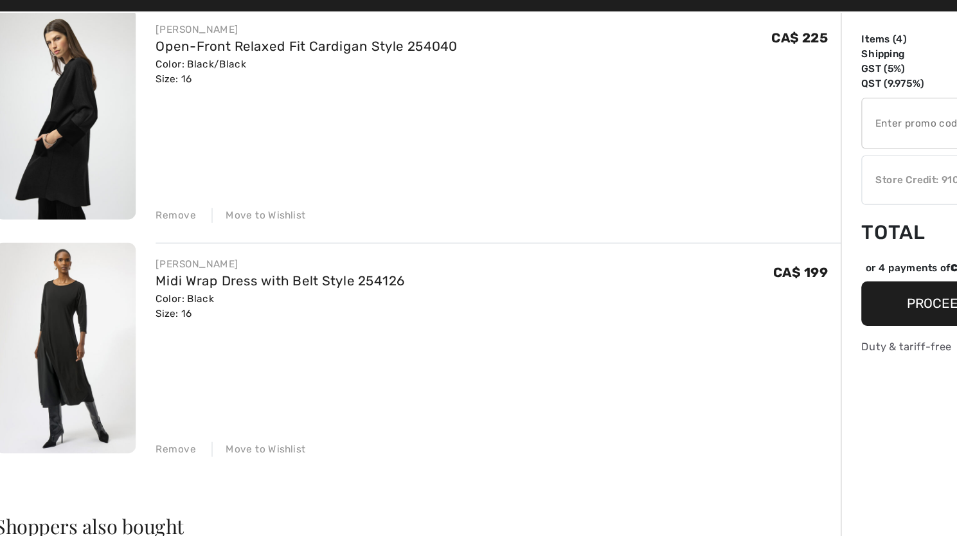
click at [54, 340] on img at bounding box center [63, 345] width 110 height 165
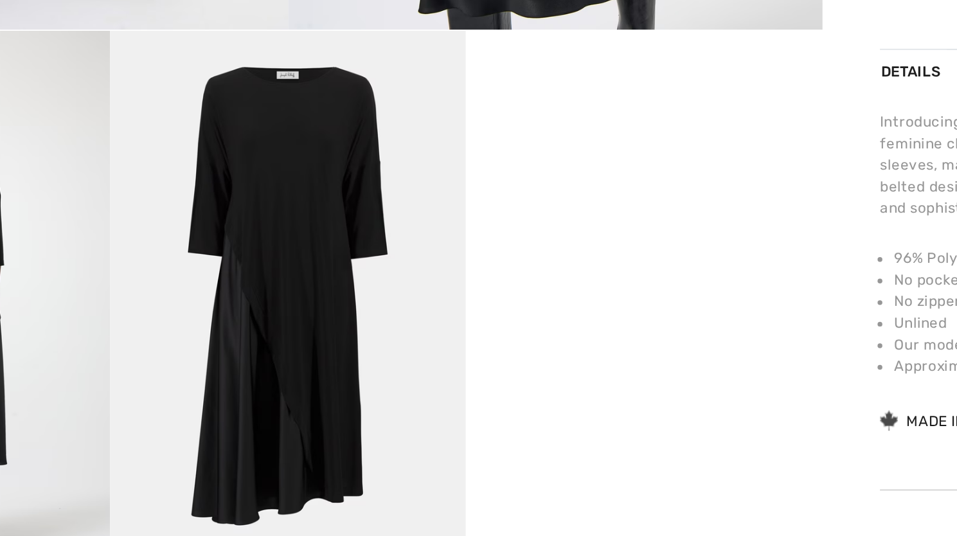
scroll to position [406, 0]
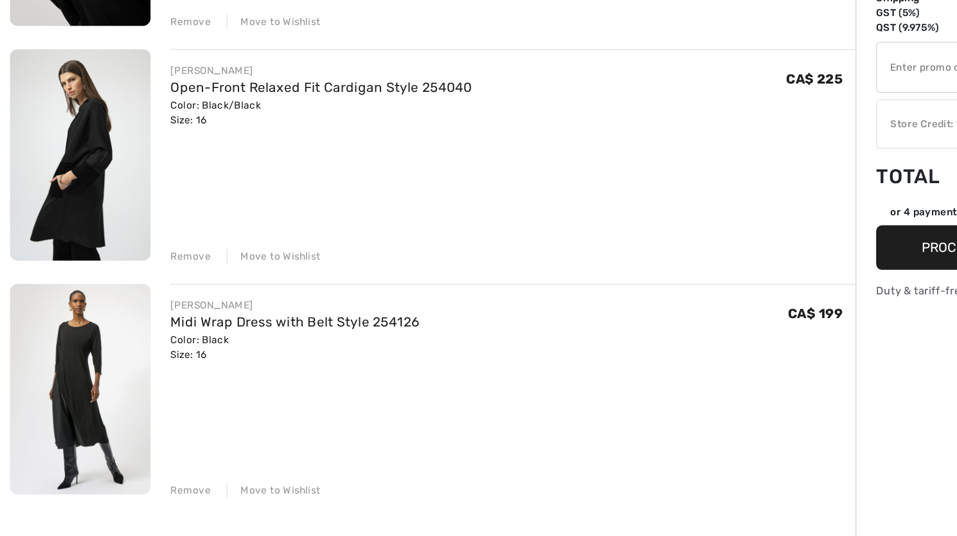
scroll to position [478, 0]
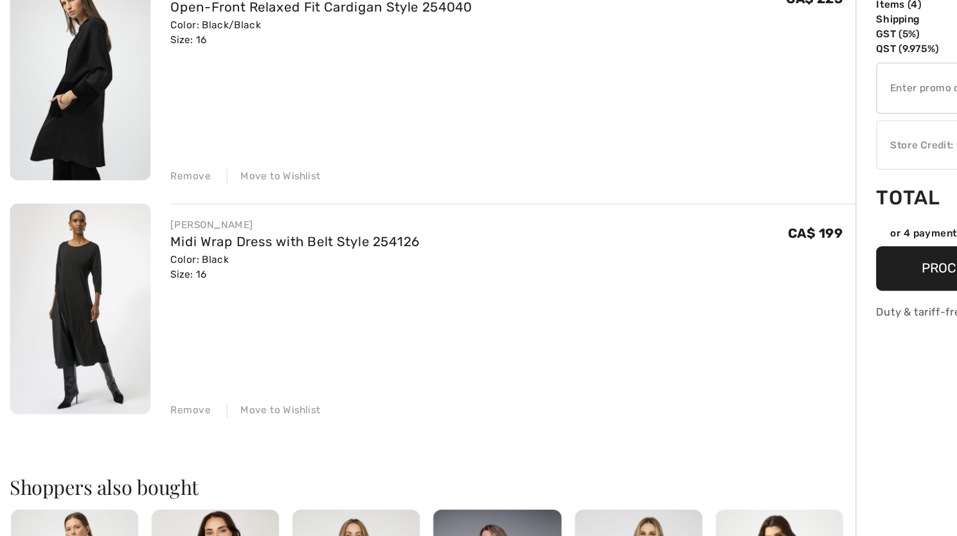
click at [145, 419] on div "Remove" at bounding box center [149, 421] width 32 height 12
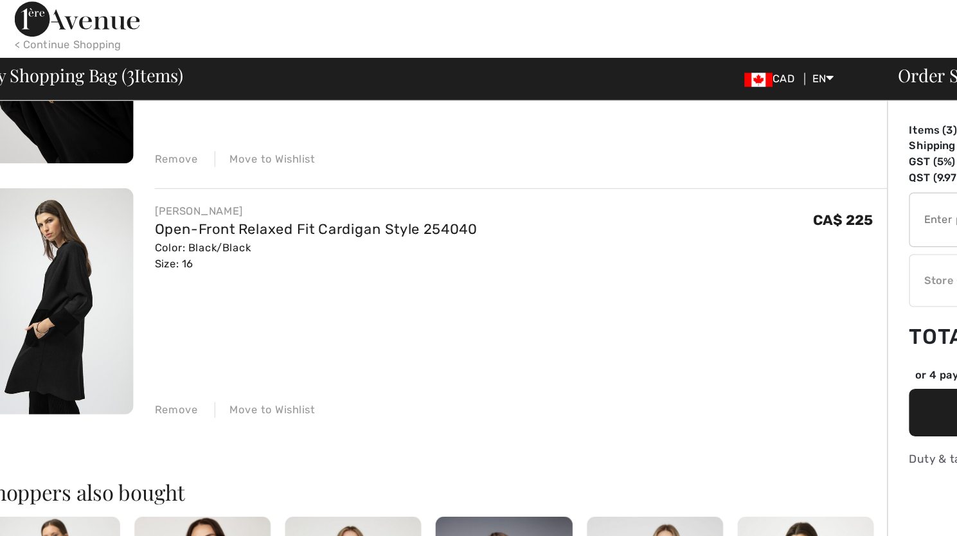
scroll to position [408, 0]
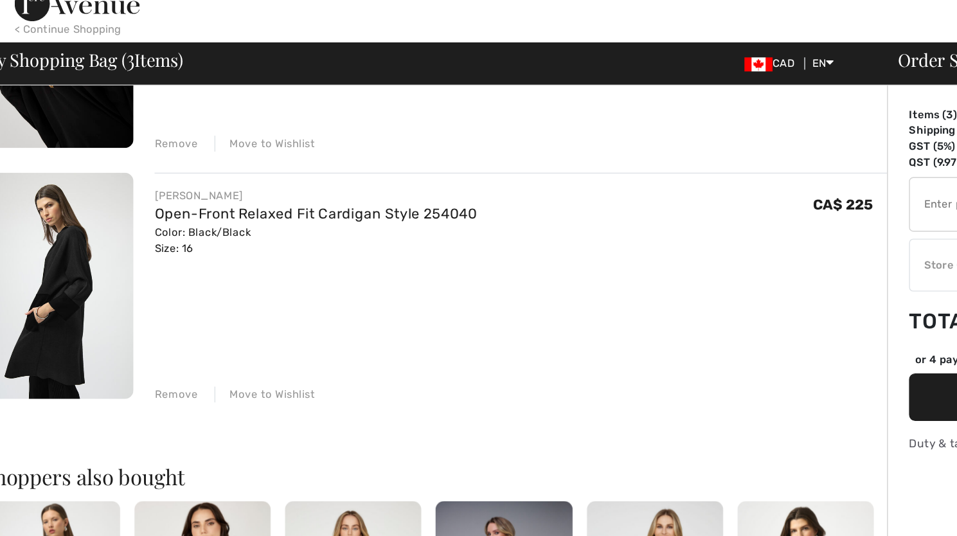
click at [74, 220] on img at bounding box center [63, 229] width 110 height 165
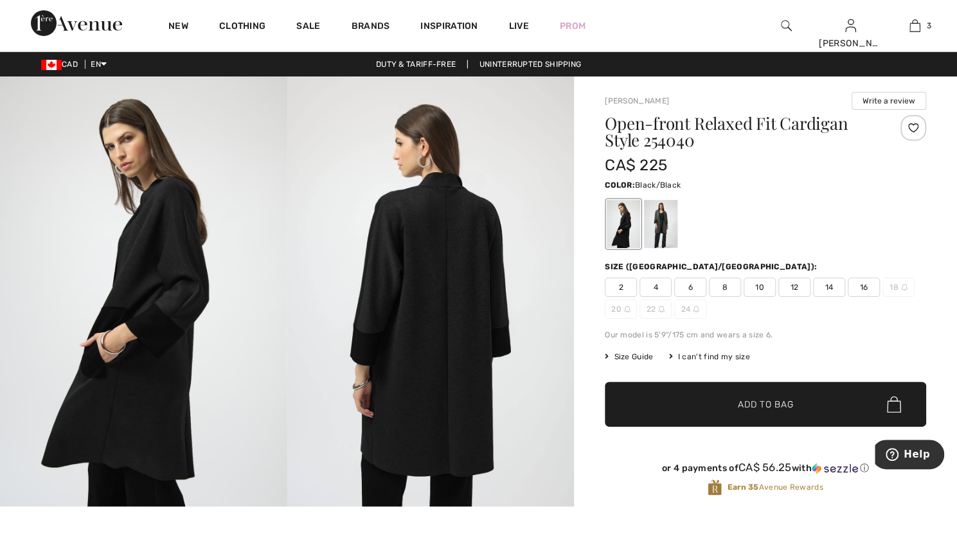
click at [161, 312] on img at bounding box center [143, 292] width 287 height 430
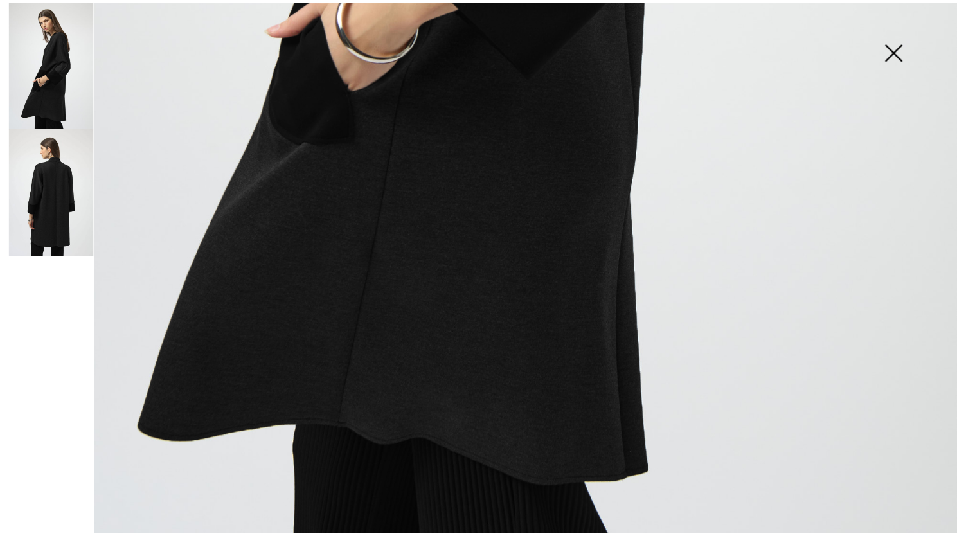
scroll to position [898, 0]
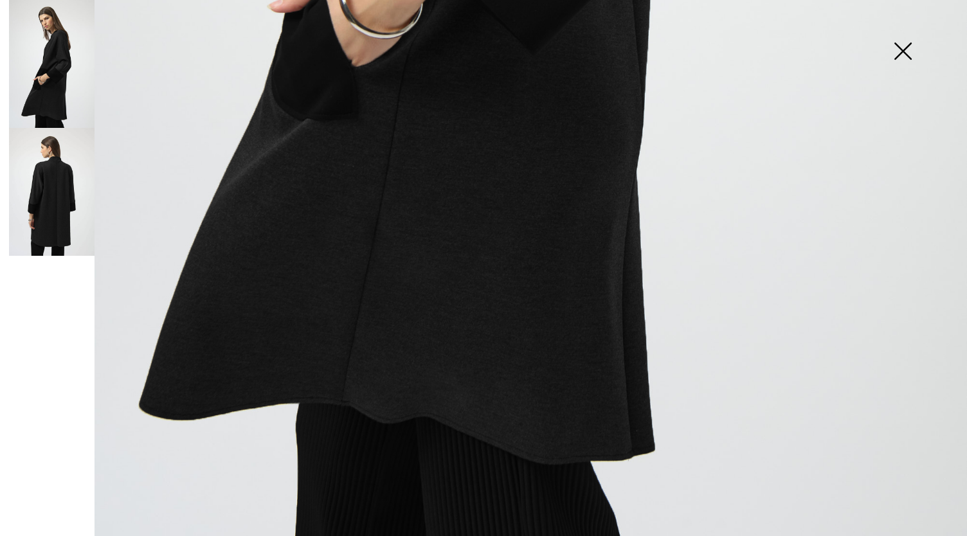
click at [902, 50] on img at bounding box center [903, 52] width 64 height 66
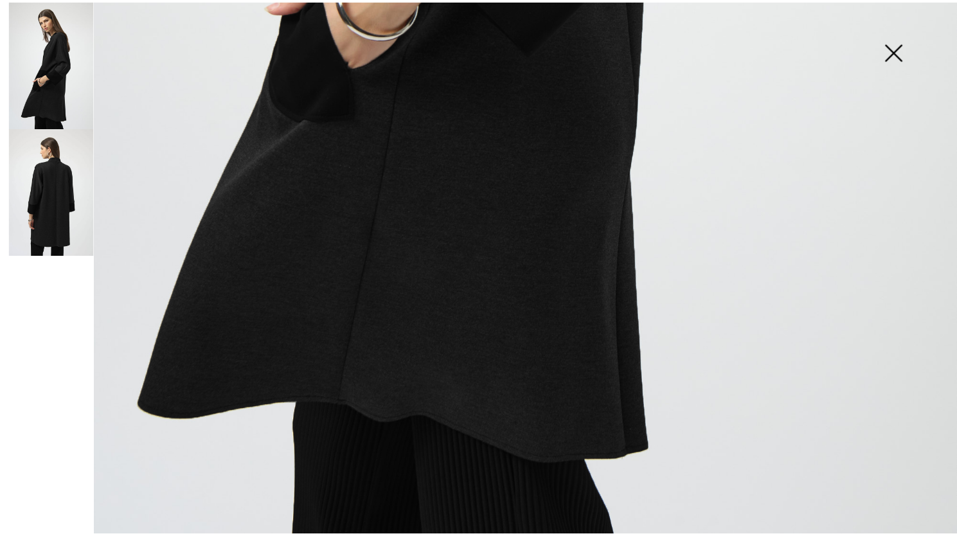
scroll to position [883, 0]
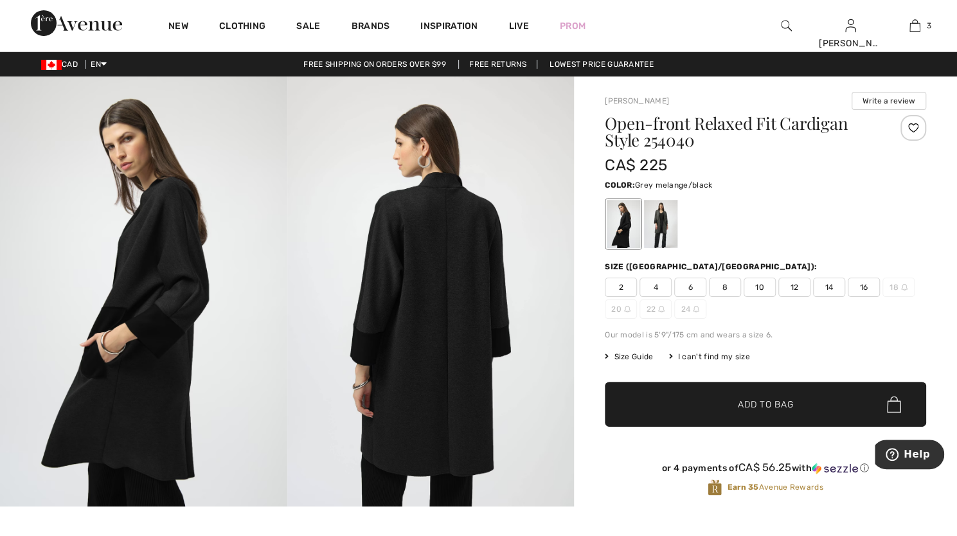
click at [665, 223] on div at bounding box center [660, 224] width 33 height 48
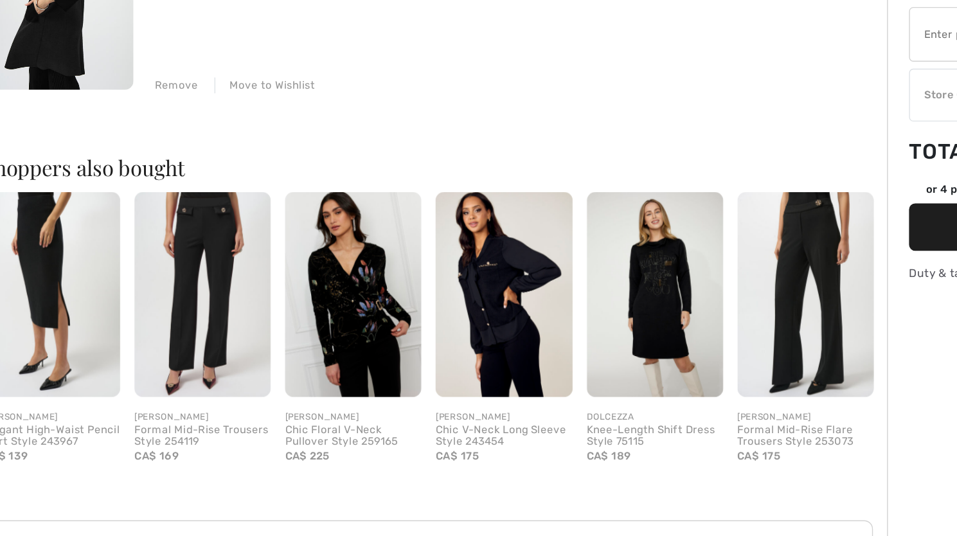
scroll to position [511, 0]
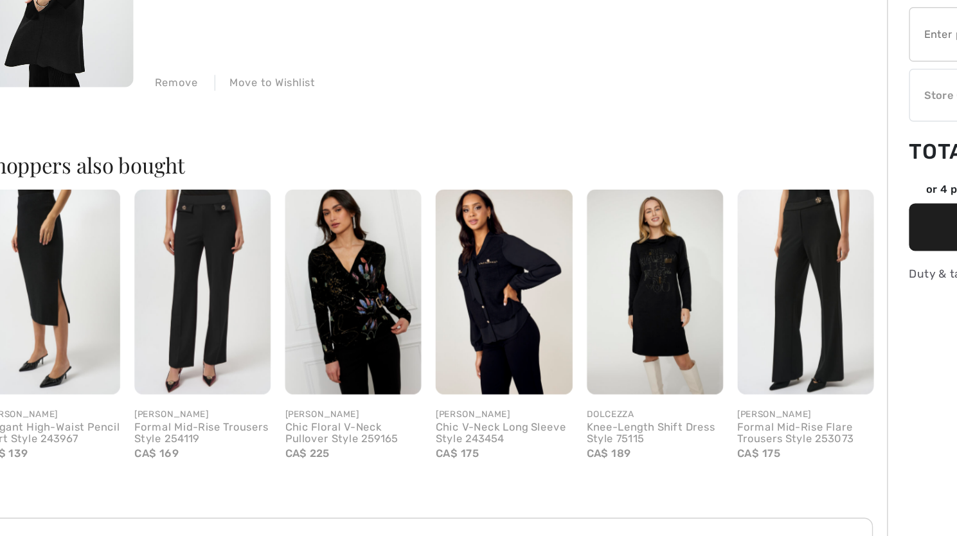
click at [500, 381] on img at bounding box center [499, 358] width 100 height 150
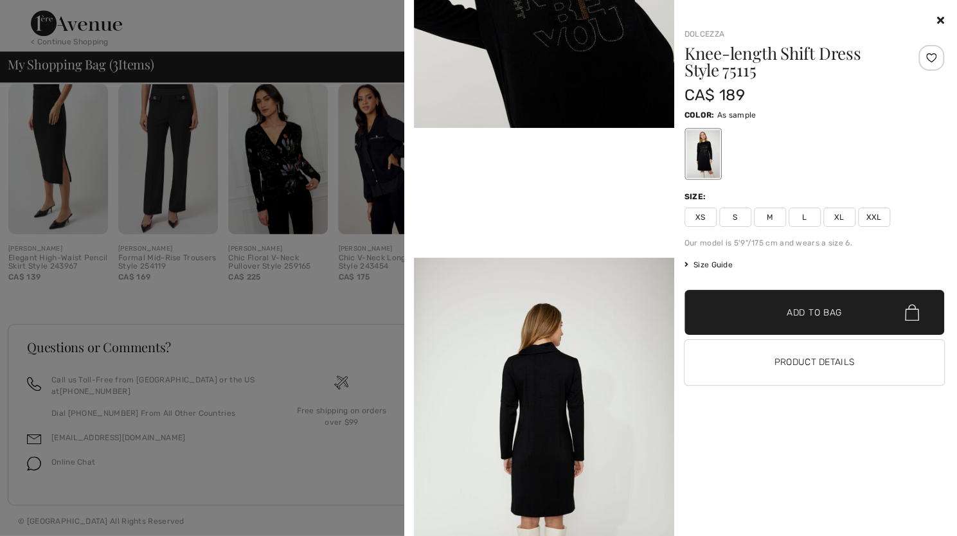
scroll to position [710, 0]
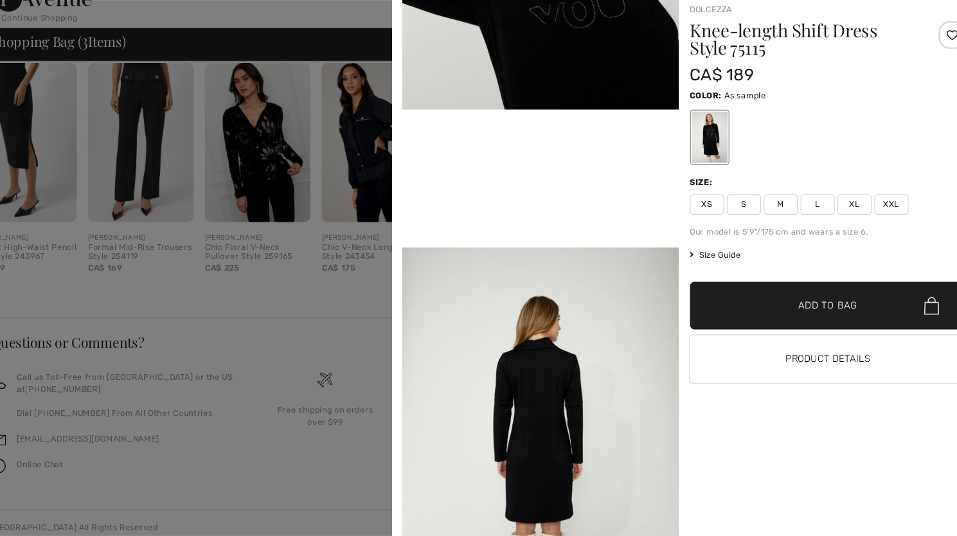
click at [840, 213] on span "XL" at bounding box center [840, 217] width 32 height 19
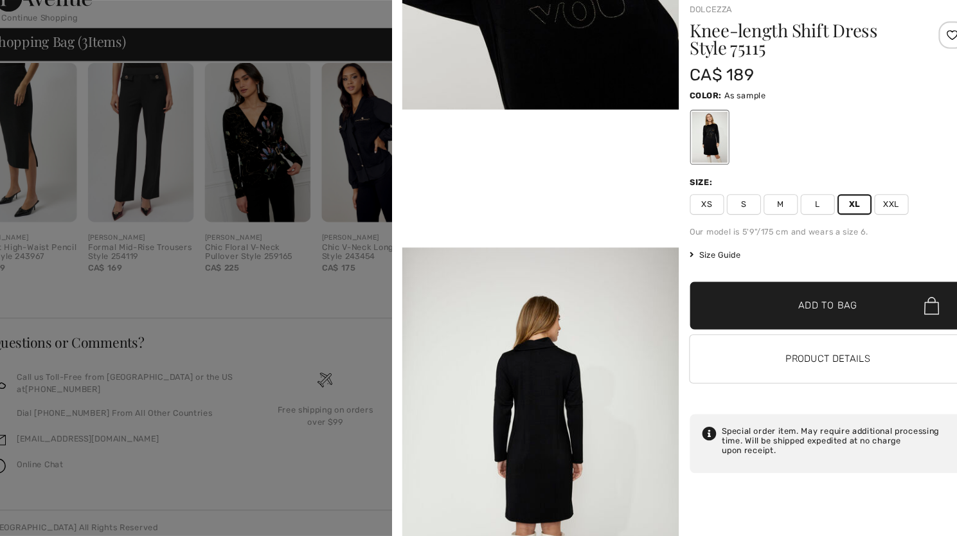
click at [819, 306] on span "Add to Bag" at bounding box center [814, 313] width 55 height 14
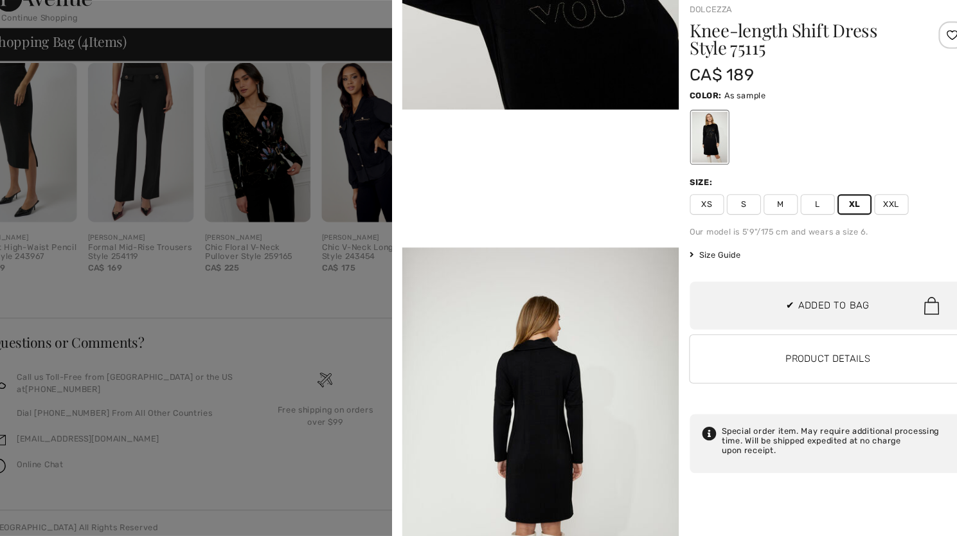
scroll to position [30, 0]
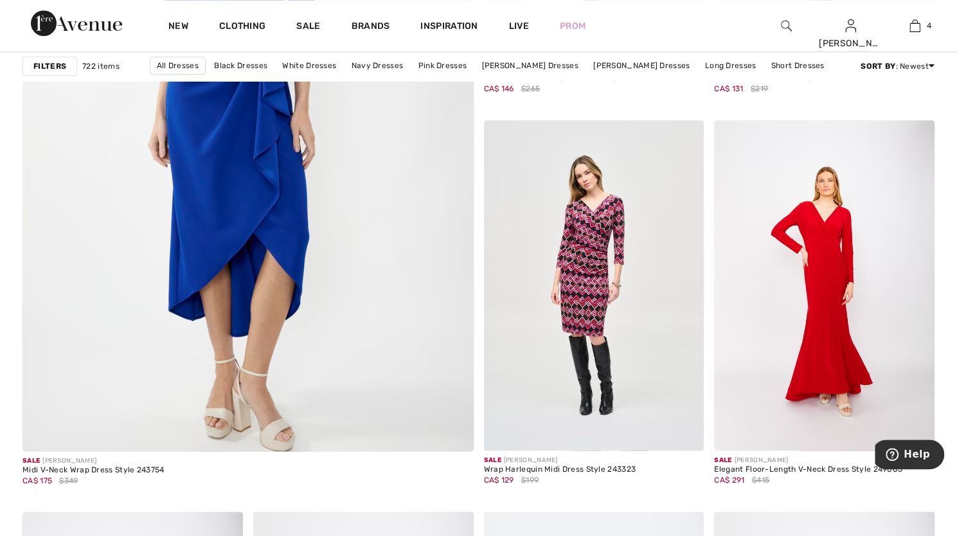
scroll to position [3488, 0]
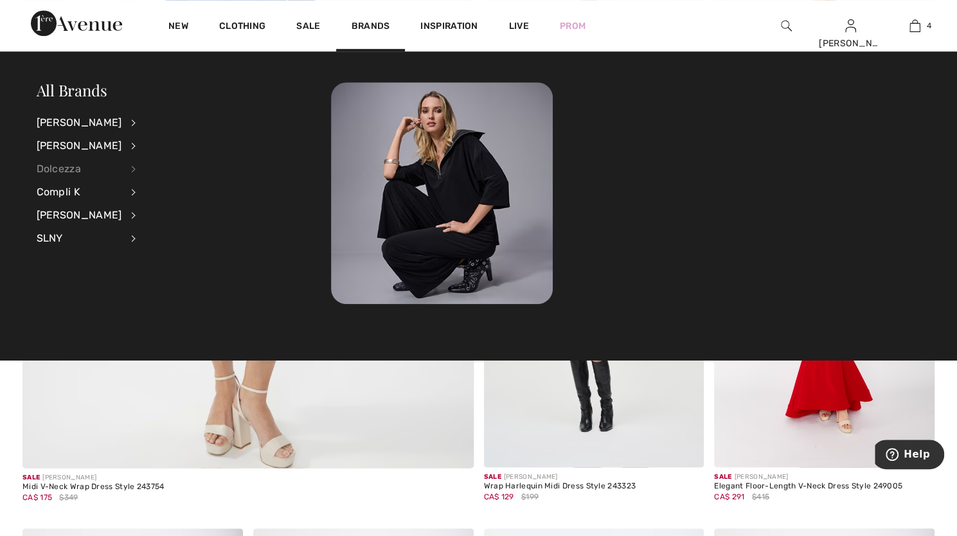
click at [61, 165] on div "Dolcezza" at bounding box center [80, 169] width 86 height 23
click at [158, 124] on link "View All" at bounding box center [202, 121] width 100 height 21
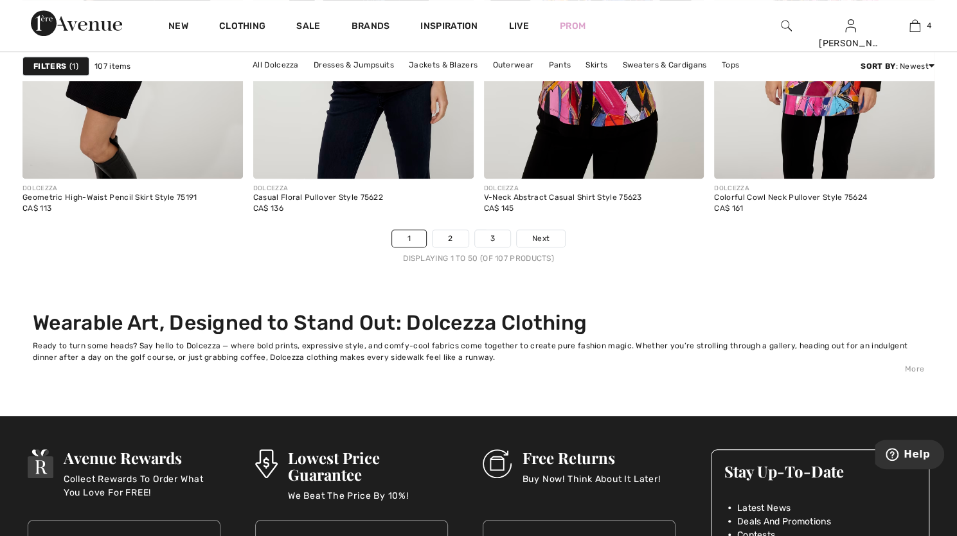
scroll to position [6151, 0]
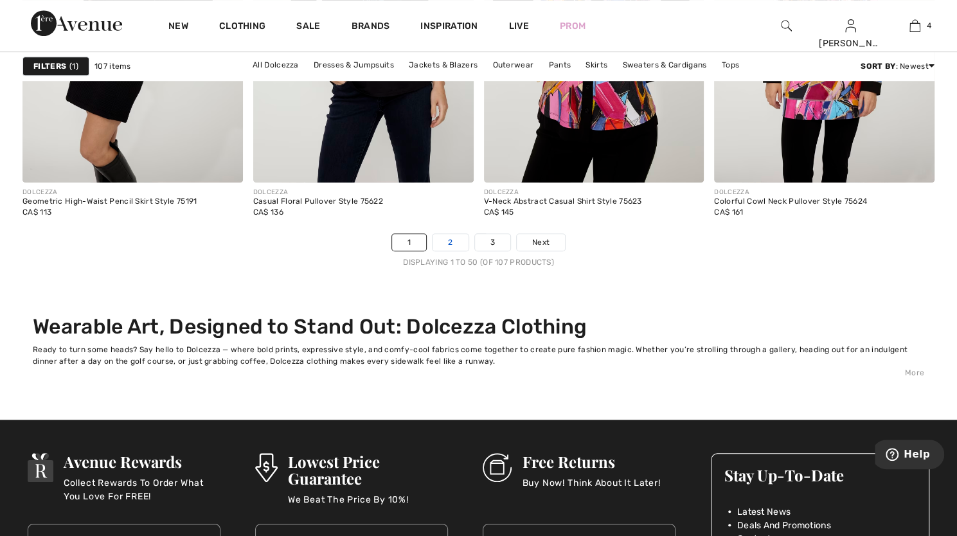
click at [453, 237] on link "2" at bounding box center [450, 242] width 35 height 17
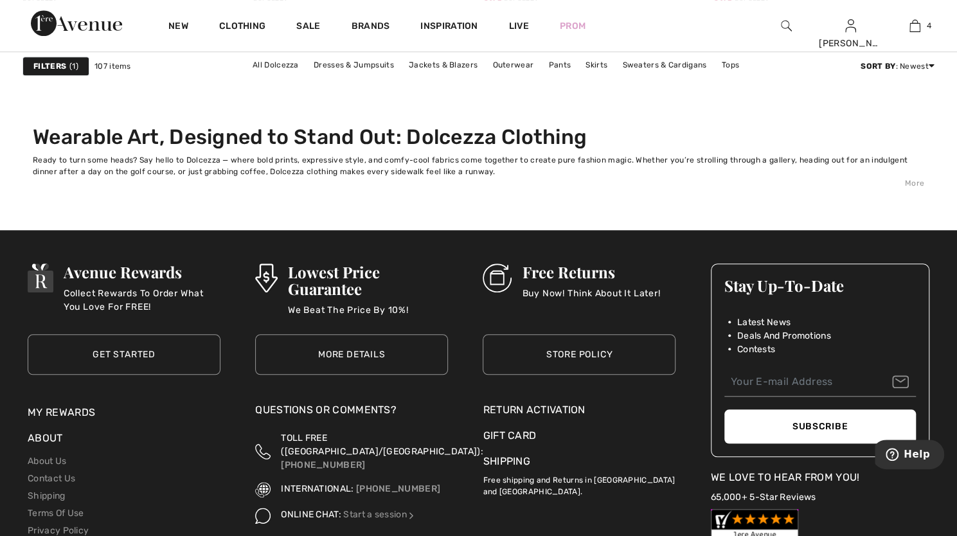
scroll to position [6342, 0]
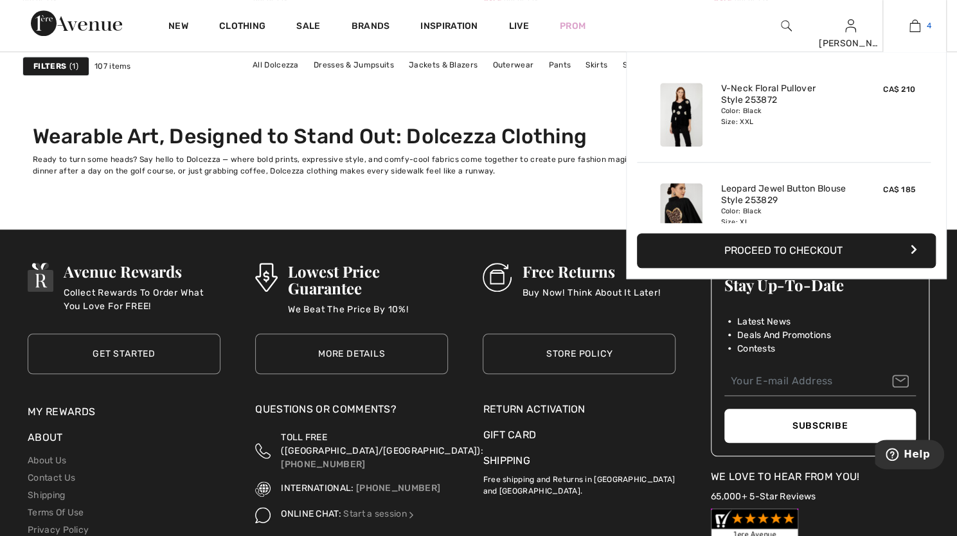
click at [923, 23] on link "4" at bounding box center [914, 25] width 63 height 15
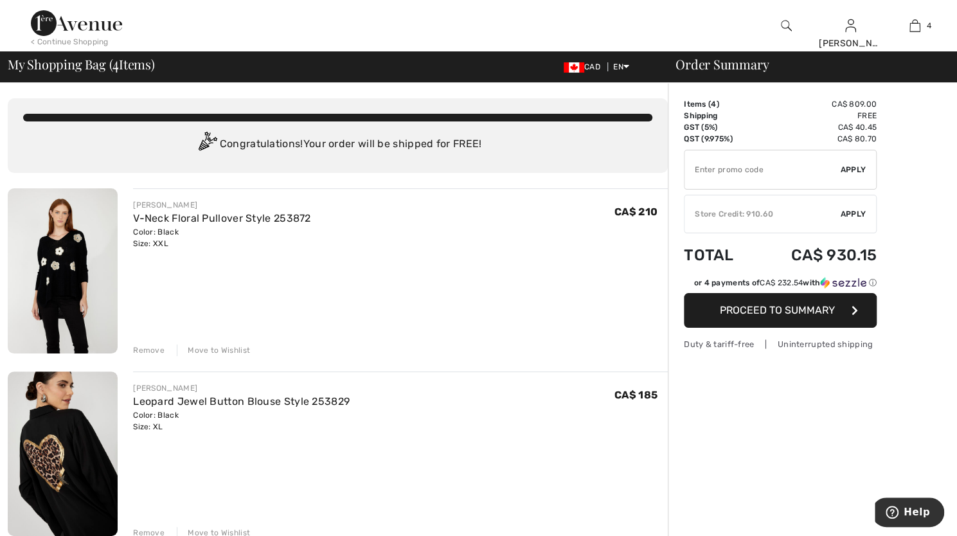
click at [769, 311] on span "Proceed to Summary" at bounding box center [777, 310] width 115 height 12
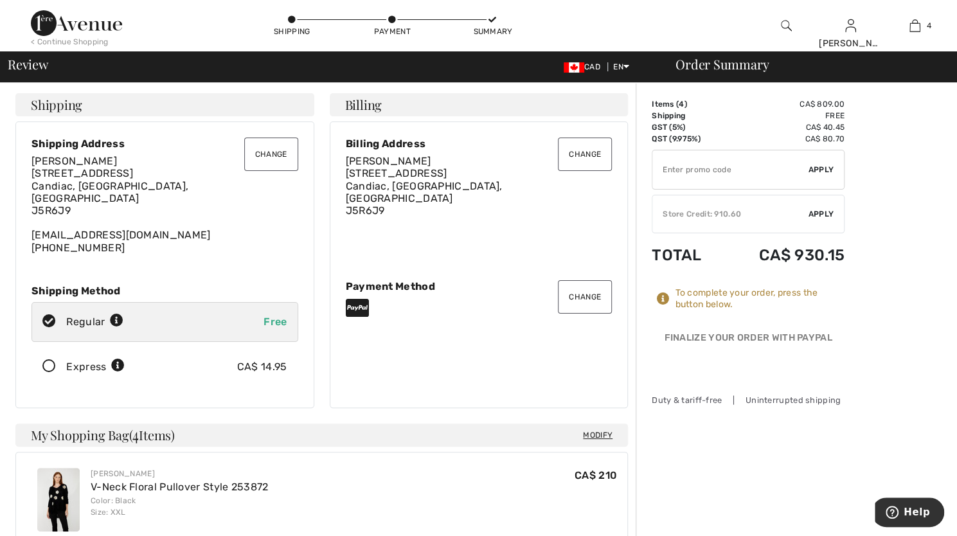
click at [749, 215] on div "Store Credit: 910.60" at bounding box center [731, 214] width 156 height 12
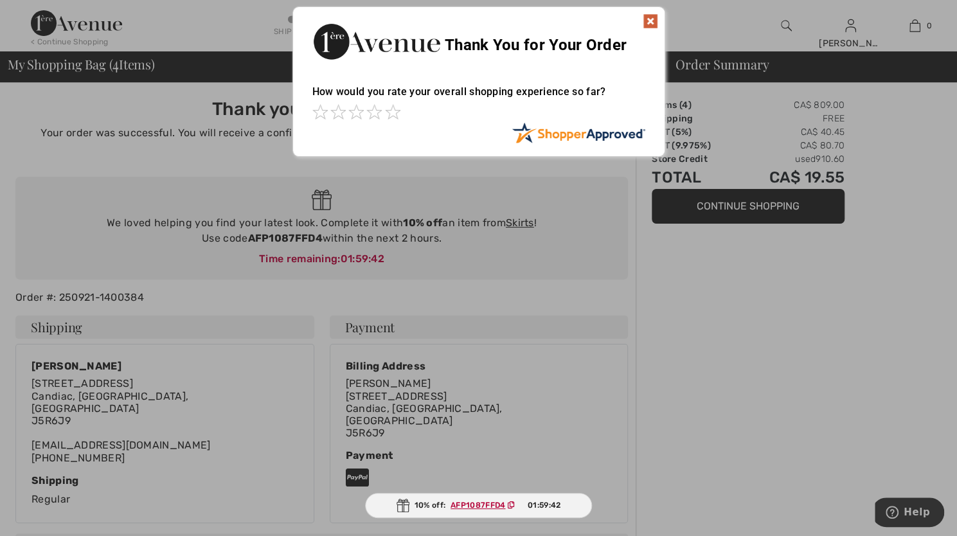
click at [480, 503] on ins "AFP1087FFD4" at bounding box center [478, 505] width 55 height 9
click at [652, 17] on img at bounding box center [650, 21] width 15 height 15
